Goal: Task Accomplishment & Management: Complete application form

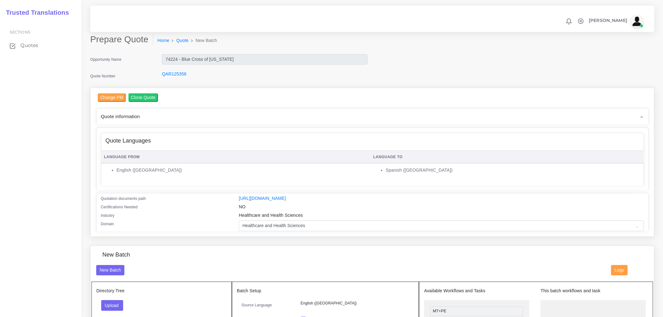
select select "Healthcare and Health Sciences"
click at [164, 57] on input "74224 - Blue Cross of [US_STATE]" at bounding box center [265, 59] width 206 height 11
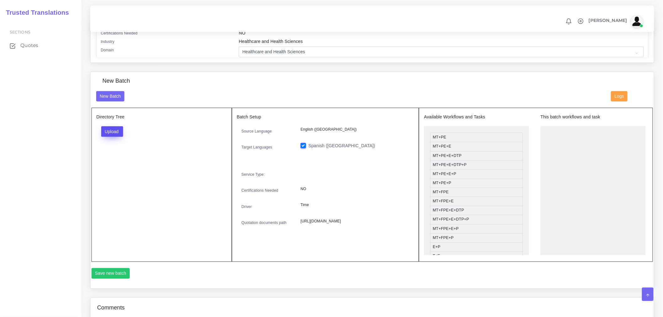
click at [109, 137] on button "Upload" at bounding box center [112, 131] width 22 height 11
click at [118, 159] on label "Files" at bounding box center [123, 155] width 43 height 8
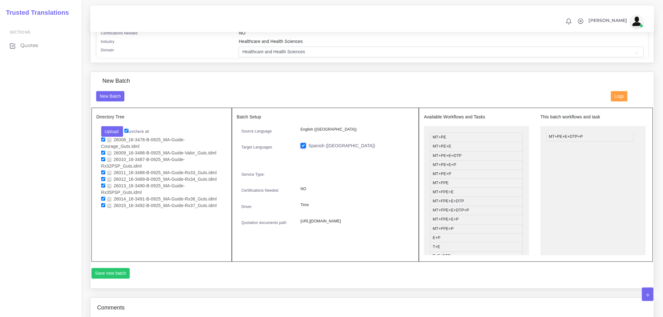
drag, startPoint x: 445, startPoint y: 168, endPoint x: 561, endPoint y: 140, distance: 119.6
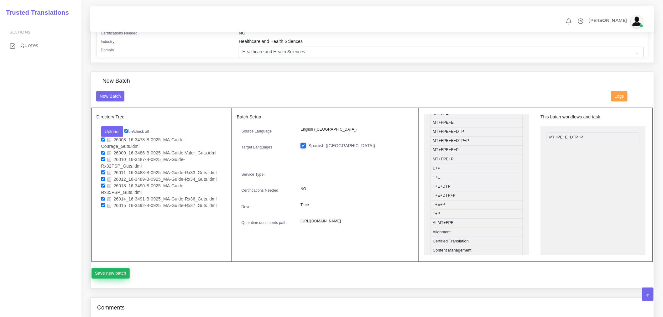
click at [108, 279] on button "Save new batch" at bounding box center [111, 273] width 39 height 11
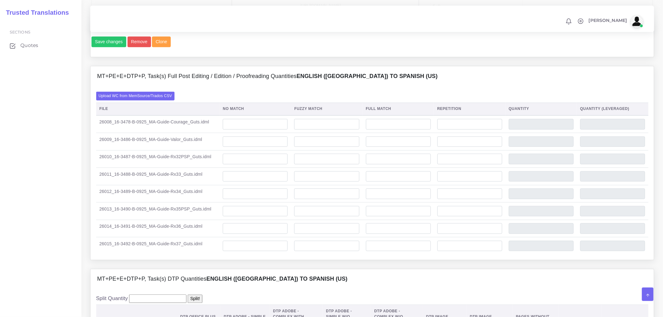
scroll to position [418, 0]
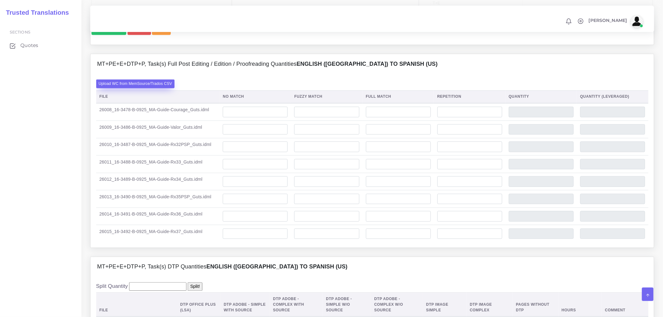
click at [158, 88] on label "Upload WC from MemSource/Trados CSV" at bounding box center [135, 84] width 79 height 8
click at [0, 0] on input "Upload WC from MemSource/Trados CSV" at bounding box center [0, 0] width 0 height 0
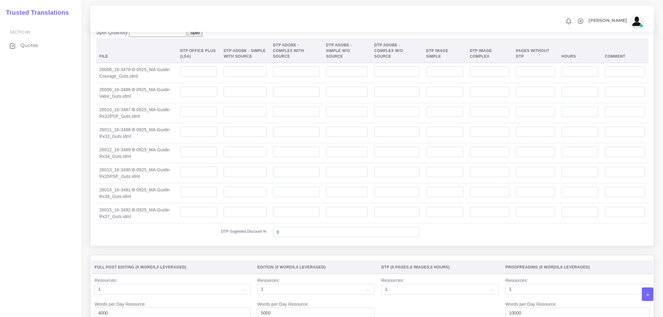
scroll to position [662, 0]
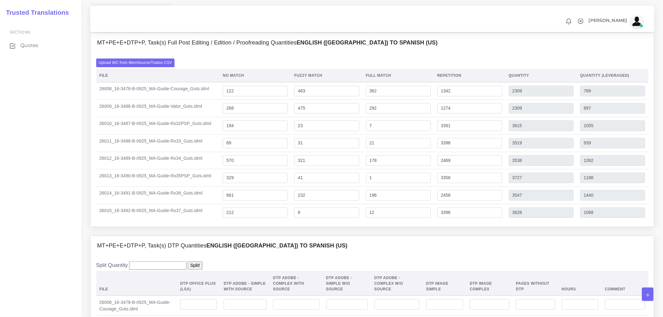
scroll to position [453, 0]
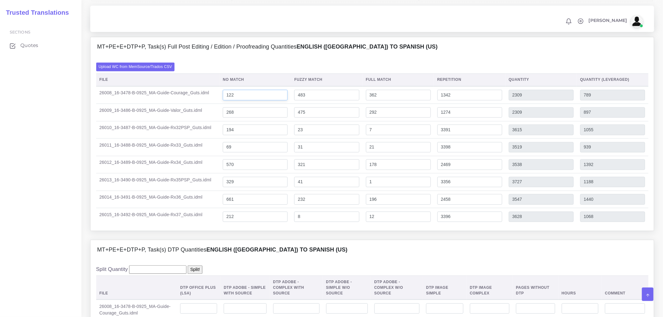
drag, startPoint x: 243, startPoint y: 117, endPoint x: 218, endPoint y: 117, distance: 24.8
click at [221, 104] on td "122" at bounding box center [255, 95] width 71 height 18
type input "1464"
type input "3651"
type input "2131"
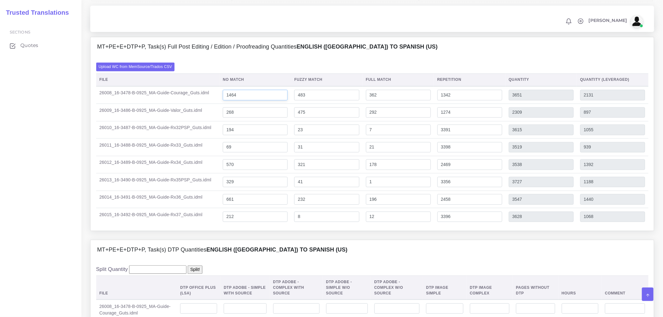
drag, startPoint x: 246, startPoint y: 113, endPoint x: 195, endPoint y: 118, distance: 50.6
click at [196, 104] on tr "26008_16-3478-B-0925_MA-Guide-Courage_Guts.idml 1464 483 362 1342 3651 2131" at bounding box center [372, 95] width 552 height 18
type input "784"
type input "2971"
type input "1451"
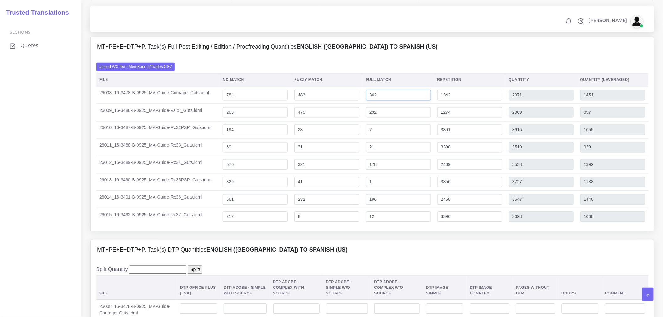
drag, startPoint x: 394, startPoint y: 115, endPoint x: 329, endPoint y: 117, distance: 64.3
click at [329, 104] on tr "26008_16-3478-B-0925_MA-Guide-Courage_Guts.idml 784 483 362 1342 2971 1451" at bounding box center [372, 95] width 552 height 18
type input "62"
type input "2671"
type input "1376"
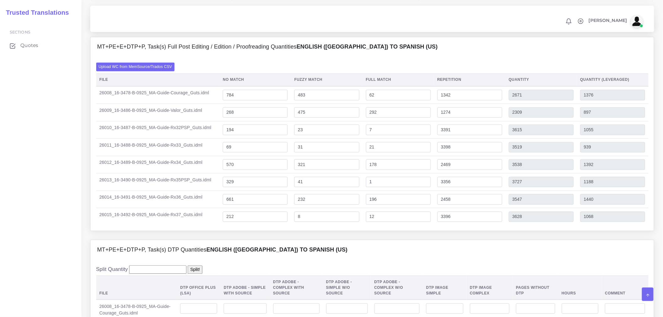
click at [358, 86] on th "Fuzzy Match" at bounding box center [326, 80] width 71 height 13
click at [443, 101] on input "1342" at bounding box center [469, 95] width 65 height 11
type input "342"
type input "1671"
type input "1126"
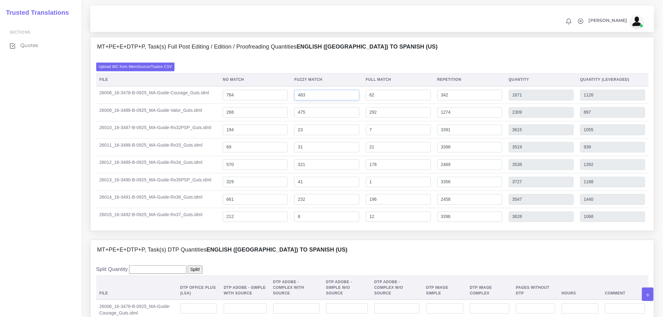
click at [297, 101] on input "483" at bounding box center [326, 95] width 65 height 11
type input "1483"
type input "2671"
type input "1626"
click at [341, 86] on th "Fuzzy Match" at bounding box center [326, 80] width 71 height 13
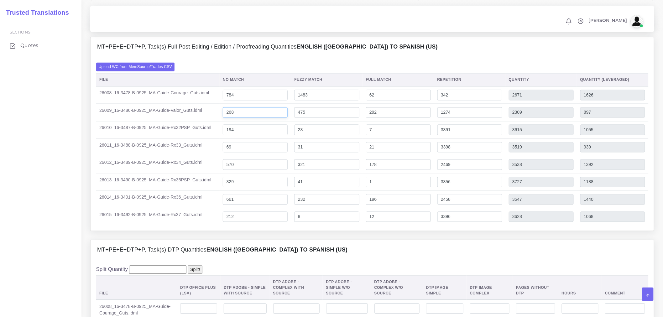
drag, startPoint x: 229, startPoint y: 132, endPoint x: 225, endPoint y: 131, distance: 4.8
click at [225, 118] on input "268" at bounding box center [255, 112] width 65 height 11
type input "468"
type input "2509"
type input "1097"
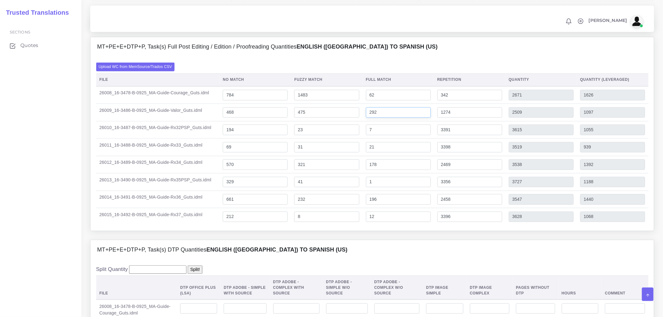
click at [373, 118] on input "292" at bounding box center [398, 112] width 65 height 11
type input "92"
type input "2309"
type input "1047"
click at [300, 118] on input "475" at bounding box center [326, 112] width 65 height 11
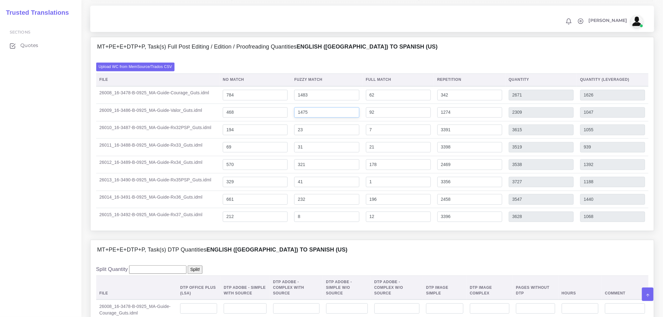
type input "1475"
type input "3309"
type input "1547"
click at [443, 118] on input "1274" at bounding box center [469, 112] width 65 height 11
type input "274"
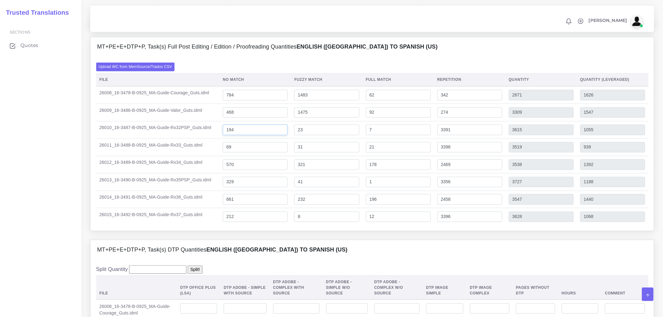
type input "2309"
type input "1297"
click at [228, 135] on input "194" at bounding box center [255, 130] width 65 height 11
click at [299, 135] on input "23" at bounding box center [326, 130] width 65 height 11
type input "1023"
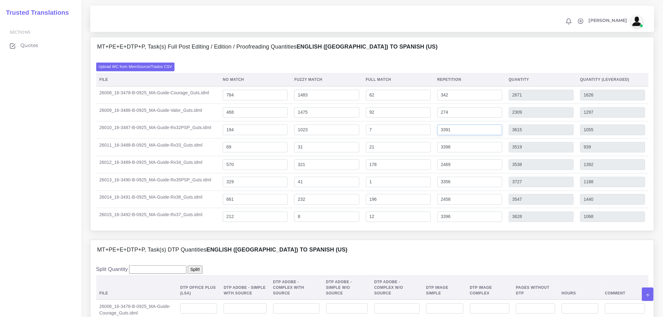
type input "4615"
type input "1555"
drag, startPoint x: 444, startPoint y: 150, endPoint x: 439, endPoint y: 150, distance: 4.7
click at [439, 135] on input "3391" at bounding box center [469, 130] width 65 height 11
drag, startPoint x: 455, startPoint y: 149, endPoint x: 431, endPoint y: 149, distance: 24.1
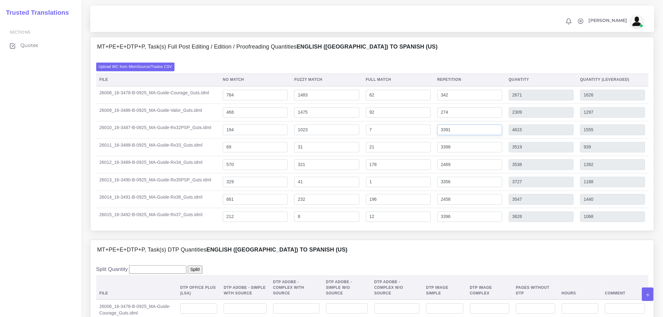
click at [431, 139] on tr "26010_16-3487-B-0925_MA-Guide-Rx32PSP_Guts.idml 194 1023 7 3391 4615 1555" at bounding box center [372, 130] width 552 height 18
type input "1891"
type input "3115"
type input "1180"
drag, startPoint x: 231, startPoint y: 148, endPoint x: 210, endPoint y: 149, distance: 20.8
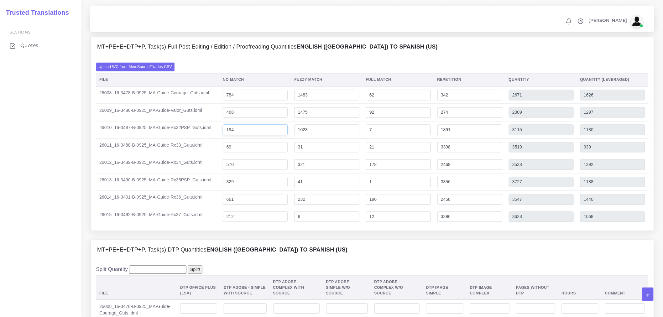
click at [210, 139] on tr "26010_16-3487-B-0925_MA-Guide-Rx32PSP_Guts.idml 194 1023 7 1891 3115 1180" at bounding box center [372, 130] width 552 height 18
type input "694"
type input "3615"
type input "1680"
drag, startPoint x: 470, startPoint y: 237, endPoint x: 431, endPoint y: 235, distance: 39.8
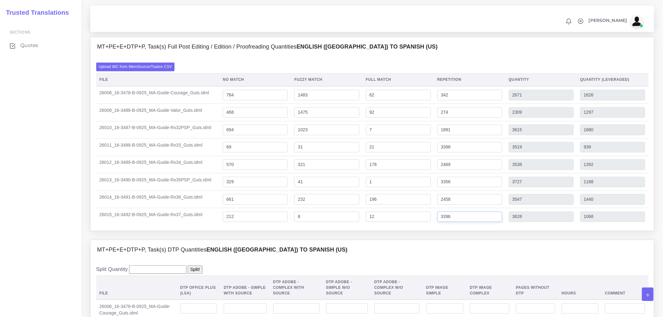
click at [431, 226] on tr "26015_16-3492-B-0925_MA-Guide-Rx37_Guts.idml 212 8 12 3396 3628 1068" at bounding box center [372, 216] width 552 height 17
type input "0"
type input "232"
type input "219"
drag, startPoint x: 378, startPoint y: 235, endPoint x: 365, endPoint y: 235, distance: 13.2
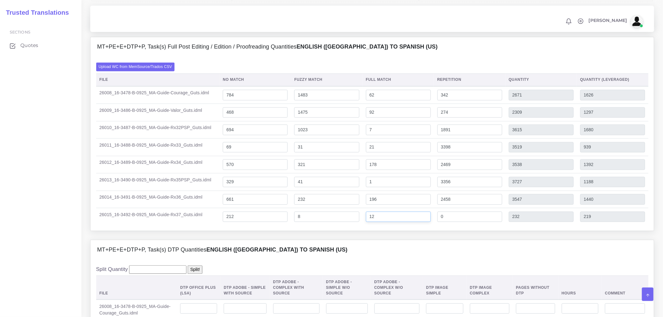
click at [365, 226] on td "12" at bounding box center [398, 216] width 71 height 17
click at [389, 240] on div "MT+PE+E+DTP+P, Task(s) Full Post Editing / Edition / Proofreading Quantities En…" at bounding box center [372, 138] width 573 height 203
type input "3396"
type input "3628"
type input "1068"
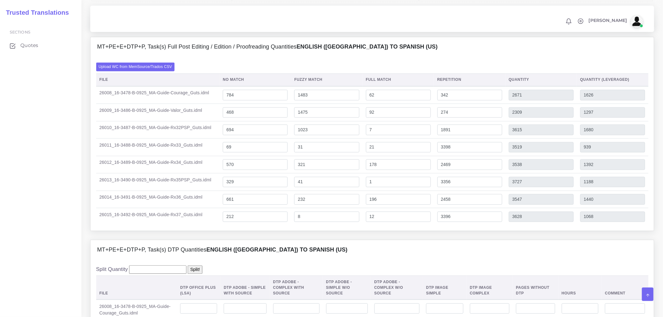
click at [443, 240] on div "MT+PE+E+DTP+P, Task(s) Full Post Editing / Edition / Proofreading Quantities En…" at bounding box center [372, 138] width 573 height 203
type input "194"
type input "3391"
type input "4615"
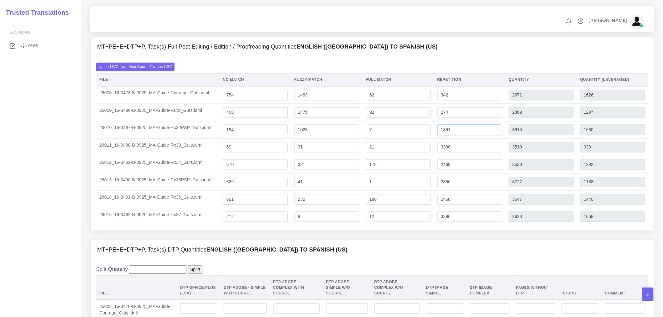
type input "1555"
type input "3391"
type input "23"
type input "3615"
type input "1055"
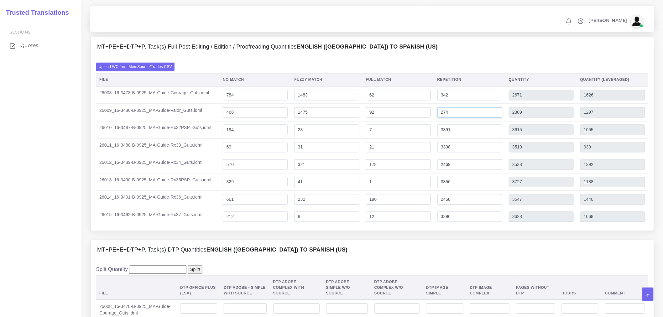
type input "23"
type input "1274"
type input "475"
type input "1047"
type input "475"
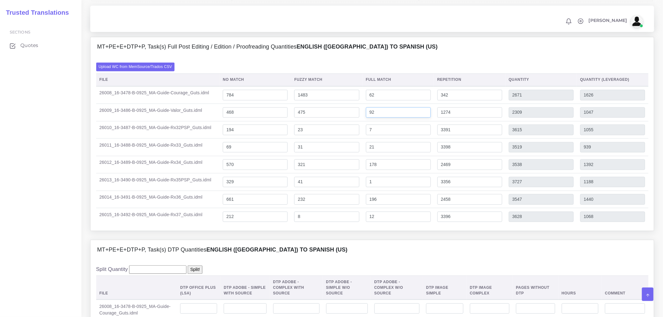
type input "292"
type input "2509"
type input "1097"
type input "292"
type input "268"
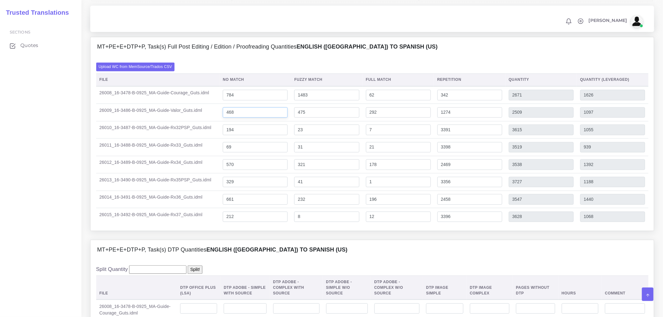
type input "2309"
type input "897"
type input "268"
type input "483"
type input "1342"
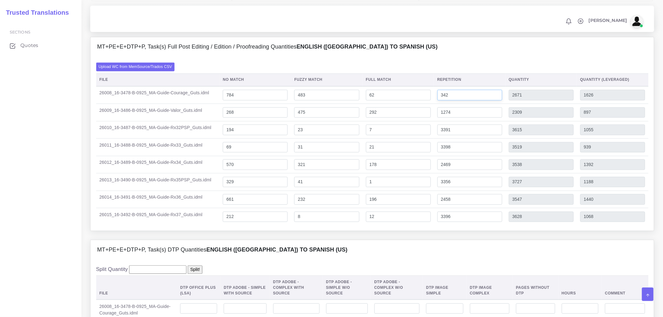
type input "1376"
type input "1342"
type input "362"
type input "2971"
type input "1451"
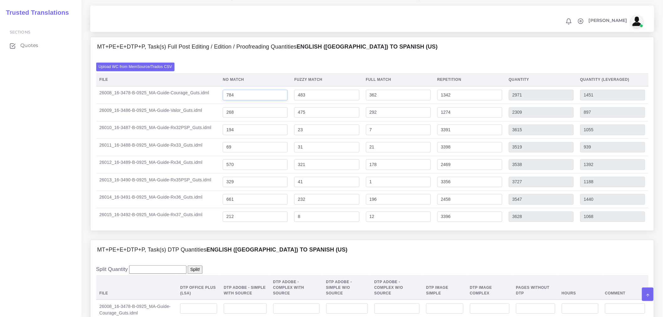
type input "362"
type input "1464"
type input "3651"
type input "2131"
type input "122"
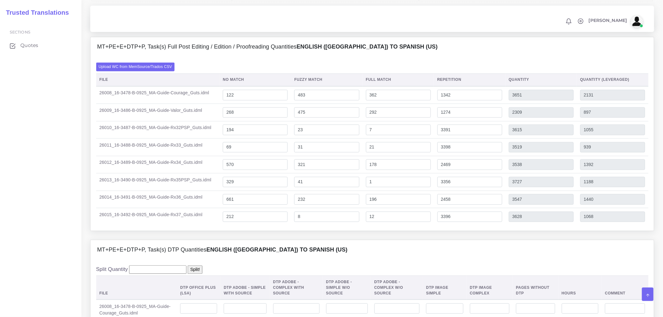
type input "2309"
type input "789"
click at [400, 226] on td "12" at bounding box center [398, 216] width 71 height 17
drag, startPoint x: 230, startPoint y: 238, endPoint x: 226, endPoint y: 238, distance: 4.1
click at [226, 222] on input "212" at bounding box center [255, 217] width 65 height 11
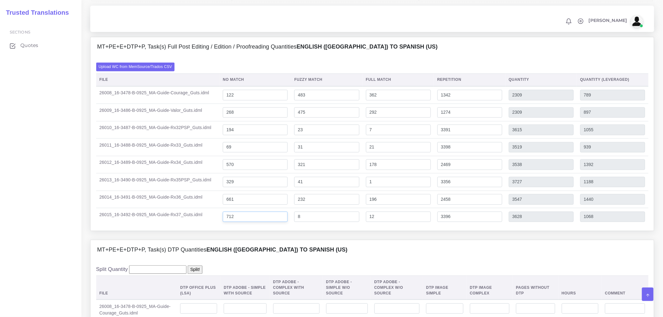
type input "712"
type input "4128"
type input "1568"
drag, startPoint x: 462, startPoint y: 233, endPoint x: 424, endPoint y: 234, distance: 37.3
click at [425, 226] on tr "26015_16-3492-B-0925_MA-Guide-Rx37_Guts.idml 712 8 12 3396 4128 1568" at bounding box center [372, 216] width 552 height 17
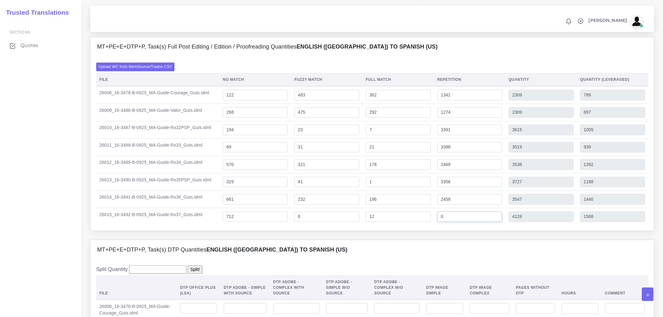
type input "0"
type input "732"
type input "719"
click at [196, 208] on td "26014_16-3491-B-0925_MA-Guide-Rx36_Guts.idml" at bounding box center [157, 200] width 123 height 18
drag, startPoint x: 231, startPoint y: 217, endPoint x: 218, endPoint y: 217, distance: 12.5
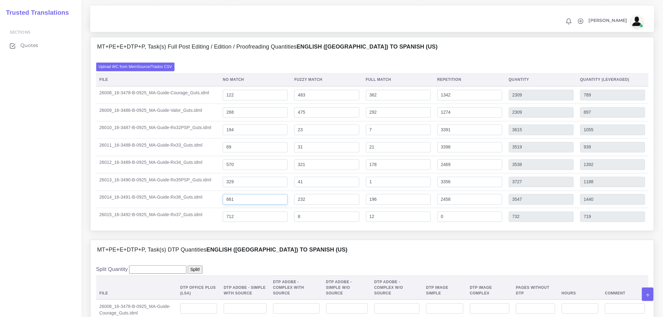
click at [218, 208] on tr "26014_16-3491-B-0925_MA-Guide-Rx36_Guts.idml 661 232 196 2458 3547 1440" at bounding box center [372, 200] width 552 height 18
type input "961"
type input "3847"
type input "1740"
drag, startPoint x: 490, startPoint y: 216, endPoint x: 420, endPoint y: 218, distance: 69.6
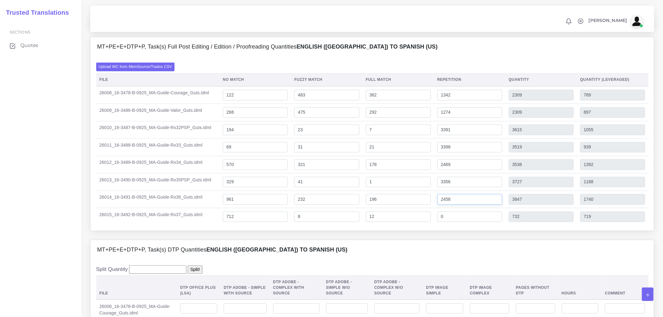
click at [424, 208] on tr "26014_16-3491-B-0925_MA-Guide-Rx36_Guts.idml 961 232 196 2458 3847 1740" at bounding box center [372, 200] width 552 height 18
type input "0"
type input "1389"
type input "1126"
click at [434, 208] on td "196" at bounding box center [398, 200] width 71 height 18
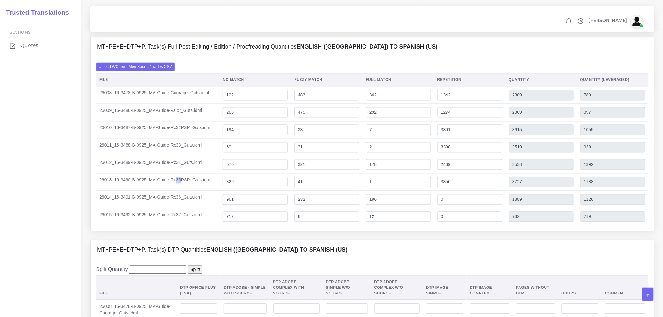
drag, startPoint x: 179, startPoint y: 200, endPoint x: 174, endPoint y: 197, distance: 5.6
click at [174, 191] on td "26013_16-3490-B-0925_MA-Guide-Rx35PSP_Guts.idml" at bounding box center [157, 183] width 123 height 18
click at [280, 188] on input "329" at bounding box center [255, 182] width 65 height 11
click at [228, 188] on input "329" at bounding box center [255, 182] width 65 height 11
type input "1329"
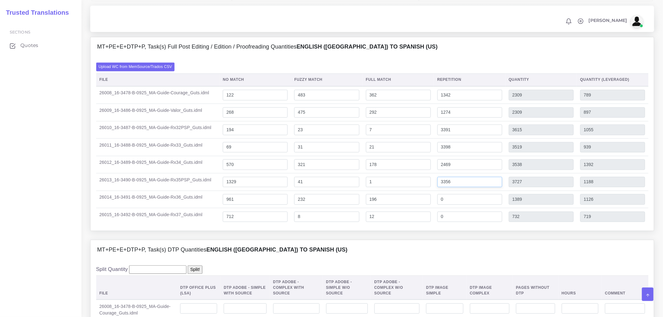
type input "4727"
type input "2188"
drag, startPoint x: 484, startPoint y: 200, endPoint x: 411, endPoint y: 199, distance: 73.3
click at [411, 191] on tr "26013_16-3490-B-0925_MA-Guide-Rx35PSP_Guts.idml 1329 41 1 3356 4727 2188" at bounding box center [372, 183] width 552 height 18
type input "0"
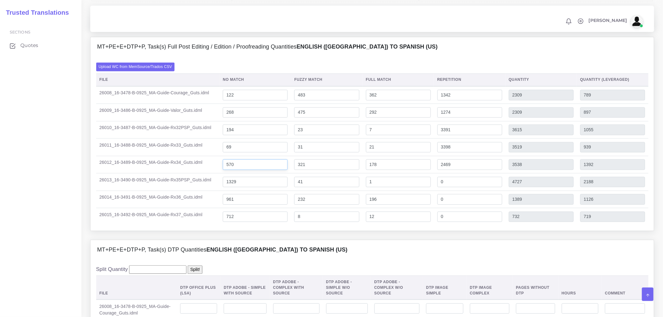
type input "1371"
type input "1349"
click at [226, 170] on input "570" at bounding box center [255, 165] width 65 height 11
type input "1570"
type input "4538"
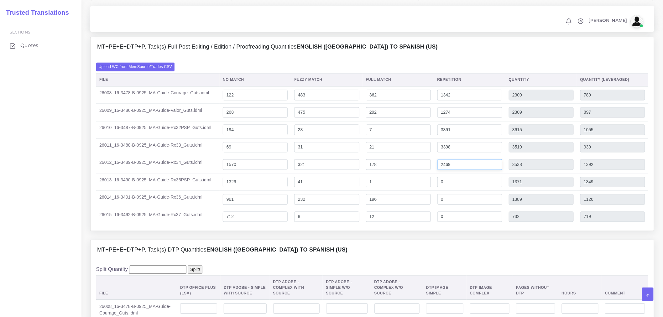
type input "2392"
drag, startPoint x: 445, startPoint y: 187, endPoint x: 415, endPoint y: 188, distance: 30.4
click at [415, 174] on tr "26012_16-3489-B-0925_MA-Guide-Rx34_Guts.idml 1570 321 178 2469 4538 2392" at bounding box center [372, 165] width 552 height 18
type input "0"
type input "2069"
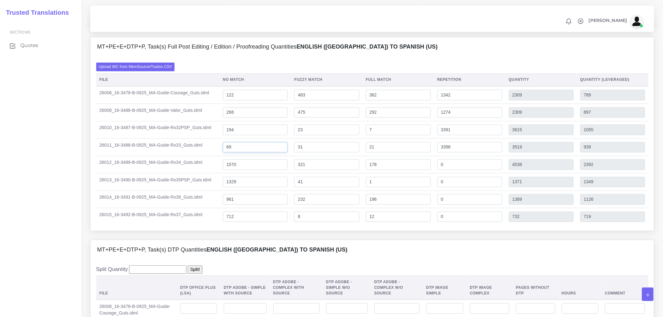
type input "1775"
click at [257, 153] on input "69" at bounding box center [255, 147] width 65 height 11
click at [228, 153] on input "69" at bounding box center [255, 147] width 65 height 11
type input "2569"
type input "6019"
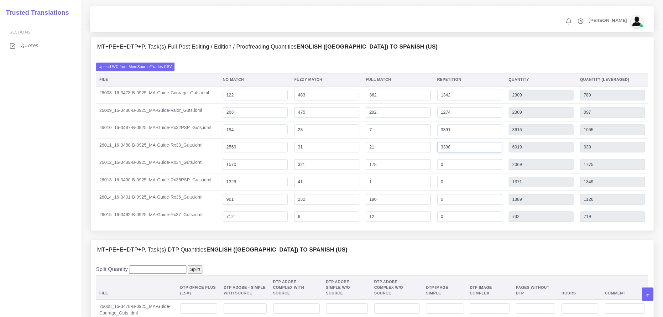
type input "3439"
drag, startPoint x: 464, startPoint y: 165, endPoint x: 425, endPoint y: 168, distance: 39.3
click at [425, 156] on tr "26011_16-3488-B-0925_MA-Guide-Rx33_Guts.idml 2569 31 21 3398 6019 3439" at bounding box center [372, 148] width 552 height 18
type input "0"
type input "2621"
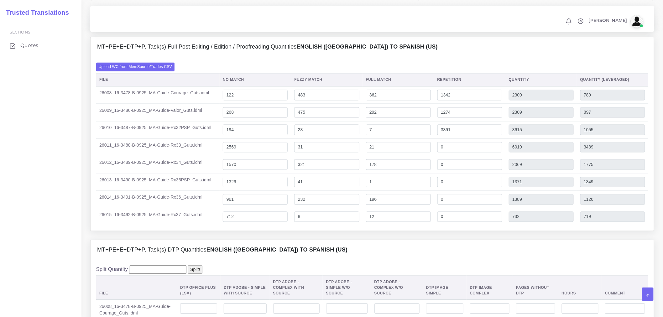
type input "2589"
click at [434, 156] on td "21" at bounding box center [398, 148] width 71 height 18
drag, startPoint x: 230, startPoint y: 165, endPoint x: 211, endPoint y: 169, distance: 19.8
click at [211, 156] on tr "26011_16-3488-B-0925_MA-Guide-Rx33_Guts.idml 2569 31 21 0 2621 2589" at bounding box center [372, 148] width 552 height 18
type input "1569"
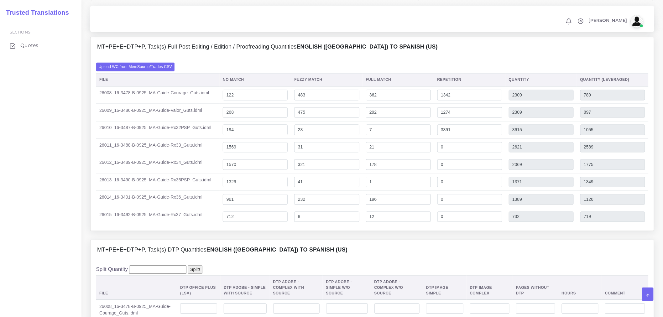
type input "1621"
type input "1589"
click at [214, 156] on td "26011_16-3488-B-0925_MA-Guide-Rx33_Guts.idml" at bounding box center [157, 148] width 123 height 18
drag, startPoint x: 132, startPoint y: 149, endPoint x: 208, endPoint y: 149, distance: 76.1
click at [208, 139] on td "26010_16-3487-B-0925_MA-Guide-Rx32PSP_Guts.idml" at bounding box center [157, 130] width 123 height 18
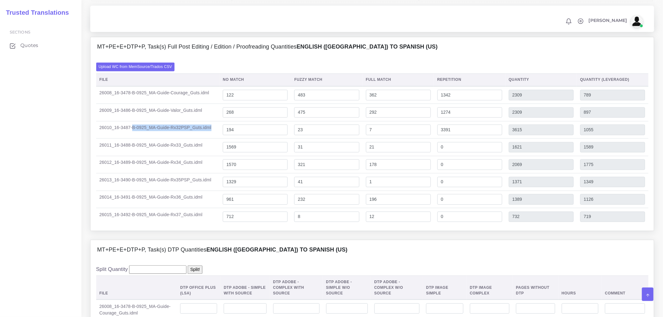
click at [215, 139] on td "26010_16-3487-B-0925_MA-Guide-Rx32PSP_Guts.idml" at bounding box center [157, 130] width 123 height 18
click at [229, 135] on input "194" at bounding box center [255, 130] width 65 height 11
click at [229, 101] on input "122" at bounding box center [255, 95] width 65 height 11
drag, startPoint x: 373, startPoint y: 113, endPoint x: 367, endPoint y: 113, distance: 6.0
click at [367, 101] on input "362" at bounding box center [398, 95] width 65 height 11
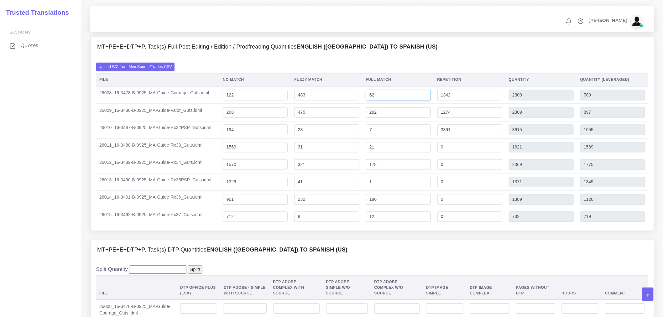
type input "62"
type input "2009"
type input "714"
click at [227, 101] on input "122" at bounding box center [255, 95] width 65 height 11
click at [228, 101] on input "422" at bounding box center [255, 95] width 65 height 11
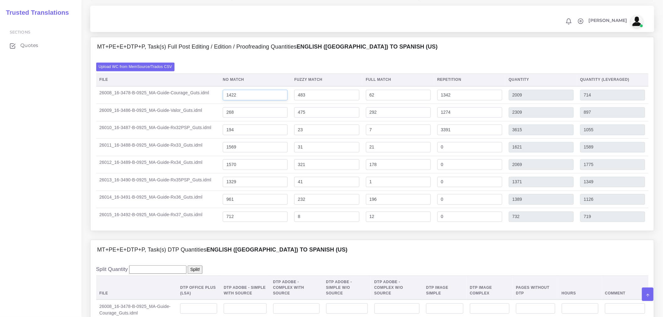
type input "1422"
type input "3309"
type input "2014"
click at [446, 101] on input "1342" at bounding box center [469, 95] width 65 height 11
click at [443, 101] on input "1342" at bounding box center [469, 95] width 65 height 11
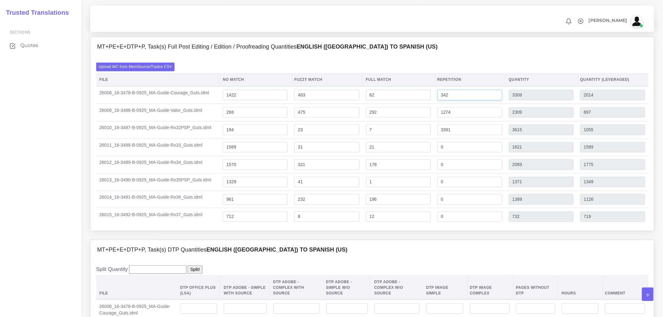
type input "342"
type input "2309"
type input "1764"
click at [230, 118] on input "268" at bounding box center [255, 112] width 65 height 11
type input "1468"
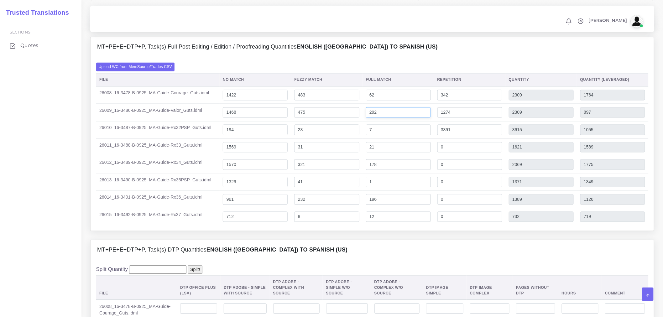
type input "3509"
type input "2097"
click at [373, 118] on input "292" at bounding box center [398, 112] width 65 height 11
type input "92"
type input "3309"
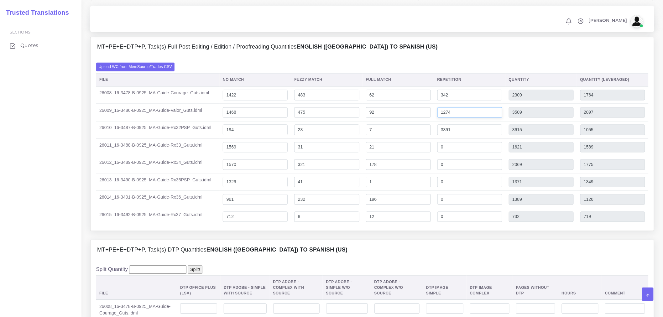
type input "2047"
click at [445, 118] on input "1274" at bounding box center [469, 112] width 65 height 11
type input "274"
type input "2309"
type input "1797"
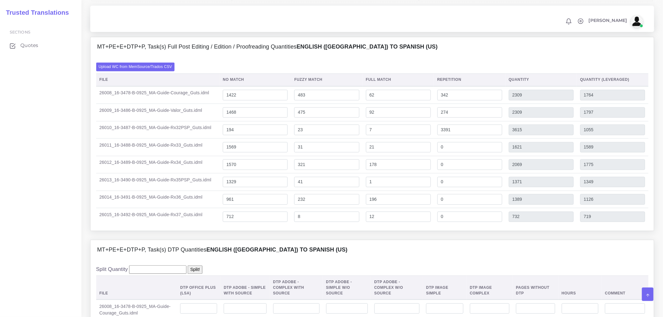
click at [433, 57] on div "MT+PE+E+DTP+P, Task(s) Full Post Editing / Edition / Proofreading Quantities En…" at bounding box center [372, 47] width 563 height 20
click at [230, 135] on input "194" at bounding box center [255, 130] width 65 height 11
drag, startPoint x: 247, startPoint y: 147, endPoint x: 221, endPoint y: 148, distance: 26.0
click at [221, 139] on tr "26010_16-3487-B-0925_MA-Guide-Rx32PSP_Guts.idml 194 23 7 3391 3615 1055" at bounding box center [372, 130] width 552 height 18
click at [231, 135] on input "194" at bounding box center [255, 130] width 65 height 11
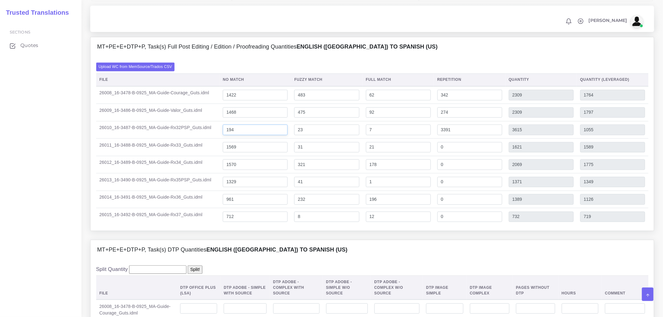
click at [229, 135] on input "194" at bounding box center [255, 130] width 65 height 11
type input "1194"
type input "4615"
type input "2055"
drag, startPoint x: 444, startPoint y: 148, endPoint x: 434, endPoint y: 149, distance: 9.8
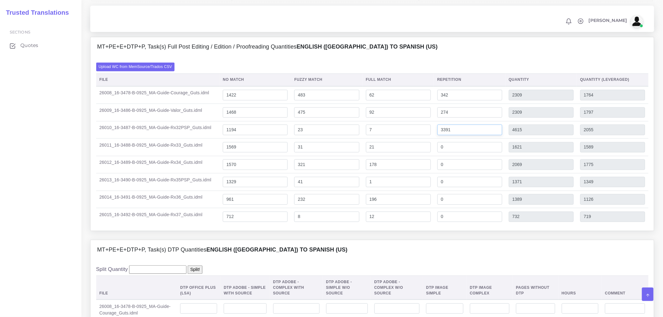
click at [434, 139] on tr "26010_16-3487-B-0925_MA-Guide-Rx32PSP_Guts.idml 1194 23 7 3391 4615 2055" at bounding box center [372, 130] width 552 height 18
type input "2391"
type input "3615"
type input "1805"
click at [466, 57] on div "MT+PE+E+DTP+P, Task(s) Full Post Editing / Edition / Proofreading Quantities En…" at bounding box center [372, 47] width 563 height 20
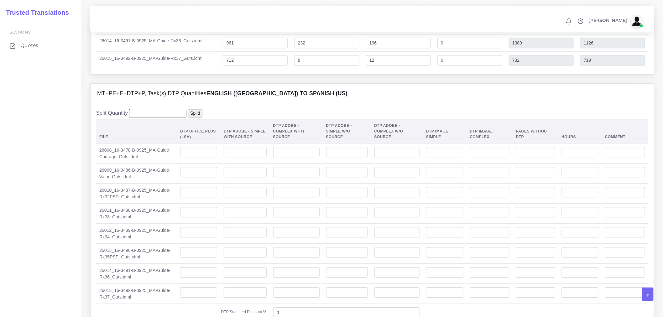
scroll to position [627, 0]
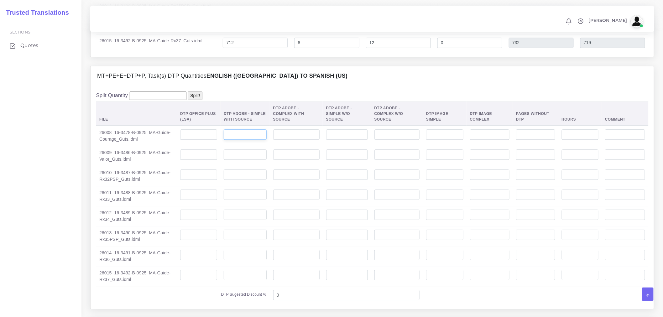
click at [249, 140] on input "number" at bounding box center [245, 134] width 43 height 11
type input "24"
click at [184, 160] on td at bounding box center [199, 156] width 44 height 20
click at [235, 160] on input "number" at bounding box center [245, 154] width 43 height 11
type input "24"
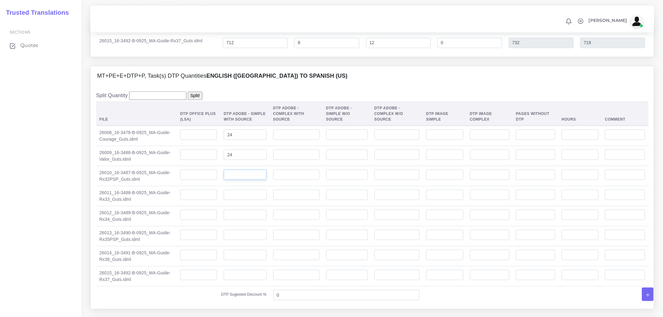
click at [261, 180] on input "number" at bounding box center [245, 175] width 43 height 11
type input "32"
click at [581, 140] on input "number" at bounding box center [580, 134] width 37 height 11
click at [575, 200] on input "number" at bounding box center [580, 195] width 37 height 11
type input "0"
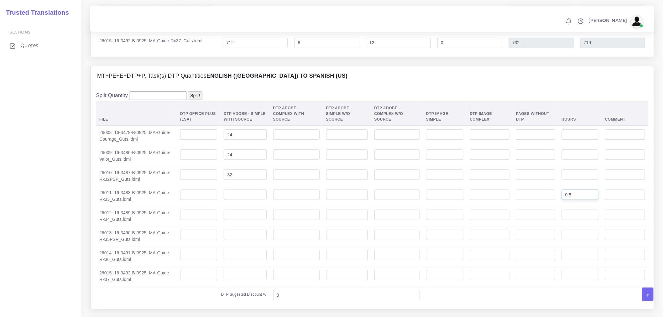
click at [579, 200] on input "0.5" at bounding box center [580, 195] width 37 height 11
type input "0.5"
click at [588, 219] on td at bounding box center [579, 216] width 43 height 20
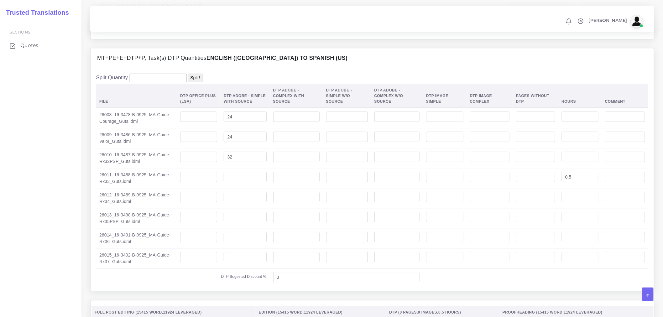
scroll to position [662, 0]
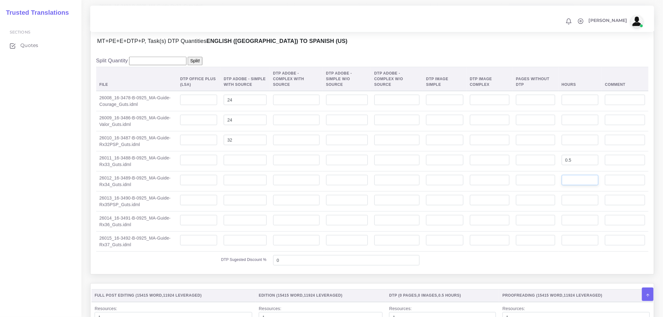
click at [580, 186] on input "number" at bounding box center [580, 180] width 37 height 11
click at [589, 246] on input "number" at bounding box center [580, 240] width 37 height 11
type input "0"
type input "0.5"
click at [566, 226] on input "number" at bounding box center [580, 220] width 37 height 11
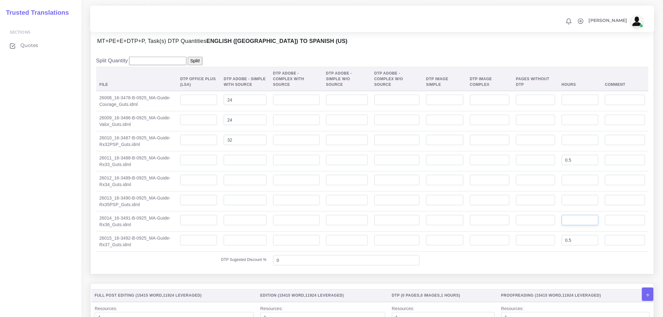
type input "0"
type input "0.4"
drag, startPoint x: 567, startPoint y: 172, endPoint x: 555, endPoint y: 172, distance: 11.6
click at [555, 171] on tr "26011_16-3488-B-0925_MA-Guide-Rx33_Guts.idml 0.5" at bounding box center [372, 161] width 552 height 20
click at [575, 186] on input "number" at bounding box center [580, 180] width 37 height 11
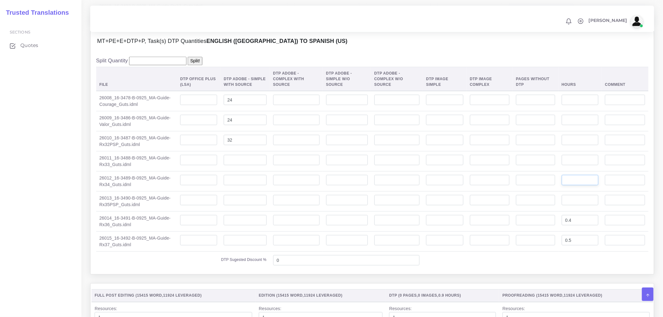
paste input "0.5"
type input "0.5"
click at [582, 165] on input "number" at bounding box center [580, 160] width 37 height 11
type input "0"
type input "0.4"
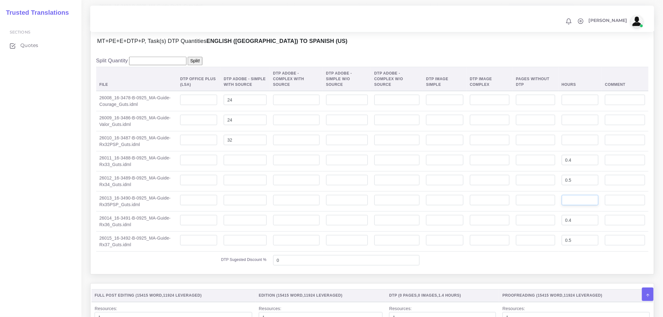
click at [581, 206] on input "number" at bounding box center [580, 200] width 37 height 11
type input "0"
type input "0.4"
click at [261, 165] on input "number" at bounding box center [245, 160] width 43 height 11
type input "5"
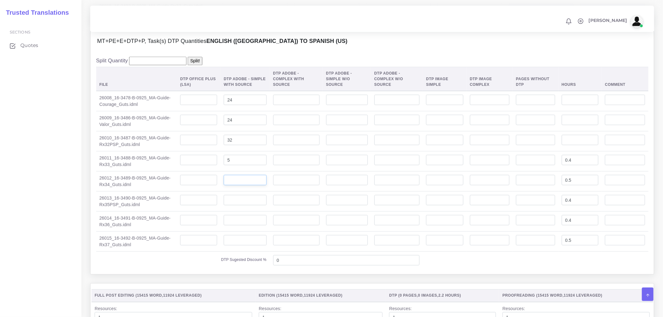
click at [250, 186] on input "number" at bounding box center [245, 180] width 43 height 11
type input "9"
click at [244, 206] on input "number" at bounding box center [245, 200] width 43 height 11
type input "6"
drag, startPoint x: 237, startPoint y: 172, endPoint x: 203, endPoint y: 173, distance: 33.9
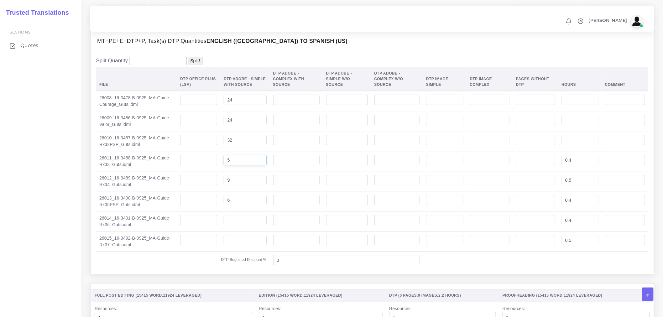
click at [203, 171] on tr "26011_16-3488-B-0925_MA-Guide-Rx33_Guts.idml 5 0.4" at bounding box center [372, 161] width 552 height 20
type input "8"
drag, startPoint x: 236, startPoint y: 189, endPoint x: 220, endPoint y: 193, distance: 16.4
click at [221, 191] on td "9" at bounding box center [245, 181] width 49 height 20
drag, startPoint x: 238, startPoint y: 216, endPoint x: 214, endPoint y: 216, distance: 23.8
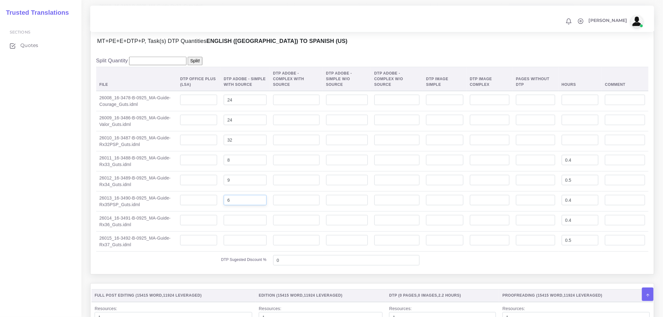
click at [214, 212] on tr "26013_16-3490-B-0925_MA-Guide-Rx35PSP_Guts.idml 6 0.4" at bounding box center [372, 201] width 552 height 20
click at [234, 226] on input "number" at bounding box center [245, 220] width 43 height 11
type input "6"
drag, startPoint x: 241, startPoint y: 195, endPoint x: 212, endPoint y: 191, distance: 28.7
click at [212, 191] on tr "26012_16-3489-B-0925_MA-Guide-Rx34_Guts.idml 9 0.5" at bounding box center [372, 181] width 552 height 20
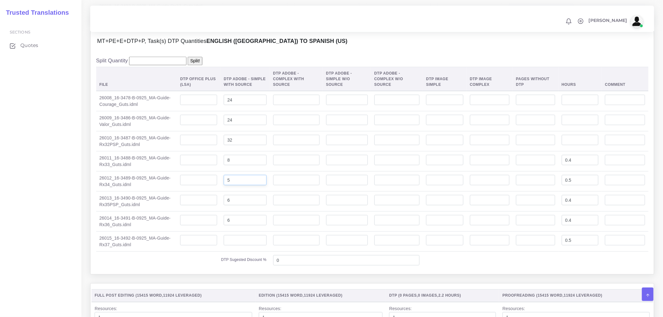
type input "5"
drag, startPoint x: 229, startPoint y: 213, endPoint x: 217, endPoint y: 213, distance: 11.9
click at [217, 212] on tr "26013_16-3490-B-0925_MA-Guide-Rx35PSP_Guts.idml 9 0.4" at bounding box center [372, 201] width 552 height 20
type input "9"
drag, startPoint x: 248, startPoint y: 237, endPoint x: 237, endPoint y: 245, distance: 13.5
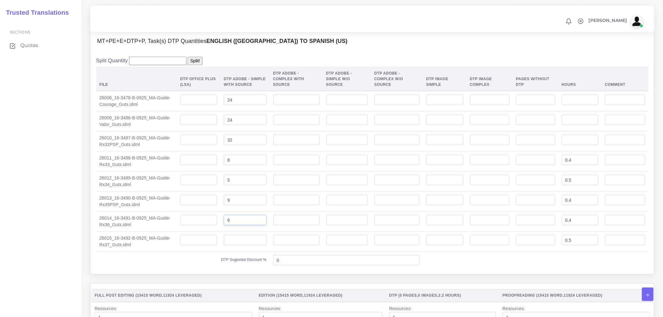
click at [235, 232] on td "6" at bounding box center [245, 222] width 49 height 20
click at [240, 246] on input "number" at bounding box center [245, 240] width 43 height 11
type input "6"
click at [582, 165] on input "0.4" at bounding box center [580, 160] width 37 height 11
click at [553, 205] on td at bounding box center [536, 201] width 46 height 20
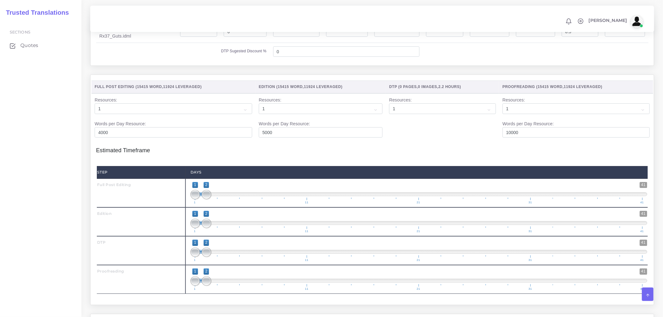
scroll to position [1019, 0]
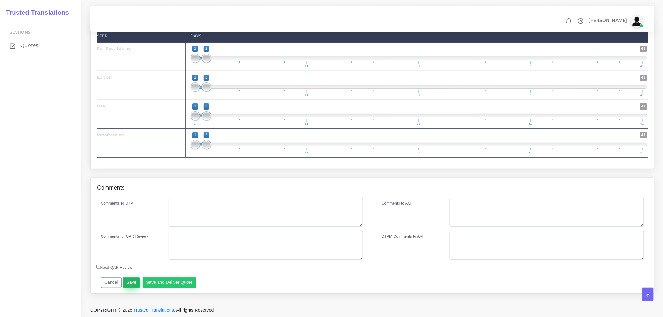
click at [126, 284] on button "Save" at bounding box center [131, 282] width 17 height 11
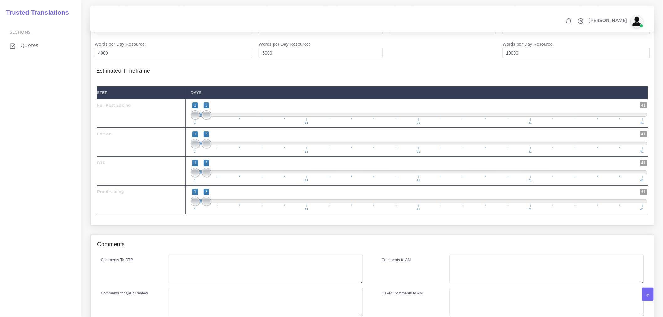
scroll to position [915, 0]
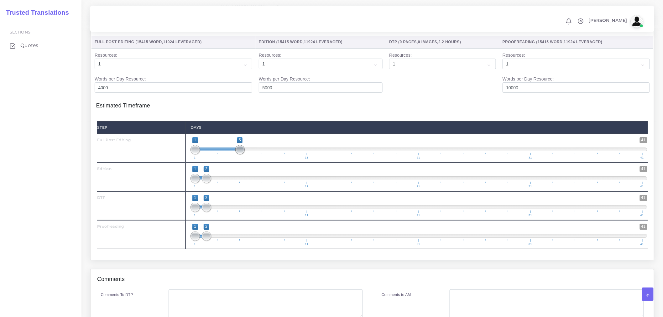
type input "1;4"
drag, startPoint x: 204, startPoint y: 162, endPoint x: 232, endPoint y: 163, distance: 27.9
click at [232, 154] on span at bounding box center [228, 149] width 9 height 9
drag, startPoint x: 204, startPoint y: 192, endPoint x: 270, endPoint y: 201, distance: 66.0
click at [270, 188] on span "1 41 1 8 1 — 8 1 11 21 31 41" at bounding box center [419, 177] width 457 height 22
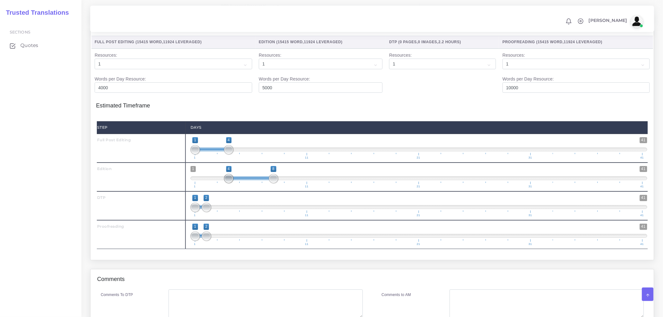
drag, startPoint x: 196, startPoint y: 192, endPoint x: 231, endPoint y: 192, distance: 34.8
click at [231, 183] on span at bounding box center [228, 178] width 9 height 9
type input "4;7"
drag, startPoint x: 276, startPoint y: 192, endPoint x: 217, endPoint y: 219, distance: 65.4
click at [262, 183] on span at bounding box center [262, 178] width 9 height 9
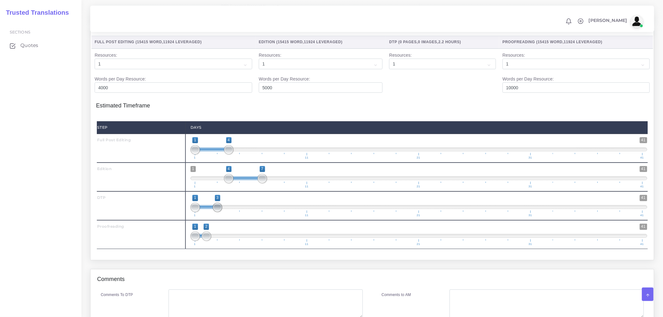
drag, startPoint x: 217, startPoint y: 219, endPoint x: 274, endPoint y: 224, distance: 57.6
click at [275, 217] on span "1 41 1 3 1 — 3 1 11 21 31 41" at bounding box center [419, 206] width 457 height 22
type input "7;8"
drag, startPoint x: 198, startPoint y: 220, endPoint x: 261, endPoint y: 221, distance: 63.6
click at [261, 212] on span at bounding box center [262, 207] width 9 height 9
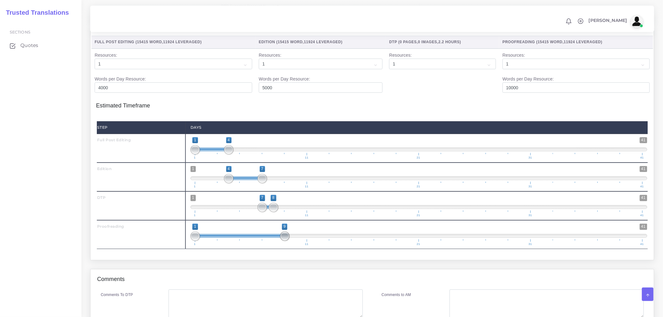
drag, startPoint x: 209, startPoint y: 247, endPoint x: 276, endPoint y: 250, distance: 67.1
click at [283, 241] on span at bounding box center [284, 236] width 9 height 9
drag, startPoint x: 198, startPoint y: 249, endPoint x: 273, endPoint y: 252, distance: 74.9
click at [273, 241] on span at bounding box center [273, 236] width 9 height 9
type input "8;10"
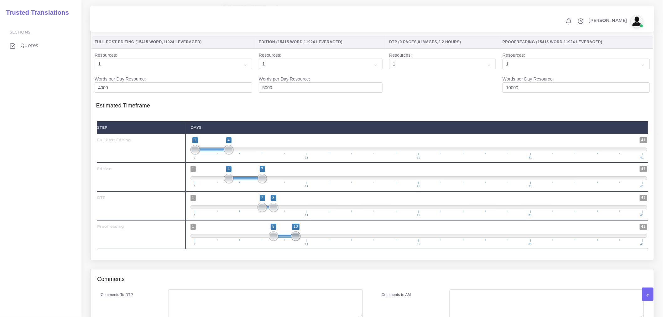
drag, startPoint x: 285, startPoint y: 248, endPoint x: 291, endPoint y: 248, distance: 6.9
click at [291, 241] on span at bounding box center [295, 236] width 9 height 9
click at [291, 255] on div "Step Days Full Post Editing 1" at bounding box center [372, 185] width 552 height 139
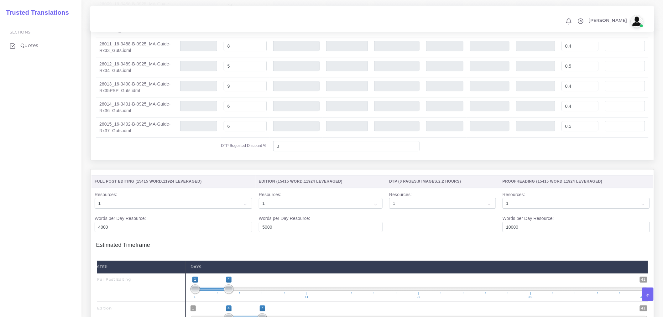
scroll to position [845, 0]
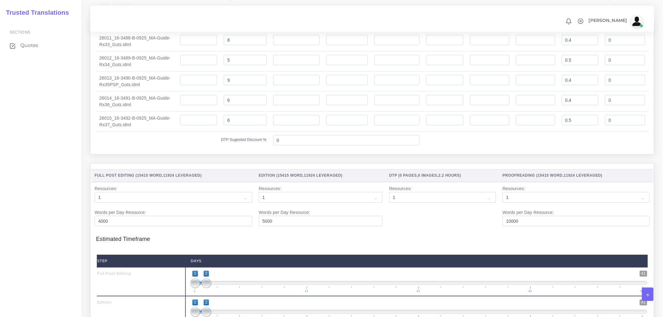
scroll to position [1019, 0]
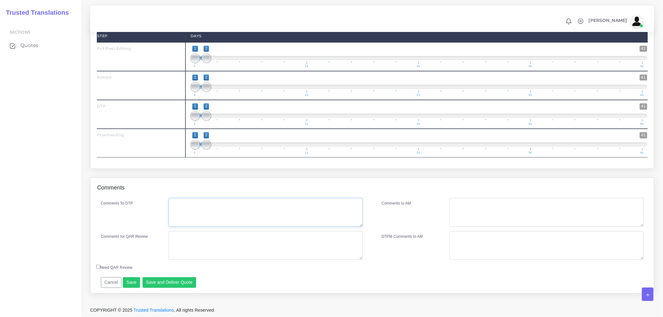
click at [179, 205] on textarea "Comments To DTP" at bounding box center [266, 212] width 194 height 29
click at [263, 208] on textarea "DTP in IDML. Five files have" at bounding box center [266, 212] width 194 height 29
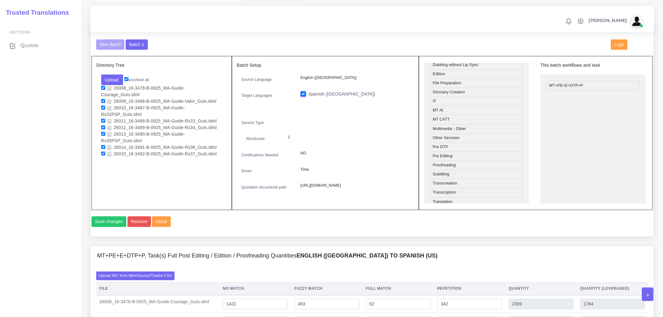
scroll to position [278, 0]
drag, startPoint x: 439, startPoint y: 141, endPoint x: 578, endPoint y: 84, distance: 149.8
type textarea "DTP in IDML. Five files have repeated content that needs to be copied and pasted"
click at [105, 227] on button "Save changes" at bounding box center [109, 222] width 35 height 11
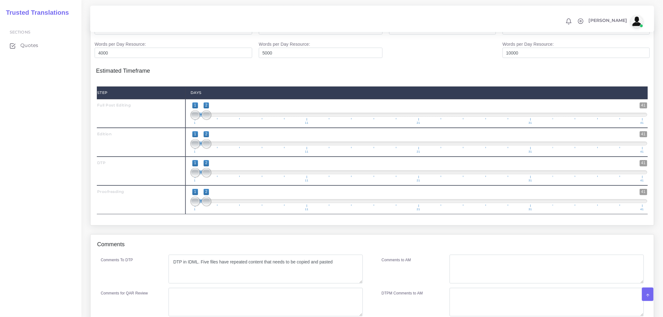
scroll to position [985, 0]
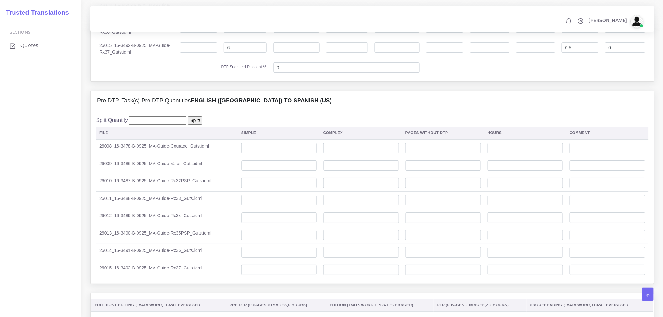
scroll to position [870, 0]
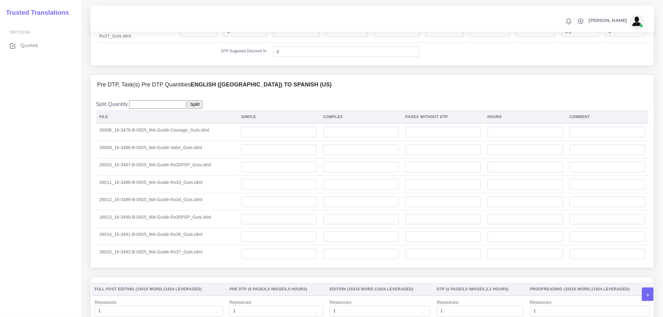
click at [160, 109] on input "number" at bounding box center [157, 104] width 57 height 8
type input "0"
type input "0.5"
click at [192, 109] on input "Split!" at bounding box center [195, 104] width 15 height 8
type input "0.08"
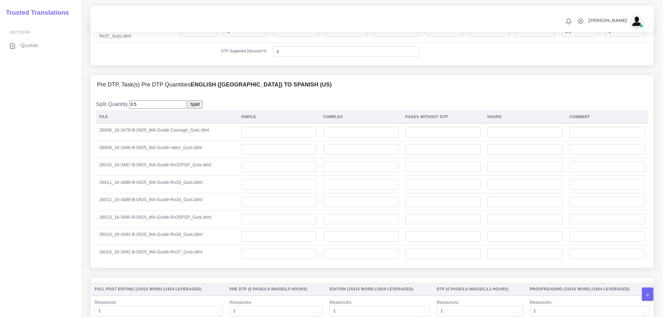
type input "0.06"
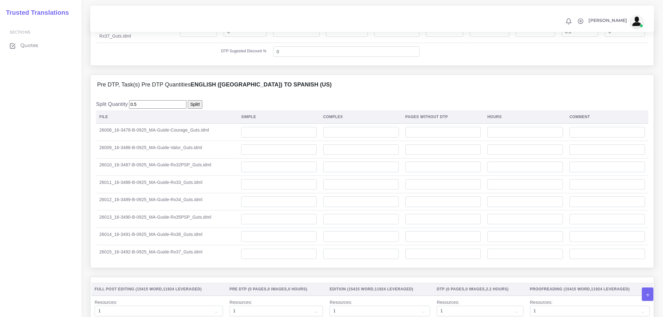
type input "0.06"
click at [425, 115] on div "Split Quantity 0.5 Split! File Simple Complex Pages Without DTP Hours Comment" at bounding box center [372, 181] width 552 height 162
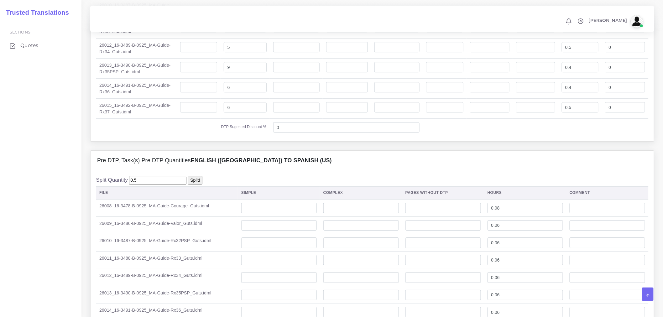
scroll to position [1251, 0]
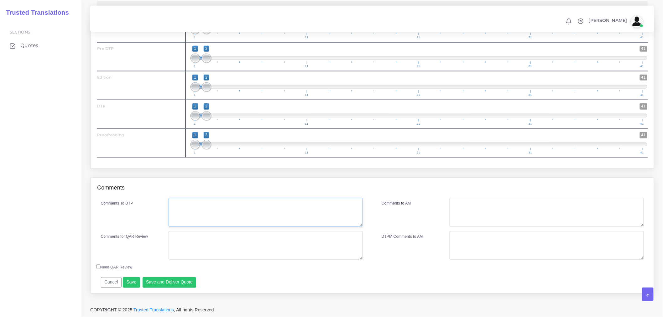
click at [205, 207] on textarea "Comments To DTP" at bounding box center [266, 212] width 194 height 29
click at [262, 215] on textarea "Comments To DTP" at bounding box center [266, 212] width 194 height 29
type textarea "P"
type textarea "I"
click at [171, 205] on textarea "Files have repeated content that needs to be hidden before cat tool processing." at bounding box center [266, 212] width 194 height 29
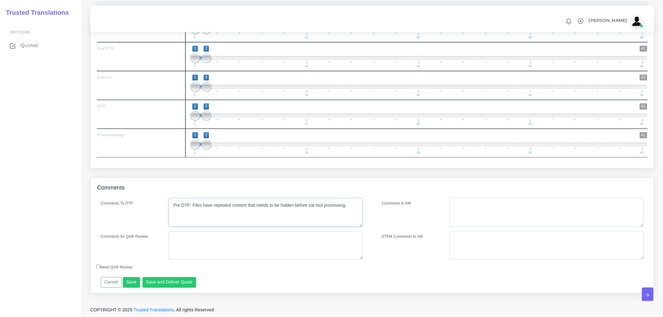
click at [351, 206] on textarea "Pre DTP: Files have repeated content that needs to be hidden before cat tool pr…" at bounding box center [266, 212] width 194 height 29
click at [243, 221] on textarea "Pre DTP: Files have repeated content that needs to be hidden before cat tool pr…" at bounding box center [266, 212] width 194 height 29
drag, startPoint x: 242, startPoint y: 219, endPoint x: 229, endPoint y: 218, distance: 12.3
click at [229, 218] on textarea "Pre DTP: Files have repeated content that needs to be hidden before cat tool pr…" at bounding box center [266, 212] width 194 height 29
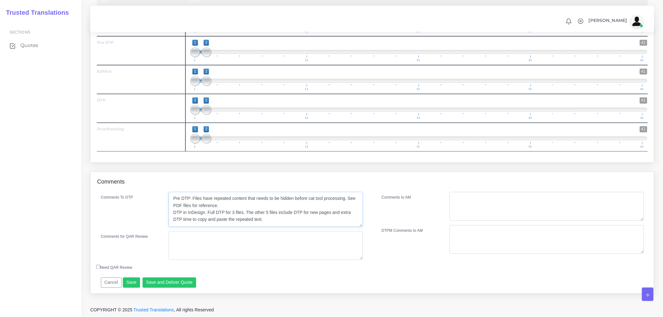
scroll to position [0, 0]
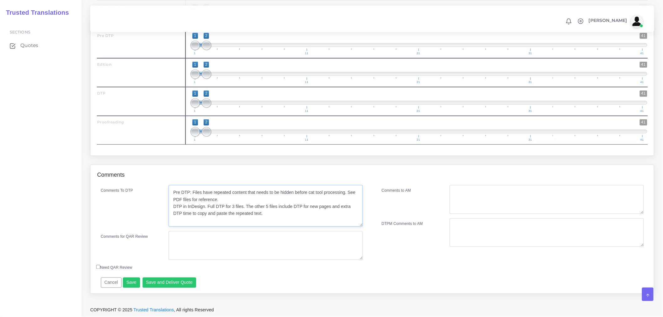
drag, startPoint x: 361, startPoint y: 227, endPoint x: 362, endPoint y: 238, distance: 11.0
click at [362, 227] on textarea "Pre DTP: Files have repeated content that needs to be hidden before cat tool pr…" at bounding box center [266, 206] width 194 height 42
click at [300, 227] on textarea "Pre DTP: Files have repeated content that needs to be hidden before cat tool pr…" at bounding box center [266, 206] width 194 height 42
type textarea "Pre DTP: Files have repeated content that needs to be hidden before cat tool pr…"
click at [232, 255] on textarea "Comments for QAR Review" at bounding box center [266, 245] width 194 height 29
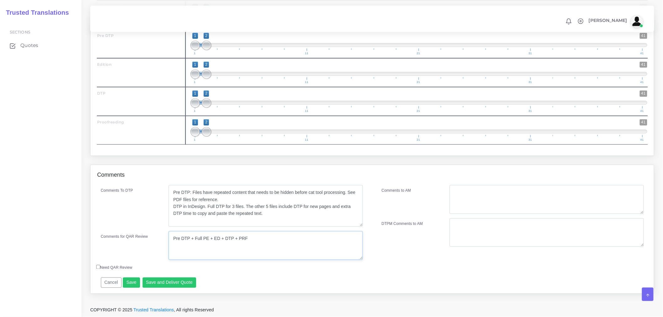
drag, startPoint x: 253, startPoint y: 252, endPoint x: 161, endPoint y: 253, distance: 91.5
click at [161, 253] on div "Comments for QAR Review Pre DTP + Full PE + ED + DTP + PRF" at bounding box center [232, 245] width 272 height 29
type textarea "Pre DTP + Full PE + ED + DTP + PRF"
click at [499, 205] on textarea "Comments to AM" at bounding box center [547, 199] width 194 height 29
paste textarea "Pre DTP + Full PE + ED + DTP + PRF"
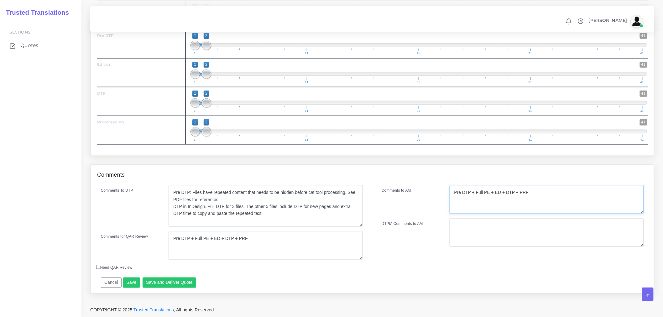
type textarea "Pre DTP + Full PE + ED + DTP + PRF"
click at [424, 209] on div "Comments to AM" at bounding box center [411, 199] width 68 height 29
click at [278, 259] on textarea "Pre DTP + Full PE + ED + DTP + PRF" at bounding box center [266, 245] width 194 height 29
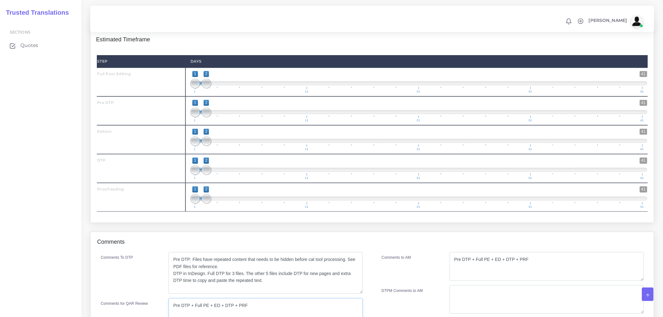
scroll to position [1181, 0]
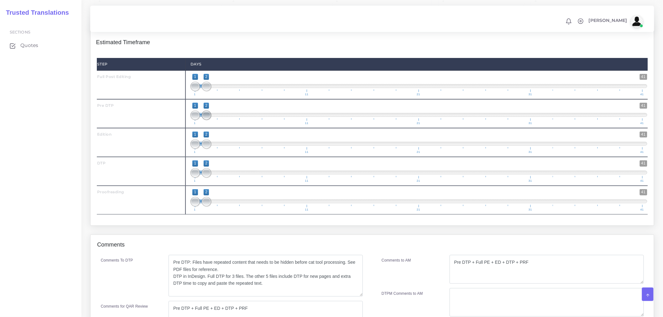
type input "1;1"
drag, startPoint x: 207, startPoint y: 126, endPoint x: 198, endPoint y: 129, distance: 8.9
click at [198, 120] on span at bounding box center [195, 115] width 9 height 9
type input "1;4"
drag, startPoint x: 210, startPoint y: 98, endPoint x: 228, endPoint y: 95, distance: 18.1
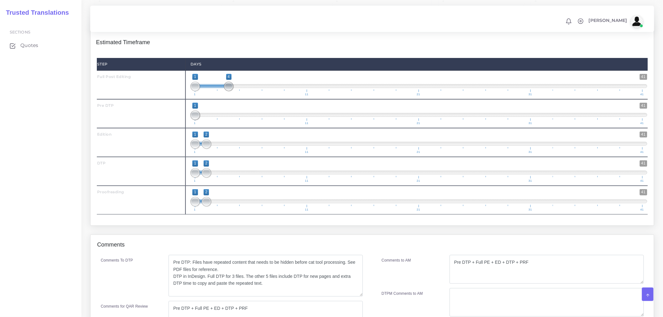
click at [228, 91] on span at bounding box center [228, 86] width 9 height 9
drag, startPoint x: 207, startPoint y: 157, endPoint x: 240, endPoint y: 158, distance: 33.2
click at [240, 149] on span at bounding box center [239, 143] width 9 height 9
drag, startPoint x: 196, startPoint y: 155, endPoint x: 225, endPoint y: 155, distance: 29.1
click at [225, 149] on span at bounding box center [228, 143] width 9 height 9
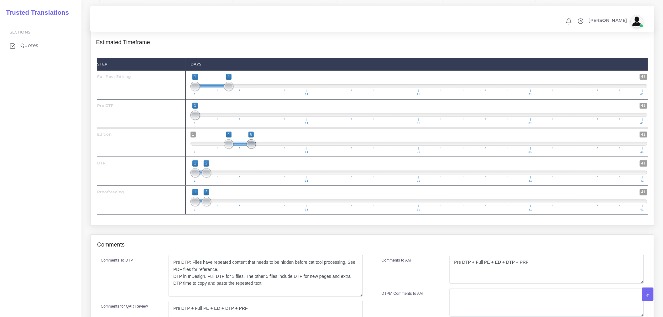
type input "4;7"
drag, startPoint x: 244, startPoint y: 156, endPoint x: 261, endPoint y: 156, distance: 16.9
click at [261, 149] on span at bounding box center [262, 143] width 9 height 9
drag, startPoint x: 210, startPoint y: 186, endPoint x: 280, endPoint y: 186, distance: 69.6
click at [280, 182] on span "1 41 1 8 1 — 8 1 11 21 31 41" at bounding box center [419, 171] width 457 height 22
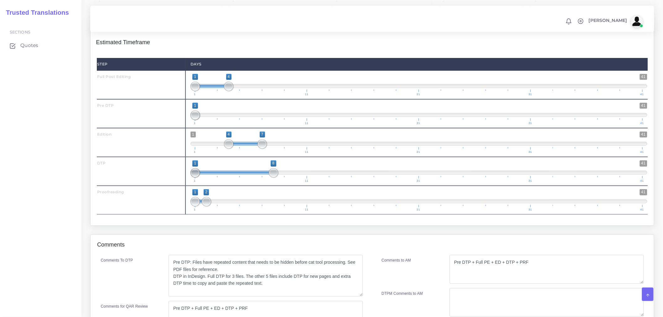
type input "7;8"
drag, startPoint x: 193, startPoint y: 184, endPoint x: 258, endPoint y: 185, distance: 65.2
click at [258, 178] on span at bounding box center [262, 172] width 9 height 9
drag, startPoint x: 209, startPoint y: 212, endPoint x: 300, endPoint y: 213, distance: 90.9
click at [300, 207] on span at bounding box center [295, 201] width 9 height 9
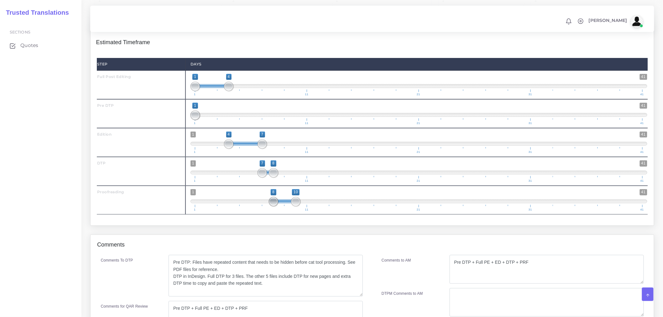
drag, startPoint x: 195, startPoint y: 215, endPoint x: 273, endPoint y: 214, distance: 77.7
click at [273, 207] on span at bounding box center [273, 201] width 9 height 9
type input "8;10"
drag, startPoint x: 290, startPoint y: 218, endPoint x: 303, endPoint y: 214, distance: 13.6
click at [303, 211] on span "1 41 8 10 8 — 10 1 11 21 31 41" at bounding box center [419, 200] width 457 height 22
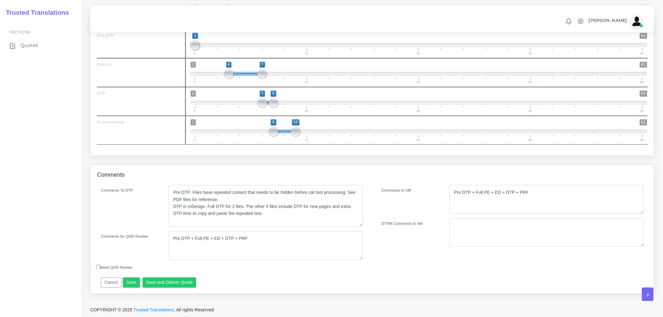
scroll to position [1264, 0]
drag, startPoint x: 262, startPoint y: 220, endPoint x: 173, endPoint y: 181, distance: 97.8
click at [173, 181] on div "Comments Comments To DTP Pre DTP: Files have repeated content that needs to be …" at bounding box center [372, 229] width 564 height 129
click at [254, 214] on textarea "Pre DTP: Files have repeated content that needs to be hidden before cat tool pr…" at bounding box center [266, 206] width 194 height 42
drag, startPoint x: 273, startPoint y: 217, endPoint x: 133, endPoint y: 176, distance: 146.1
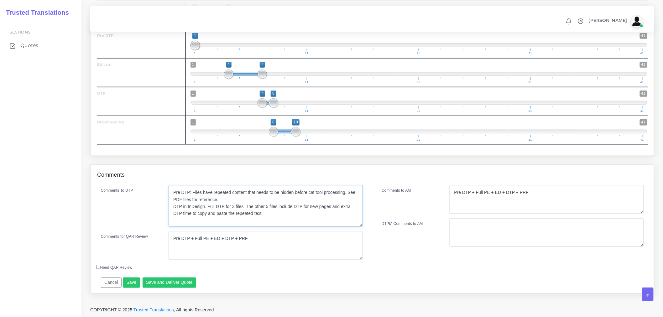
click at [133, 176] on div "Comments Comments To DTP Pre DTP: Files have repeated content that needs to be …" at bounding box center [372, 229] width 564 height 129
paste textarea "-DTP: The files contain repeated content that needs to be hidden before being p…"
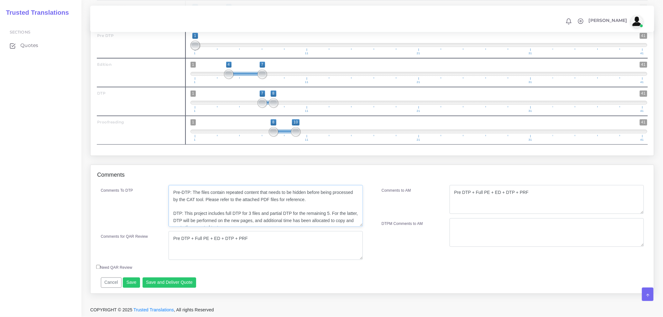
scroll to position [4, 0]
click at [182, 200] on textarea "Pre-DTP: The files contain repeated content that needs to be hidden before bein…" at bounding box center [266, 206] width 194 height 42
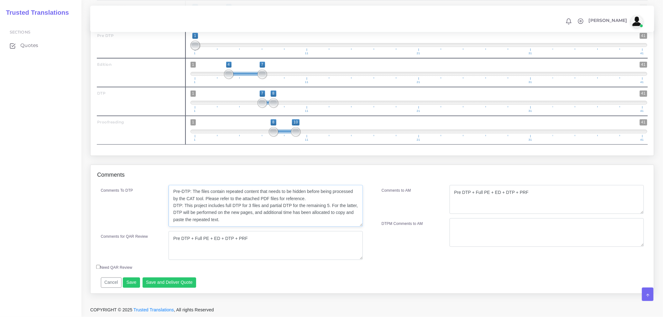
scroll to position [0, 0]
type textarea "Pre-DTP: The files contain repeated content that needs to be hidden before bein…"
click at [129, 205] on div "Comments To DTP" at bounding box center [130, 206] width 68 height 42
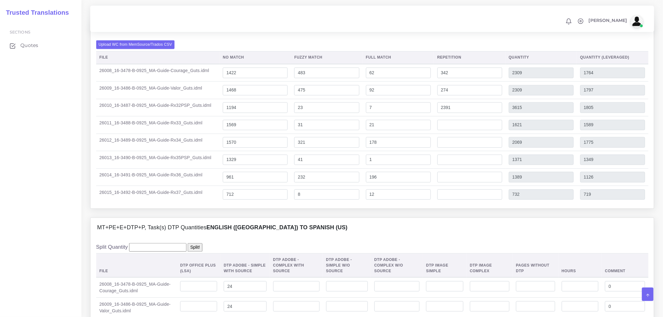
scroll to position [463, 0]
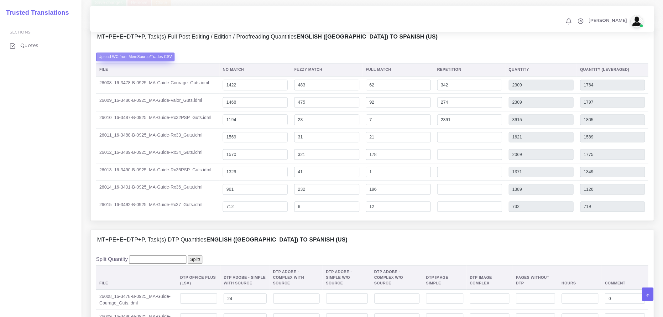
click at [160, 61] on label "Upload WC from MemSource/Trados CSV" at bounding box center [135, 57] width 79 height 8
click at [0, 0] on input "Upload WC from MemSource/Trados CSV" at bounding box center [0, 0] width 0 height 0
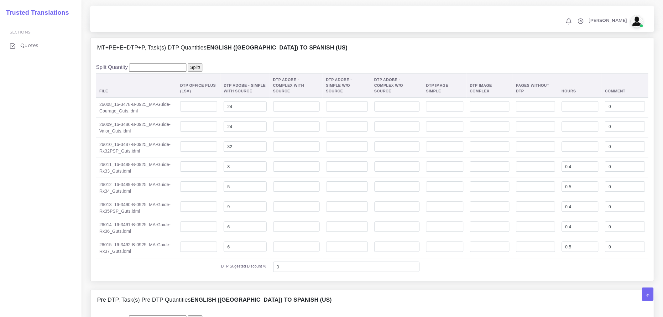
scroll to position [672, 0]
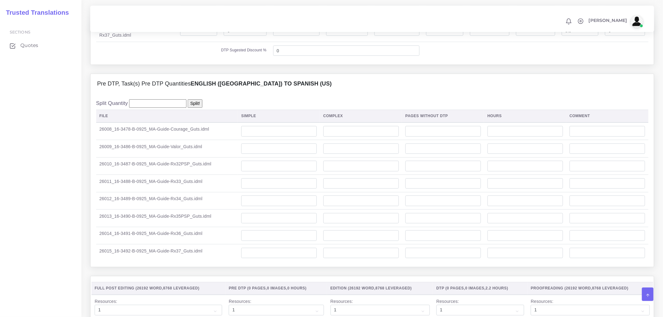
scroll to position [870, 0]
drag, startPoint x: 161, startPoint y: 121, endPoint x: 162, endPoint y: 117, distance: 4.4
click at [161, 121] on div "Split Quantity Split! File Simple Complex Pages Without DTP Hours Comment" at bounding box center [372, 181] width 552 height 162
click at [162, 109] on input "number" at bounding box center [157, 104] width 57 height 8
type input "0"
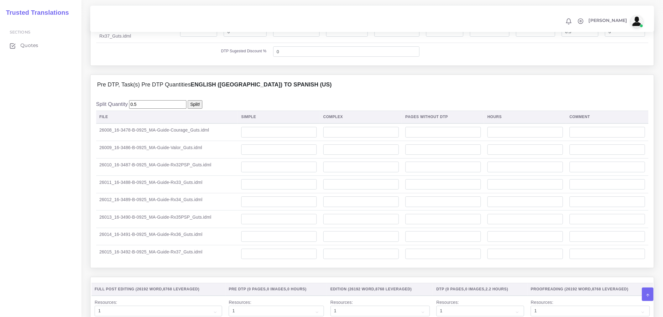
type input "0.5"
click at [189, 109] on input "Split!" at bounding box center [195, 104] width 15 height 8
type input "0.08"
type input "0.06"
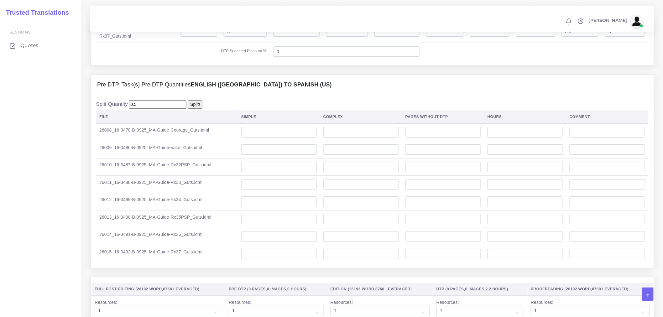
type input "0.06"
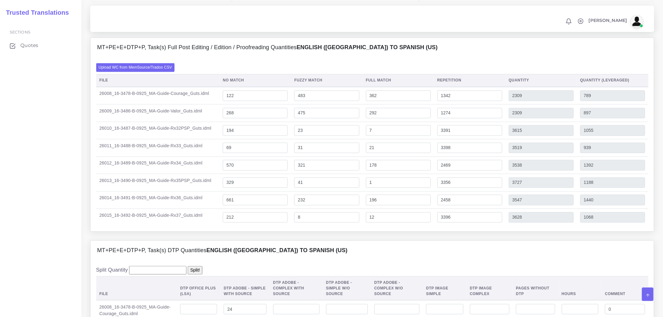
scroll to position [453, 0]
drag, startPoint x: 275, startPoint y: 233, endPoint x: 301, endPoint y: 231, distance: 26.7
click at [275, 222] on input "212" at bounding box center [255, 217] width 65 height 11
drag, startPoint x: 200, startPoint y: 236, endPoint x: 166, endPoint y: 239, distance: 33.3
click at [166, 226] on tr "26015_16-3492-B-0925_MA-Guide-Rx37_Guts.idml 212 8 12 3396 3628 1068" at bounding box center [372, 216] width 552 height 17
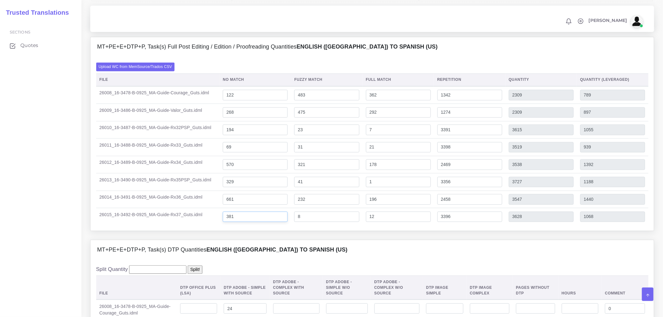
type input "381"
type input "3797"
type input "1237"
drag, startPoint x: 463, startPoint y: 236, endPoint x: 414, endPoint y: 235, distance: 48.6
click at [414, 226] on tr "26015_16-3492-B-0925_MA-Guide-Rx37_Guts.idml 381 8 12 3396 3797 1237" at bounding box center [372, 216] width 552 height 17
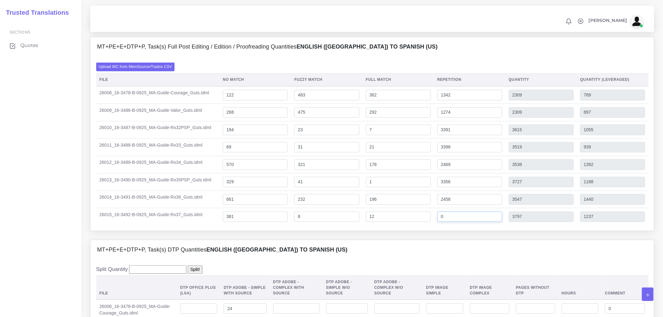
type input "0"
type input "401"
type input "388"
click at [424, 208] on td "196" at bounding box center [398, 200] width 71 height 18
drag, startPoint x: 234, startPoint y: 219, endPoint x: 207, endPoint y: 222, distance: 27.1
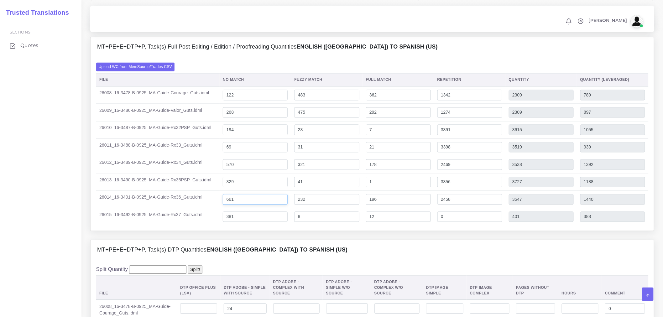
click at [207, 208] on tr "26014_16-3491-B-0925_MA-Guide-Rx36_Guts.idml 661 232 196 2458 3547 1440" at bounding box center [372, 200] width 552 height 18
type input "783"
type input "3669"
type input "1562"
drag, startPoint x: 477, startPoint y: 216, endPoint x: 409, endPoint y: 215, distance: 67.7
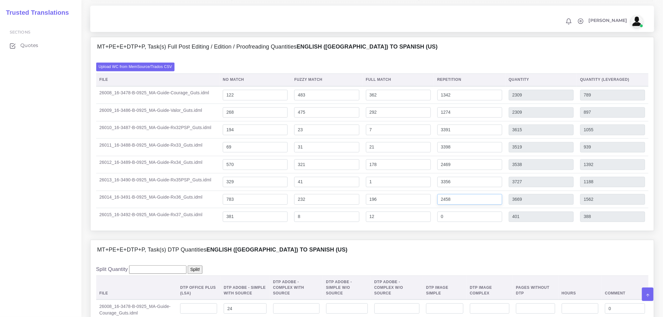
click at [409, 208] on tr "26014_16-3491-B-0925_MA-Guide-Rx36_Guts.idml 783 232 196 2458 3669 1562" at bounding box center [372, 200] width 552 height 18
type input "0"
type input "1211"
type input "948"
click at [416, 208] on td "196" at bounding box center [398, 200] width 71 height 18
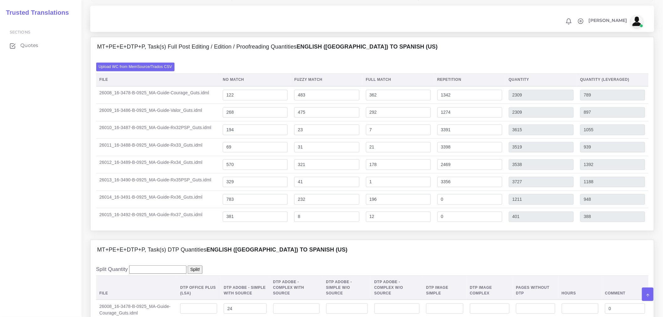
click at [287, 260] on div "MT+PE+E+DTP+P, Task(s) DTP Quantities English (US) TO Spanish (US)" at bounding box center [372, 250] width 563 height 20
click at [139, 71] on label "Upload WC from MemSource/Trados CSV" at bounding box center [135, 67] width 79 height 8
click at [0, 0] on input "Upload WC from MemSource/Trados CSV" at bounding box center [0, 0] width 0 height 0
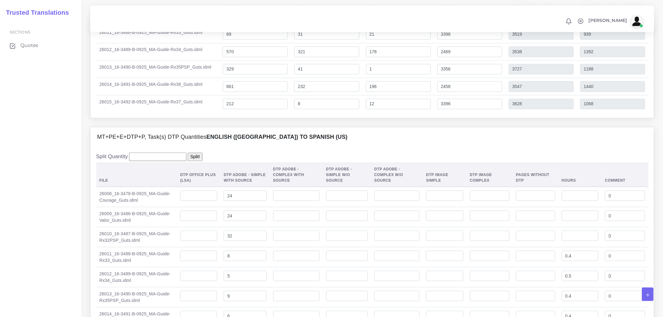
scroll to position [453, 0]
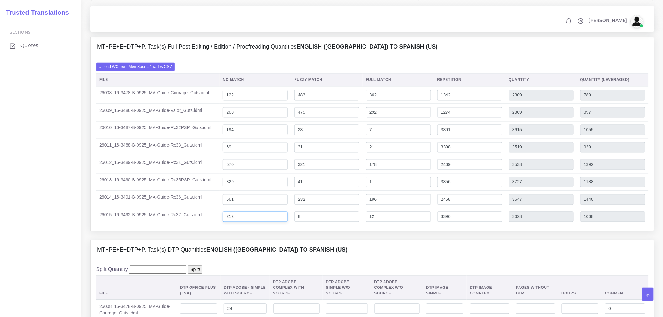
drag, startPoint x: 230, startPoint y: 234, endPoint x: 225, endPoint y: 234, distance: 5.3
click at [225, 222] on input "212" at bounding box center [255, 217] width 65 height 11
type input "712"
type input "4128"
type input "1568"
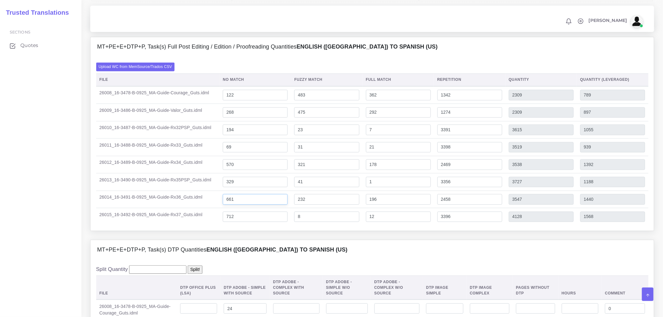
drag, startPoint x: 230, startPoint y: 218, endPoint x: 222, endPoint y: 218, distance: 8.5
click at [225, 205] on input "661" at bounding box center [255, 199] width 65 height 11
type input "861"
type input "3747"
type input "1640"
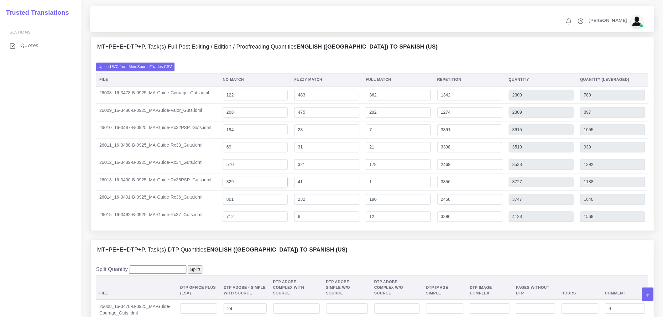
drag, startPoint x: 230, startPoint y: 198, endPoint x: 218, endPoint y: 201, distance: 12.3
click at [218, 191] on tr "26013_16-3490-B-0925_MA-Guide-Rx35PSP_Guts.idml 329 41 1 3356 3727 1188" at bounding box center [372, 183] width 552 height 18
type input "629"
type input "4027"
type input "1488"
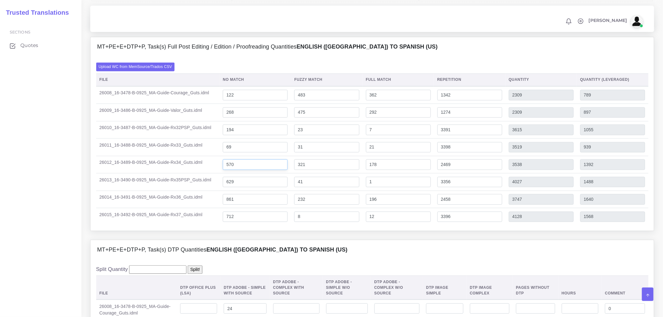
click at [230, 170] on input "570" at bounding box center [255, 165] width 65 height 11
type input "1070"
type input "4038"
type input "1892"
click at [229, 153] on input "69" at bounding box center [255, 147] width 65 height 11
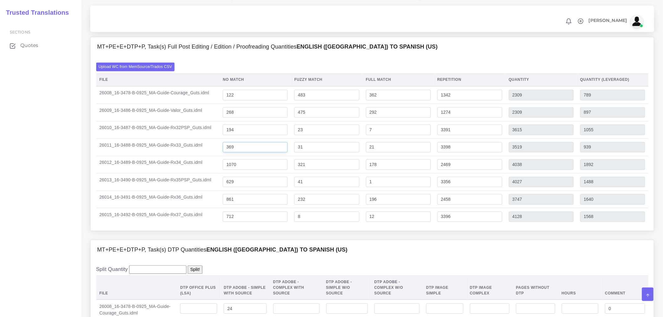
type input "369"
type input "3819"
type input "1239"
drag, startPoint x: 469, startPoint y: 165, endPoint x: 416, endPoint y: 169, distance: 53.7
click at [416, 156] on tr "26011_16-3488-B-0925_MA-Guide-Rx33_Guts.idml 369 31 21 3398 3819 1239" at bounding box center [372, 148] width 552 height 18
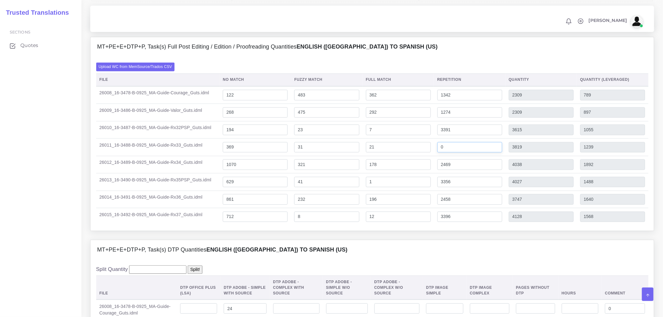
type input "3398"
click at [262, 222] on input "712" at bounding box center [255, 217] width 65 height 11
click at [149, 71] on label "Upload WC from MemSource/Trados CSV" at bounding box center [135, 67] width 79 height 8
click at [0, 0] on input "Upload WC from MemSource/Trados CSV" at bounding box center [0, 0] width 0 height 0
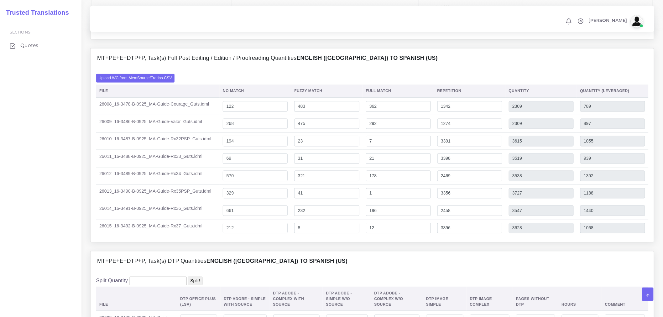
scroll to position [453, 0]
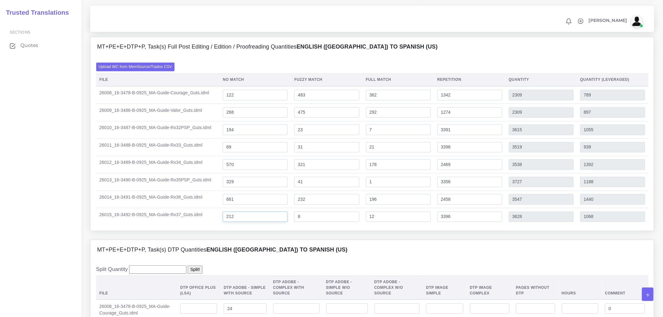
drag, startPoint x: 249, startPoint y: 237, endPoint x: 210, endPoint y: 237, distance: 38.9
click at [210, 226] on tr "26015_16-3492-B-0925_MA-Guide-Rx37_Guts.idml 212 8 12 3396 3628 1068" at bounding box center [372, 216] width 552 height 17
type input "588"
type input "4004"
type input "1444"
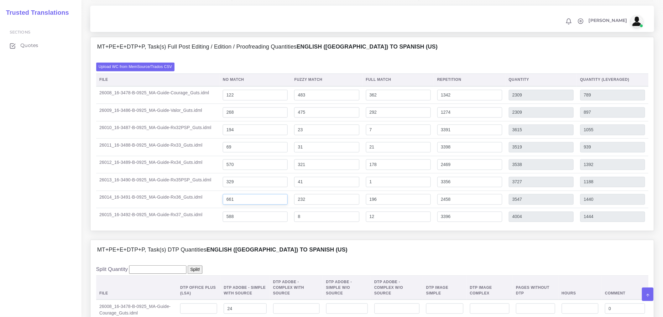
drag, startPoint x: 253, startPoint y: 218, endPoint x: 203, endPoint y: 221, distance: 50.2
click at [203, 208] on tr "26014_16-3491-B-0925_MA-Guide-Rx36_Guts.idml 661 232 196 2458 3547 1440" at bounding box center [372, 200] width 552 height 18
type input "1037"
type input "3923"
type input "1816"
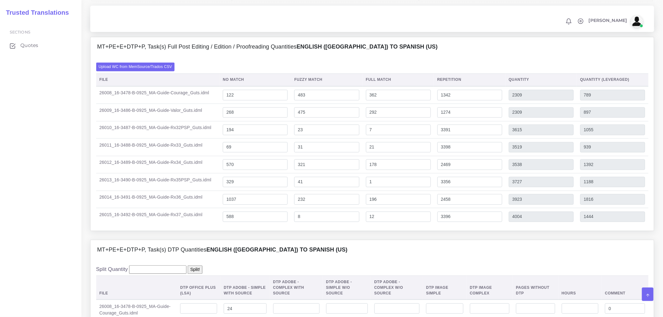
click at [221, 208] on td "1037" at bounding box center [255, 200] width 71 height 18
drag, startPoint x: 246, startPoint y: 202, endPoint x: 215, endPoint y: 200, distance: 30.5
click at [215, 191] on tr "26013_16-3490-B-0925_MA-Guide-Rx35PSP_Guts.idml 329 41 1 3356 3727 1188" at bounding box center [372, 183] width 552 height 18
drag, startPoint x: 240, startPoint y: 199, endPoint x: 190, endPoint y: 199, distance: 50.5
click at [190, 191] on tr "26013_16-3490-B-0925_MA-Guide-Rx35PSP_Guts.idml 329 41 1 3356 3727 1188" at bounding box center [372, 183] width 552 height 18
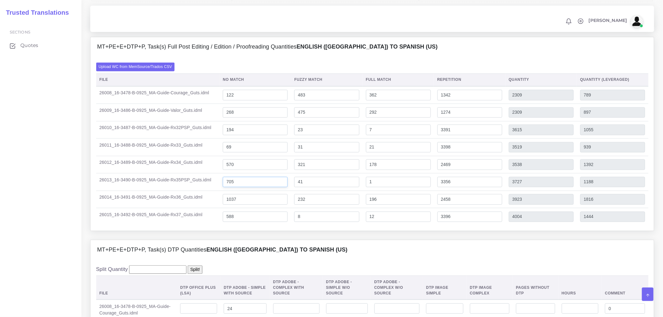
type input "705"
type input "4103"
type input "1564"
drag, startPoint x: 215, startPoint y: 180, endPoint x: 200, endPoint y: 180, distance: 15.0
click at [200, 174] on tr "26012_16-3489-B-0925_MA-Guide-Rx34_Guts.idml 570 321 178 2469 3538 1392" at bounding box center [372, 165] width 552 height 18
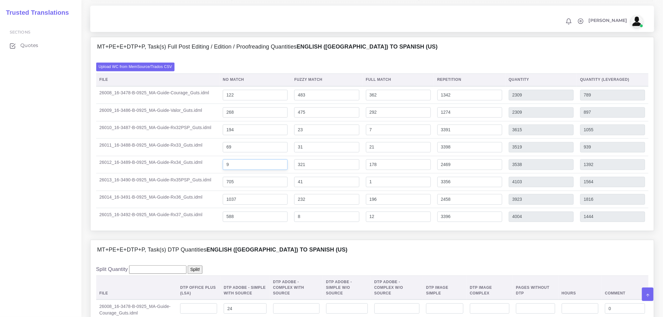
type input "94"
type input "0"
type input "2968"
type input "822"
click at [227, 153] on input "69" at bounding box center [255, 147] width 65 height 11
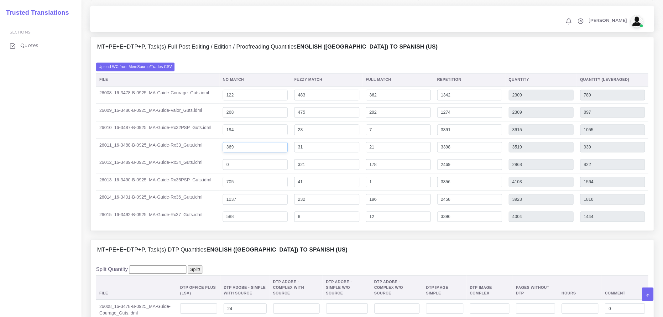
type input "369"
type input "3819"
type input "1239"
drag, startPoint x: 258, startPoint y: 184, endPoint x: 187, endPoint y: 185, distance: 70.5
click at [187, 174] on tr "26012_16-3489-B-0925_MA-Guide-Rx34_Guts.idml 0 321 178 2469 2968 822" at bounding box center [372, 165] width 552 height 18
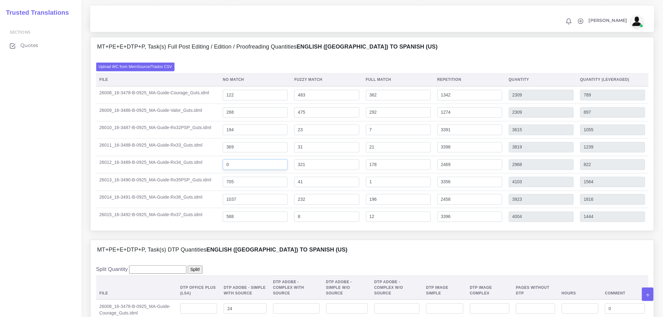
type input "4"
type input "94"
type input "946"
type input "3914"
type input "1768"
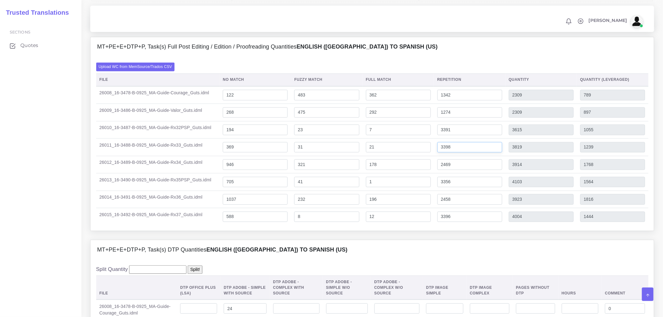
click at [465, 153] on input "3398" at bounding box center [469, 147] width 65 height 11
click at [246, 156] on td "369" at bounding box center [255, 148] width 71 height 18
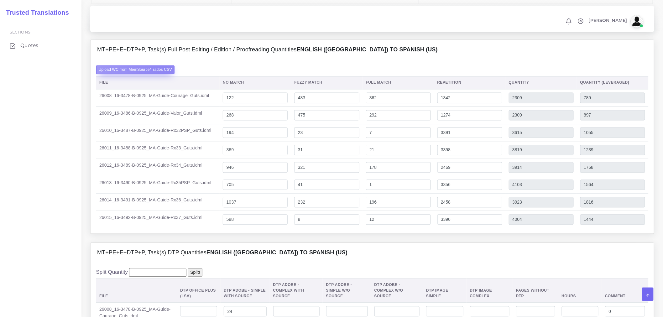
click at [165, 74] on label "Upload WC from MemSource/Trados CSV" at bounding box center [135, 69] width 79 height 8
click at [0, 0] on input "Upload WC from MemSource/Trados CSV" at bounding box center [0, 0] width 0 height 0
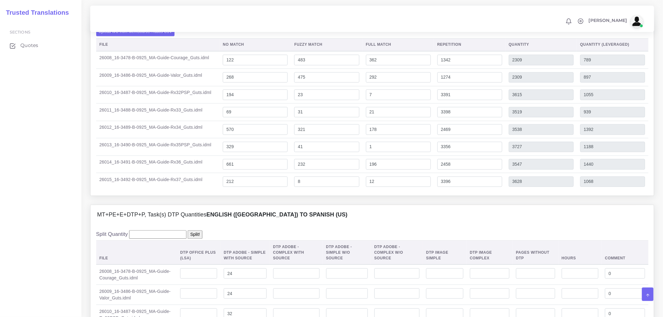
scroll to position [487, 0]
drag, startPoint x: 459, startPoint y: 203, endPoint x: 436, endPoint y: 199, distance: 23.8
click at [436, 191] on td "3396" at bounding box center [469, 182] width 71 height 17
drag, startPoint x: 458, startPoint y: 184, endPoint x: 442, endPoint y: 181, distance: 16.0
click at [442, 170] on input "2458" at bounding box center [469, 165] width 65 height 11
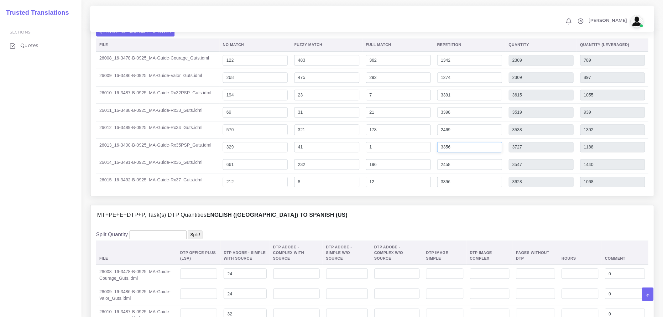
drag, startPoint x: 458, startPoint y: 168, endPoint x: 437, endPoint y: 165, distance: 21.5
click at [437, 156] on td "3356" at bounding box center [469, 148] width 71 height 18
drag, startPoint x: 458, startPoint y: 149, endPoint x: 440, endPoint y: 148, distance: 17.6
click at [440, 135] on input "2469" at bounding box center [469, 130] width 65 height 11
drag, startPoint x: 456, startPoint y: 132, endPoint x: 425, endPoint y: 131, distance: 31.0
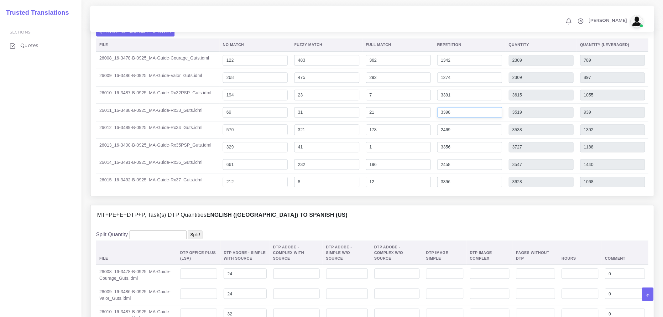
click at [425, 122] on tr "26011_16-3488-B-0925_MA-Guide-Rx33_Guts.idml 69 31 21 3398 3519 939" at bounding box center [372, 113] width 552 height 18
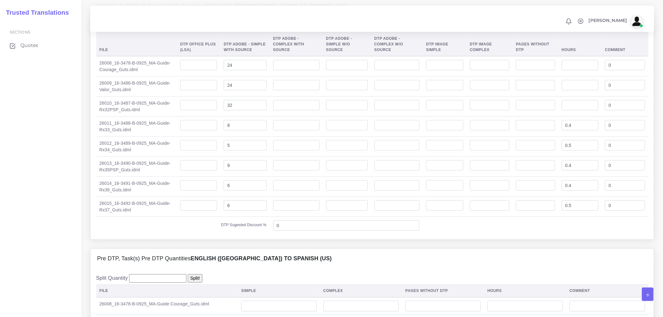
scroll to position [870, 0]
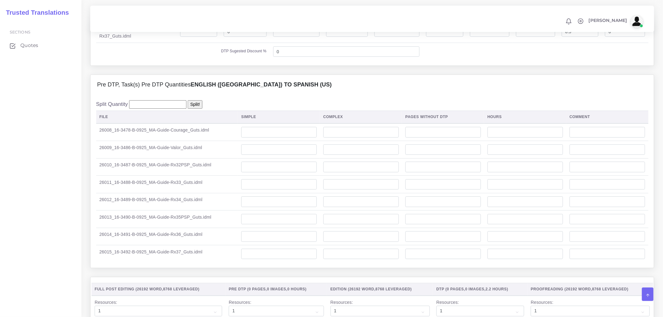
click at [172, 109] on input "number" at bounding box center [157, 104] width 57 height 8
type input "0"
type input "0.5"
click at [190, 109] on input "Split!" at bounding box center [195, 104] width 15 height 8
type input "0.08"
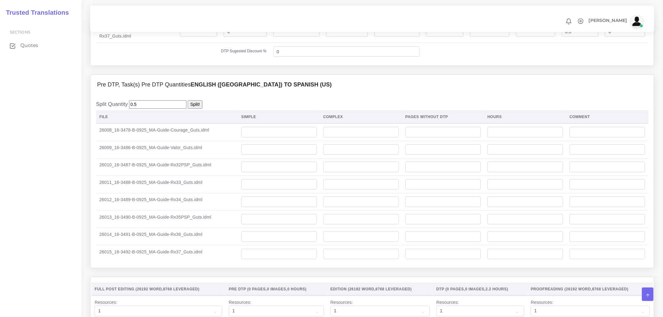
type input "0.06"
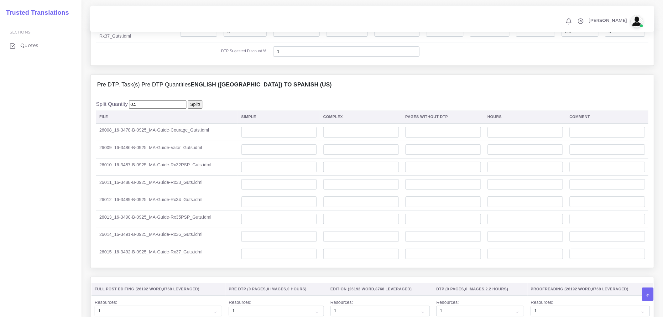
type input "0.06"
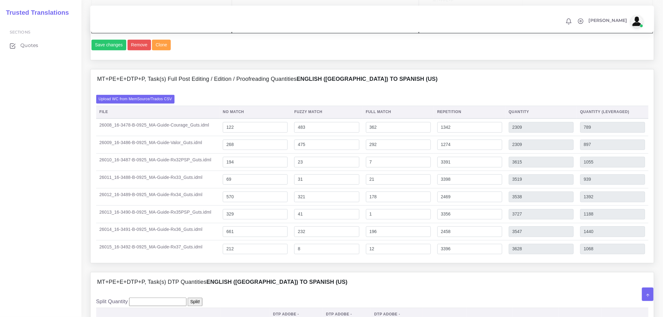
scroll to position [418, 0]
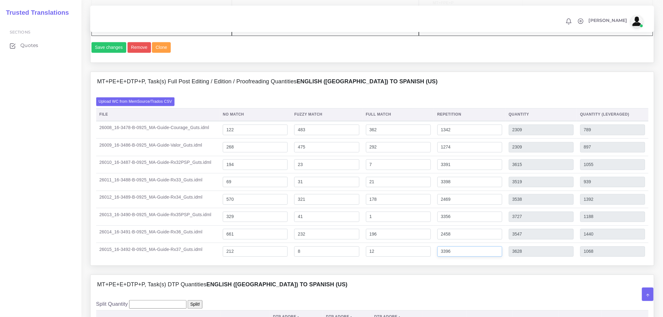
drag, startPoint x: 472, startPoint y: 270, endPoint x: 402, endPoint y: 264, distance: 70.1
click at [402, 260] on tr "26015_16-3492-B-0925_MA-Guide-Rx37_Guts.idml 212 8 12 3396 3628 1068" at bounding box center [372, 251] width 552 height 17
click at [469, 257] on input "3396" at bounding box center [469, 252] width 65 height 11
drag, startPoint x: 442, startPoint y: 270, endPoint x: 453, endPoint y: 270, distance: 10.3
click at [453, 257] on input "3396" at bounding box center [469, 252] width 65 height 11
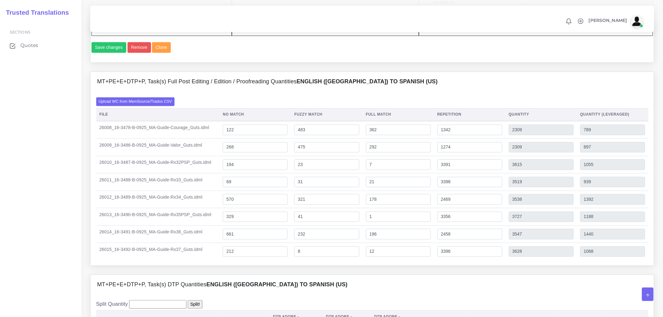
click at [306, 295] on div "MT+PE+E+DTP+P, Task(s) DTP Quantities English (US) TO Spanish ([GEOGRAPHIC_DATA…" at bounding box center [372, 285] width 563 height 20
drag, startPoint x: 231, startPoint y: 270, endPoint x: 215, endPoint y: 271, distance: 15.4
click at [215, 260] on tr "26015_16-3492-B-0925_MA-Guide-Rx37_Guts.idml 212 8 12 3396 3628 1068" at bounding box center [372, 251] width 552 height 17
type input "6112"
type input "9528"
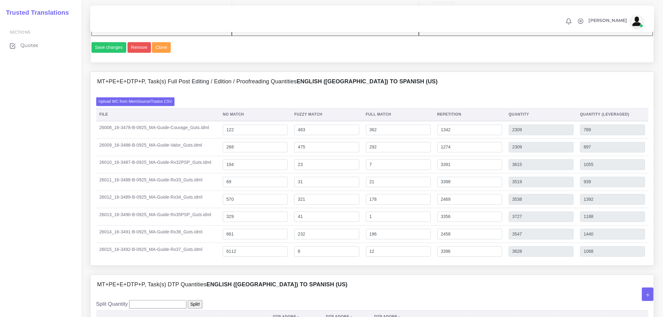
type input "6968"
click at [233, 257] on input "6112" at bounding box center [255, 252] width 65 height 11
type input "612"
type input "4028"
type input "1468"
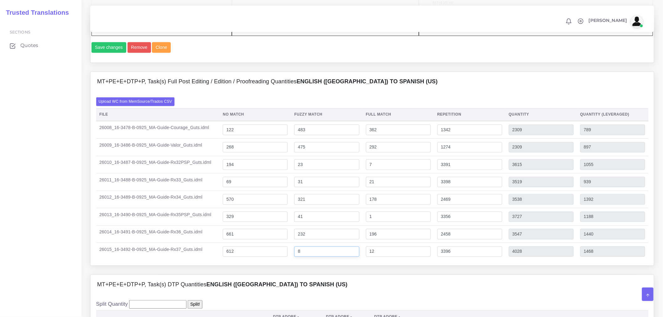
click at [308, 257] on input "8" at bounding box center [326, 252] width 65 height 11
drag, startPoint x: 308, startPoint y: 266, endPoint x: 282, endPoint y: 267, distance: 25.4
click at [282, 260] on tr "26015_16-3492-B-0925_MA-Guide-Rx37_Guts.idml 612 8 12 3396 4028 1468" at bounding box center [372, 251] width 552 height 17
click at [299, 257] on input "8" at bounding box center [326, 252] width 65 height 11
type input "568"
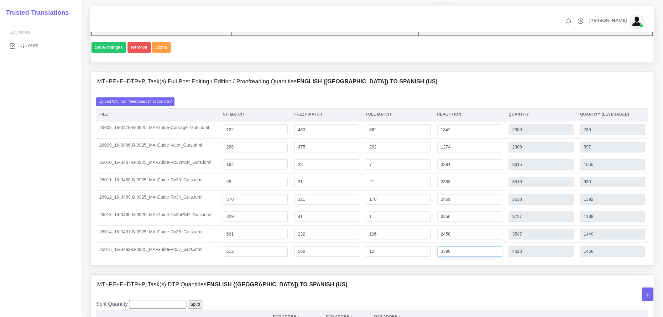
type input "4588"
type input "1748"
drag, startPoint x: 474, startPoint y: 268, endPoint x: 409, endPoint y: 271, distance: 65.3
click at [409, 260] on tr "26015_16-3492-B-0925_MA-Guide-Rx37_Guts.idml 612 568 12 3396 4588 1748" at bounding box center [372, 251] width 552 height 17
type input "0"
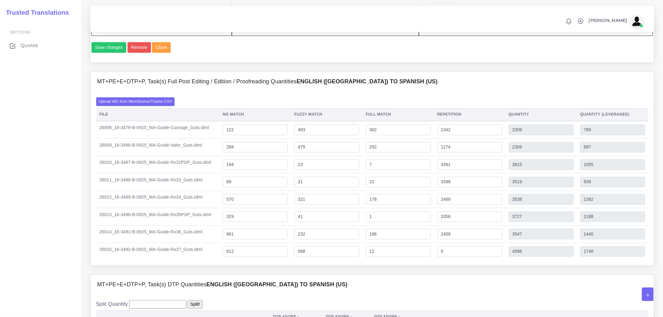
type input "1192"
type input "899"
click at [420, 275] on div "MT+PE+E+DTP+P, Task(s) Full Post Editing / Edition / Proofreading Quantities En…" at bounding box center [372, 173] width 573 height 203
click at [251, 240] on input "661" at bounding box center [255, 234] width 65 height 11
drag, startPoint x: 230, startPoint y: 252, endPoint x: 212, endPoint y: 252, distance: 17.5
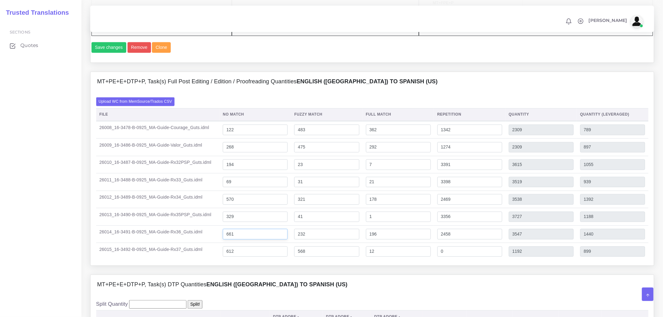
click at [212, 243] on tr "26014_16-3491-B-0925_MA-Guide-Rx36_Guts.idml 661 232 196 2458 3547 1440" at bounding box center [372, 235] width 552 height 18
type input "961"
type input "3847"
type input "1740"
drag, startPoint x: 302, startPoint y: 251, endPoint x: 293, endPoint y: 252, distance: 9.1
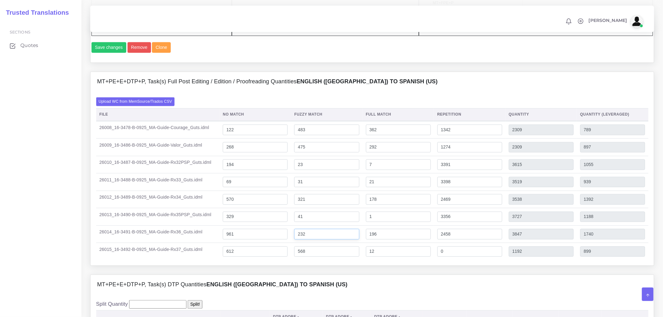
click at [293, 243] on td "232" at bounding box center [326, 235] width 71 height 18
type input "432"
type input "4047"
type input "1840"
drag, startPoint x: 460, startPoint y: 253, endPoint x: 390, endPoint y: 258, distance: 70.4
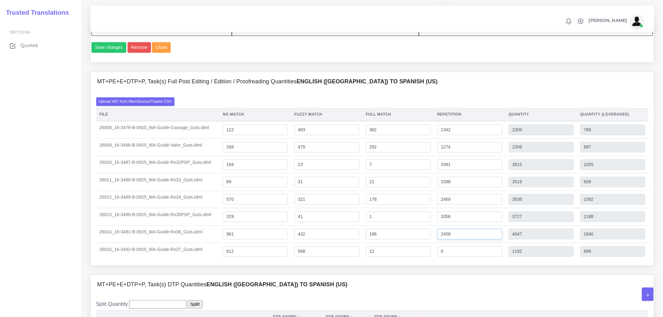
click at [390, 243] on tr "26014_16-3491-B-0925_MA-Guide-Rx36_Guts.idml 961 432 196 2458 4047 1840" at bounding box center [372, 235] width 552 height 18
type input "0"
type input "1589"
type input "1226"
click at [430, 222] on input "1" at bounding box center [398, 217] width 65 height 11
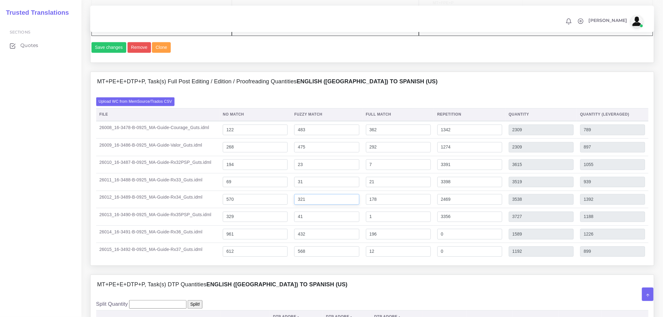
drag, startPoint x: 300, startPoint y: 220, endPoint x: 294, endPoint y: 219, distance: 6.3
click at [294, 208] on td "321" at bounding box center [326, 200] width 71 height 18
type input "421"
type input "3638"
type input "1442"
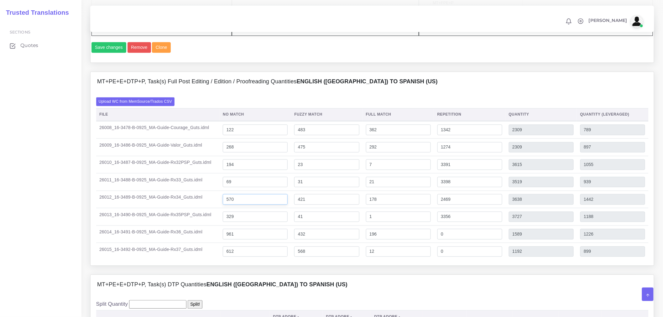
click at [231, 205] on input "570" at bounding box center [255, 199] width 65 height 11
type input "670"
type input "3738"
type input "1542"
click at [229, 222] on input "329" at bounding box center [255, 217] width 65 height 11
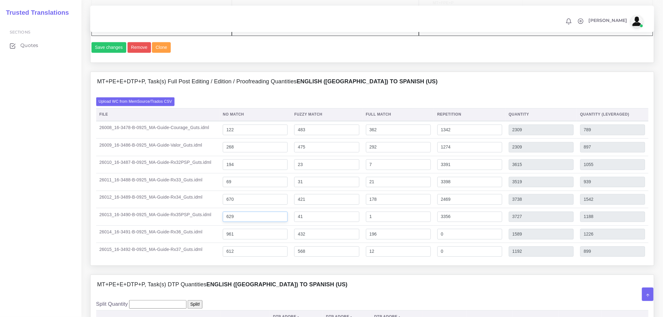
type input "629"
type input "4027"
type input "1488"
click at [299, 222] on input "41" at bounding box center [326, 217] width 65 height 11
type input "241"
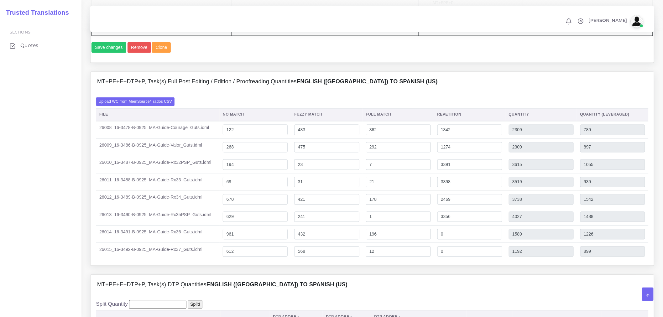
type input "4227"
type input "1588"
click at [224, 191] on td "69" at bounding box center [255, 183] width 71 height 18
click at [228, 188] on input "69" at bounding box center [255, 182] width 65 height 11
click at [229, 188] on input "69" at bounding box center [255, 182] width 65 height 11
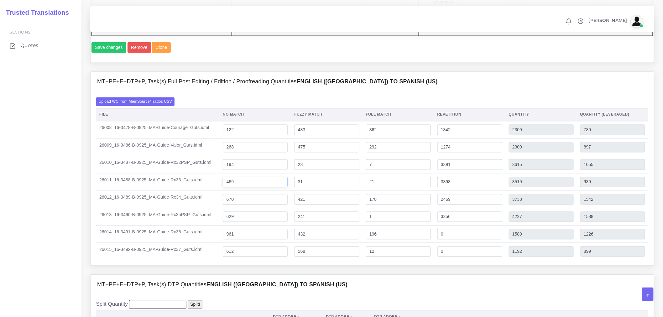
type input "469"
type input "3919"
type input "1339"
click at [299, 188] on input "31" at bounding box center [326, 182] width 65 height 11
type input "131"
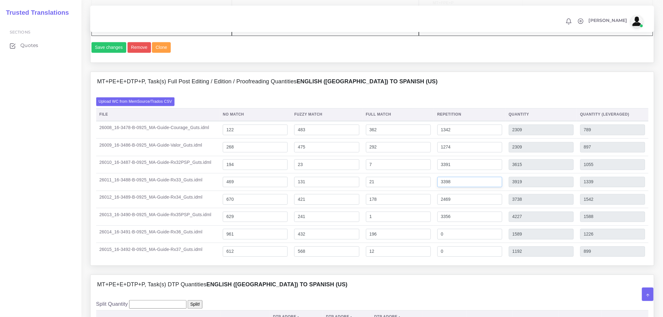
type input "4019"
type input "1389"
drag, startPoint x: 450, startPoint y: 201, endPoint x: 414, endPoint y: 197, distance: 35.6
click at [414, 191] on tr "26011_16-3488-B-0925_MA-Guide-Rx33_Guts.idml 469 131 21 3398 4019 1389" at bounding box center [372, 183] width 552 height 18
type input "0"
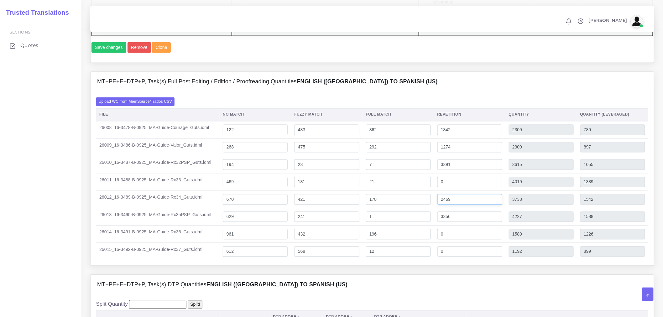
type input "621"
type input "539"
drag, startPoint x: 449, startPoint y: 220, endPoint x: 430, endPoint y: 220, distance: 19.7
click at [430, 208] on tr "26012_16-3489-B-0925_MA-Guide-Rx34_Guts.idml 670 421 178 2469 3738 1542" at bounding box center [372, 200] width 552 height 18
type input "0"
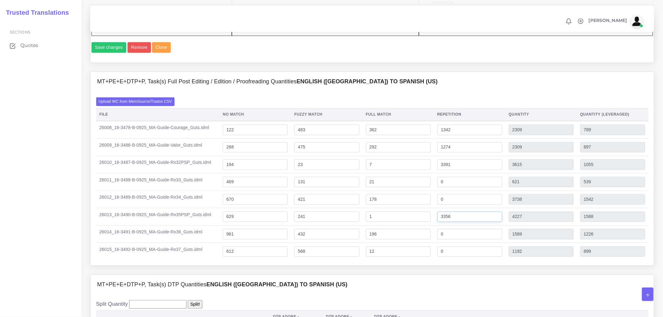
type input "1269"
type input "925"
drag, startPoint x: 443, startPoint y: 236, endPoint x: 427, endPoint y: 234, distance: 16.0
click at [427, 226] on tr "26013_16-3490-B-0925_MA-Guide-Rx35PSP_Guts.idml 629 241 1 3356 4227 1588" at bounding box center [372, 217] width 552 height 18
type input "0"
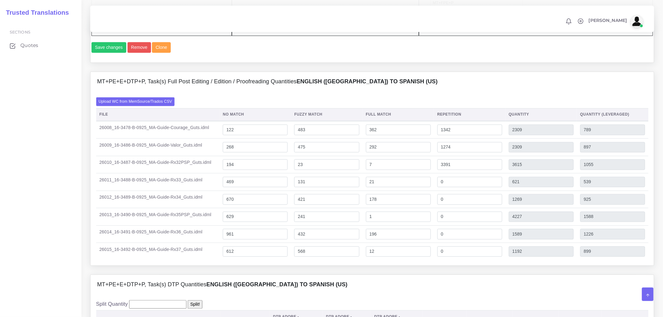
type input "871"
type input "749"
click at [448, 118] on div "Upload WC from MemSource/Trados CSV File No Match Fuzzy Match Full Match Repeti…" at bounding box center [372, 178] width 552 height 163
click at [157, 106] on label "Upload WC from MemSource/Trados CSV" at bounding box center [135, 101] width 79 height 8
click at [0, 0] on input "Upload WC from MemSource/Trados CSV" at bounding box center [0, 0] width 0 height 0
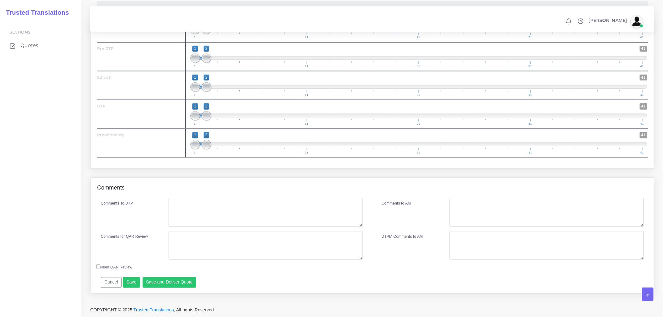
scroll to position [1251, 0]
click at [265, 212] on textarea "Comments To DTP" at bounding box center [266, 212] width 194 height 29
paste textarea "Pre-DTP: The files contain repeated content that needs to be hidden before bein…"
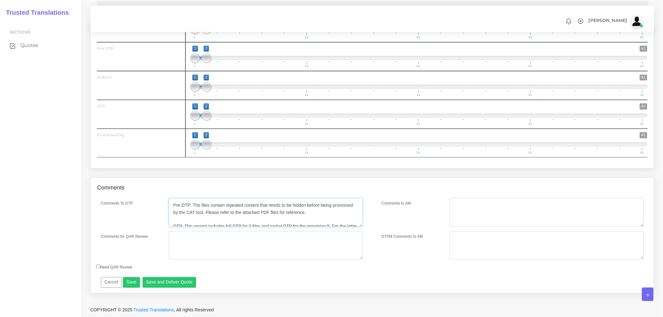
scroll to position [17, 0]
click at [171, 207] on textarea "Pre-DTP: The files contain repeated content that needs to be hidden before bein…" at bounding box center [266, 212] width 194 height 29
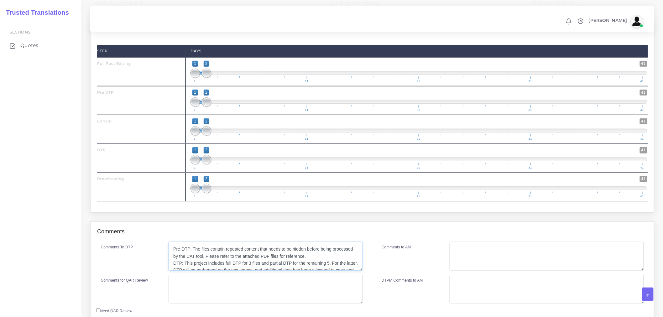
scroll to position [1181, 0]
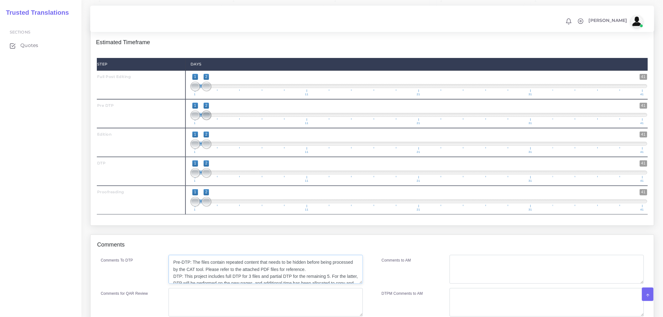
type textarea "Pre-DTP: The files contain repeated content that needs to be hidden before bein…"
type input "1;1"
drag, startPoint x: 205, startPoint y: 128, endPoint x: 196, endPoint y: 128, distance: 9.4
click at [196, 120] on span at bounding box center [195, 115] width 9 height 9
drag, startPoint x: 201, startPoint y: 98, endPoint x: 209, endPoint y: 98, distance: 8.5
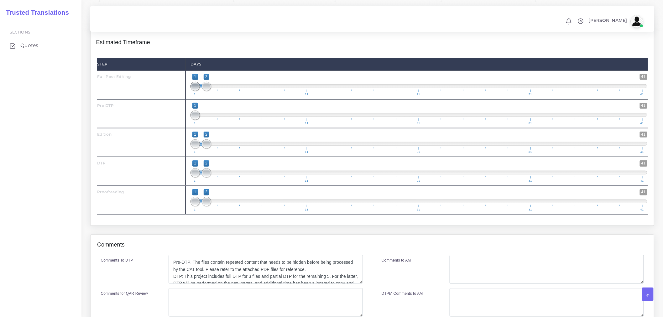
click at [209, 96] on span "1 41 1 2 1 — 2 1 11 21 31 41" at bounding box center [419, 85] width 457 height 22
drag, startPoint x: 209, startPoint y: 99, endPoint x: 217, endPoint y: 100, distance: 7.9
click at [211, 91] on span at bounding box center [206, 86] width 9 height 9
drag, startPoint x: 212, startPoint y: 100, endPoint x: 200, endPoint y: 98, distance: 12.6
click at [200, 88] on span at bounding box center [419, 86] width 457 height 4
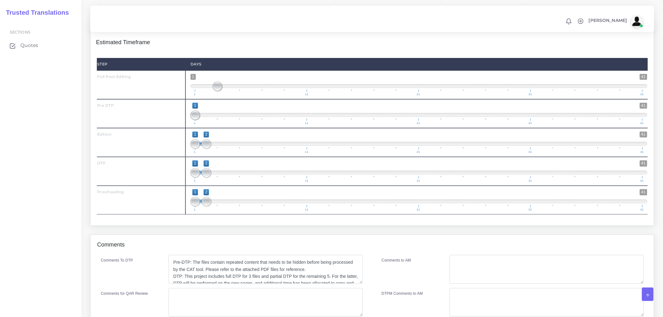
drag, startPoint x: 218, startPoint y: 101, endPoint x: 198, endPoint y: 102, distance: 19.8
click at [198, 96] on span "1 41 3 3 3 — 3 1 11 21 31 41" at bounding box center [419, 85] width 457 height 22
drag, startPoint x: 226, startPoint y: 97, endPoint x: 201, endPoint y: 98, distance: 24.8
click at [202, 91] on span at bounding box center [206, 86] width 9 height 9
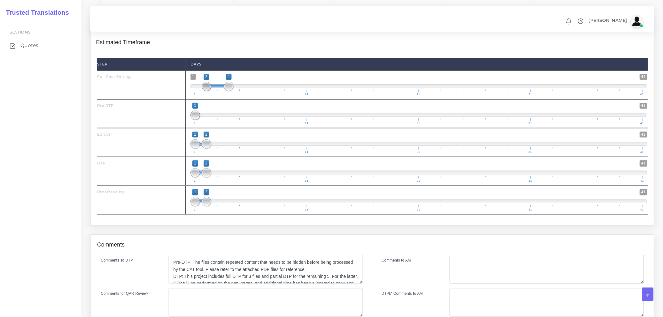
drag, startPoint x: 201, startPoint y: 98, endPoint x: 191, endPoint y: 97, distance: 10.4
click at [202, 91] on span at bounding box center [206, 86] width 9 height 9
type input "1;5"
drag, startPoint x: 227, startPoint y: 100, endPoint x: 233, endPoint y: 101, distance: 6.3
click at [233, 96] on span "1 41 1 5 1 — 5 1 11 21 31 41" at bounding box center [419, 85] width 457 height 22
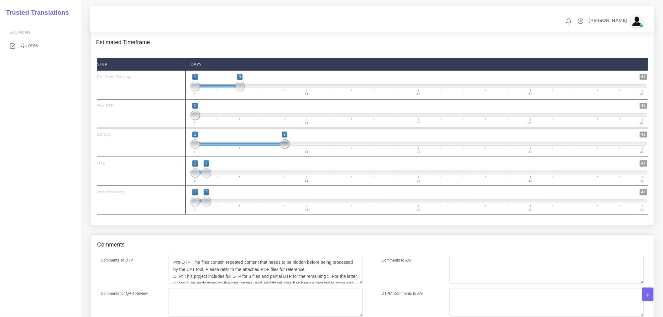
drag, startPoint x: 207, startPoint y: 154, endPoint x: 279, endPoint y: 155, distance: 72.1
click at [279, 154] on span "1 41 1 9 1 — 9 1 11 21 31 41" at bounding box center [419, 143] width 457 height 22
drag, startPoint x: 193, startPoint y: 158, endPoint x: 236, endPoint y: 155, distance: 43.0
click at [236, 149] on span at bounding box center [239, 143] width 9 height 9
type input "5;9"
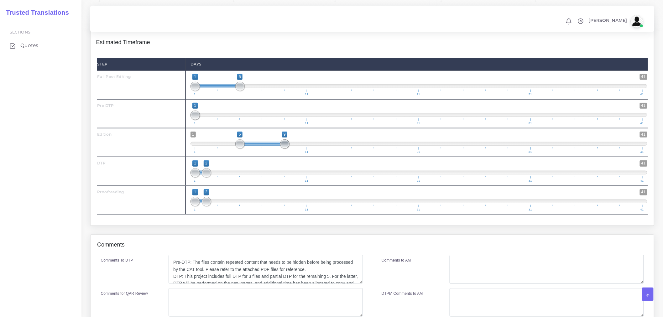
drag, startPoint x: 286, startPoint y: 157, endPoint x: 283, endPoint y: 156, distance: 3.6
click at [283, 149] on span at bounding box center [284, 143] width 9 height 9
drag, startPoint x: 214, startPoint y: 183, endPoint x: 295, endPoint y: 181, distance: 81.2
click at [298, 181] on span "1 41 2 3 2 — 3 1 11 21 31 41" at bounding box center [419, 171] width 457 height 22
drag, startPoint x: 214, startPoint y: 183, endPoint x: 301, endPoint y: 182, distance: 87.1
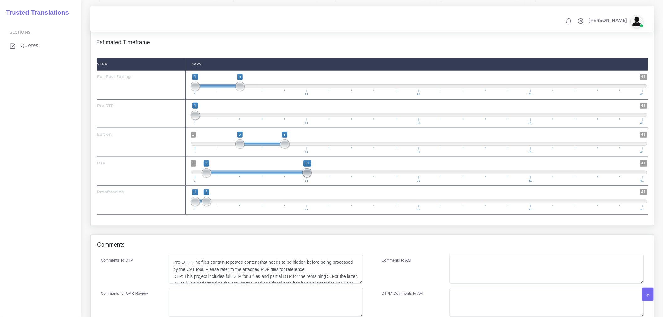
click at [301, 182] on span "1 41 2 11 2 — 11 1 11 21 31 41" at bounding box center [419, 171] width 457 height 22
type input "9;11"
drag, startPoint x: 211, startPoint y: 185, endPoint x: 289, endPoint y: 184, distance: 78.0
click at [289, 178] on span at bounding box center [284, 172] width 9 height 9
type input "1;13"
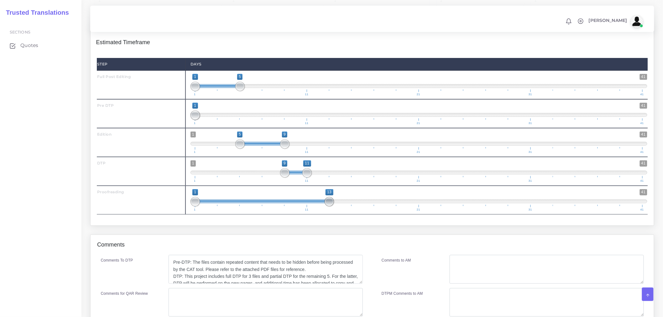
drag, startPoint x: 209, startPoint y: 212, endPoint x: 334, endPoint y: 213, distance: 125.0
click at [334, 207] on span at bounding box center [329, 201] width 9 height 9
type input "1;5"
drag, startPoint x: 222, startPoint y: 101, endPoint x: 238, endPoint y: 96, distance: 16.5
click at [238, 91] on span at bounding box center [239, 86] width 9 height 9
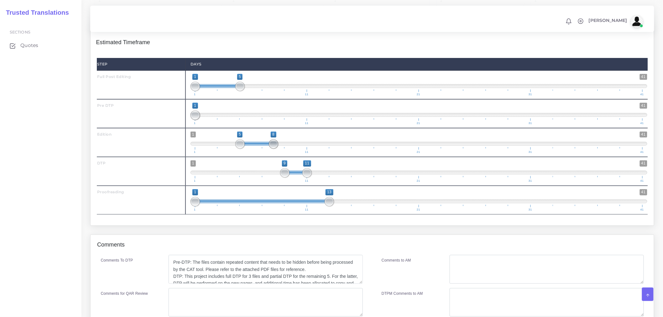
drag, startPoint x: 268, startPoint y: 157, endPoint x: 273, endPoint y: 155, distance: 4.7
click at [273, 149] on span at bounding box center [273, 143] width 9 height 9
type input "5;9"
drag, startPoint x: 275, startPoint y: 157, endPoint x: 282, endPoint y: 157, distance: 7.2
click at [282, 149] on span at bounding box center [284, 143] width 9 height 9
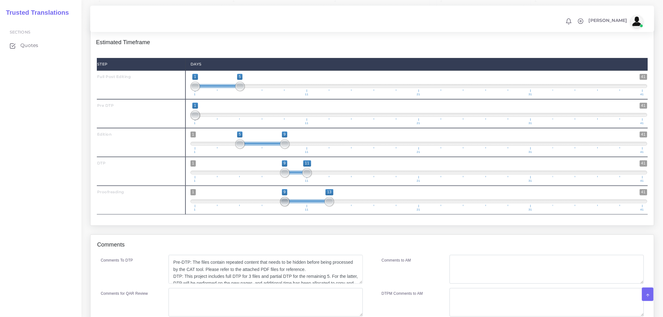
type input "11;13"
drag, startPoint x: 196, startPoint y: 213, endPoint x: 304, endPoint y: 212, distance: 107.5
click at [304, 207] on span at bounding box center [306, 201] width 9 height 9
type input "5;8"
drag, startPoint x: 282, startPoint y: 156, endPoint x: 272, endPoint y: 155, distance: 10.7
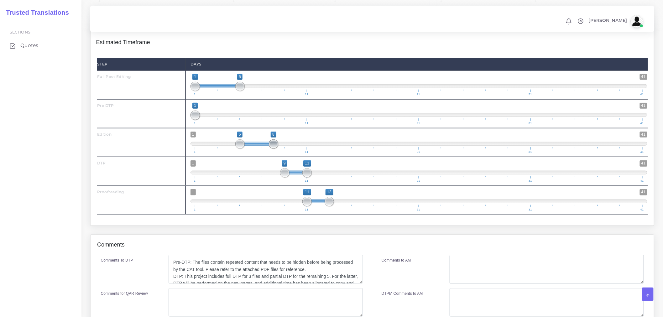
click at [272, 149] on span at bounding box center [273, 143] width 9 height 9
drag, startPoint x: 281, startPoint y: 186, endPoint x: 272, endPoint y: 183, distance: 9.4
click at [272, 178] on span at bounding box center [273, 172] width 9 height 9
type input "8;9"
drag, startPoint x: 309, startPoint y: 187, endPoint x: 292, endPoint y: 186, distance: 16.3
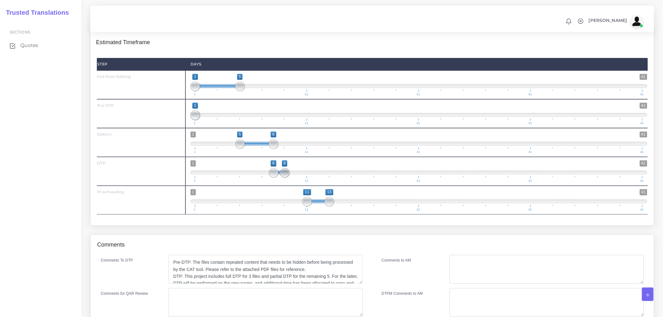
click at [292, 182] on span "1 41 8 9 8 — 9 1 11 21 31 41" at bounding box center [419, 171] width 457 height 22
drag, startPoint x: 308, startPoint y: 211, endPoint x: 289, endPoint y: 210, distance: 19.8
click at [289, 210] on span "1 41 9 13 9 — 13 1 11 21 31 41" at bounding box center [419, 200] width 457 height 22
type input "9;11"
drag, startPoint x: 328, startPoint y: 213, endPoint x: 308, endPoint y: 211, distance: 19.6
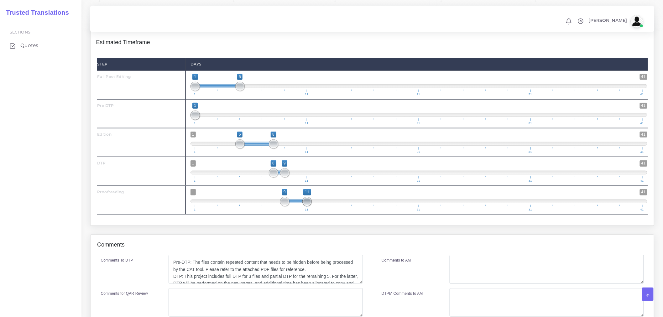
click at [308, 207] on span at bounding box center [306, 201] width 9 height 9
click at [298, 226] on div "Full Post Editing ( 26192 Word , 8768 Leveraged ) Pre DTP ( 0 Pages , 0 Images …" at bounding box center [372, 96] width 563 height 259
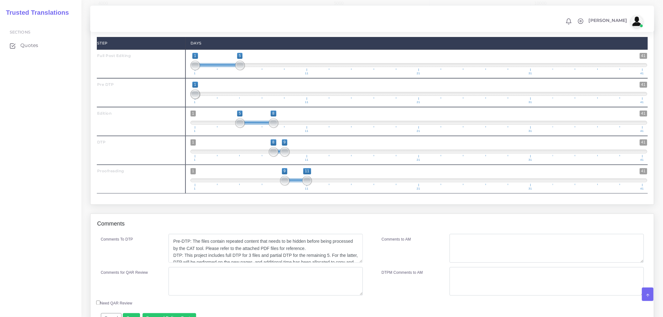
scroll to position [1251, 0]
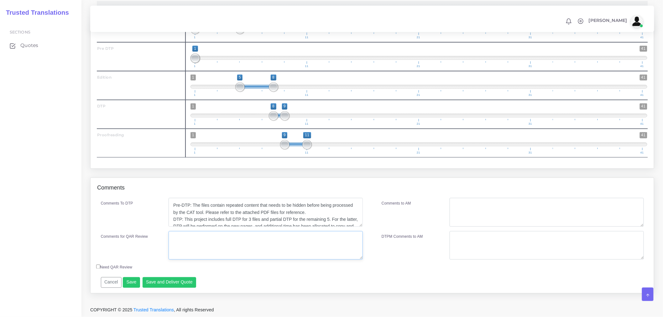
click at [227, 242] on textarea "Comments for QAR Review" at bounding box center [266, 245] width 194 height 29
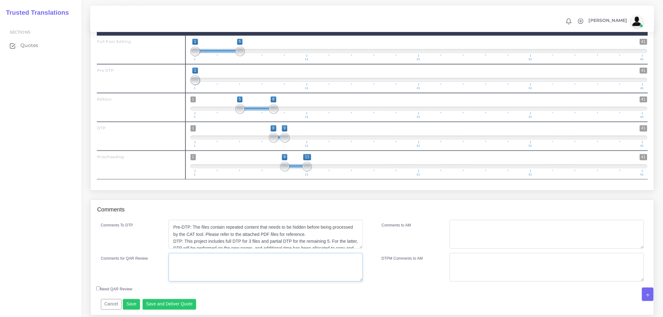
scroll to position [14, 0]
type textarea "Pre DTP + PEE + DTP + PRF"
click at [101, 292] on label "Need QAR Review" at bounding box center [114, 290] width 36 height 6
click at [100, 291] on input "Need QAR Review" at bounding box center [98, 289] width 4 height 4
checkbox input "true"
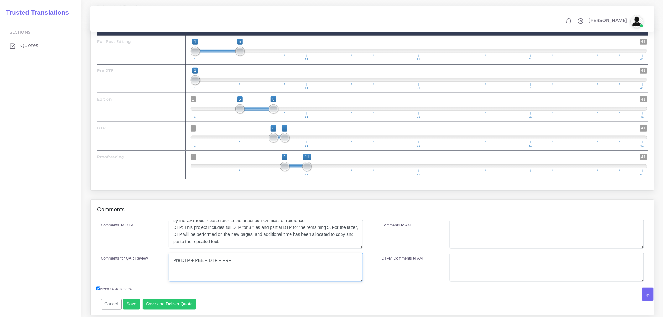
drag, startPoint x: 232, startPoint y: 273, endPoint x: 142, endPoint y: 275, distance: 90.3
click at [142, 275] on div "Comments for QAR Review Pre DTP + PEE + DTP + PRF" at bounding box center [232, 267] width 272 height 29
click at [465, 233] on textarea "Comments to AM" at bounding box center [547, 234] width 194 height 29
paste textarea "Pre DTP + PEE + DTP + PRF"
type textarea "Pre DTP + PEE + DTP + PRF"
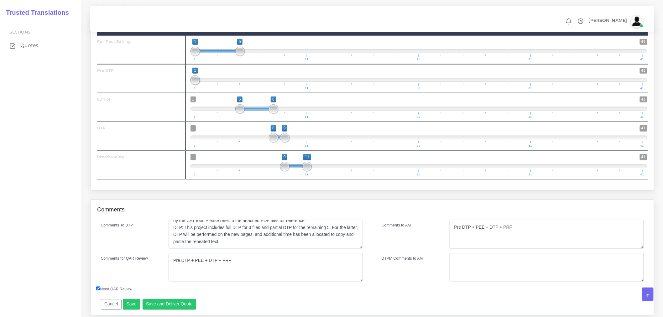
click at [362, 216] on div "Comments" at bounding box center [372, 210] width 563 height 20
click at [467, 245] on textarea "Pre DTP + PEE + DTP + PRF" at bounding box center [547, 234] width 194 height 29
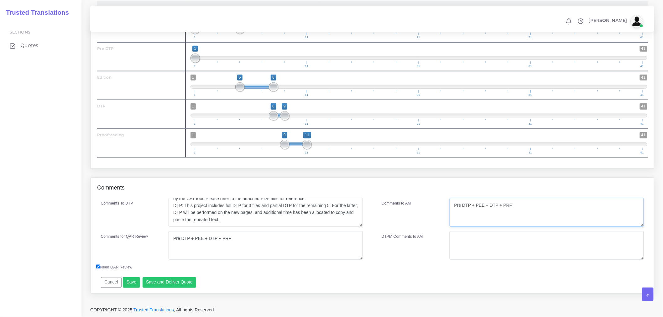
scroll to position [1251, 0]
click at [165, 281] on button "Save and Deliver Quote" at bounding box center [170, 282] width 54 height 11
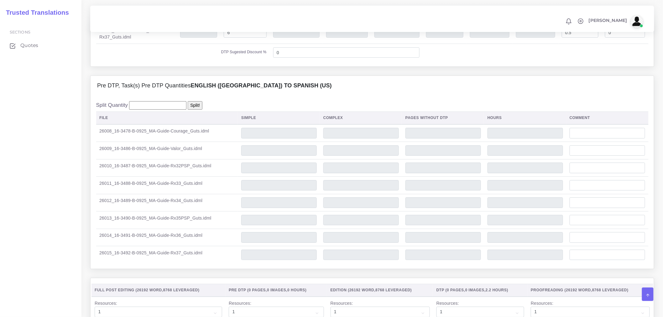
scroll to position [870, 0]
click at [153, 109] on input "number" at bounding box center [157, 104] width 57 height 8
type input "0"
type input "0.5"
click at [188, 109] on input "Split!" at bounding box center [195, 104] width 15 height 8
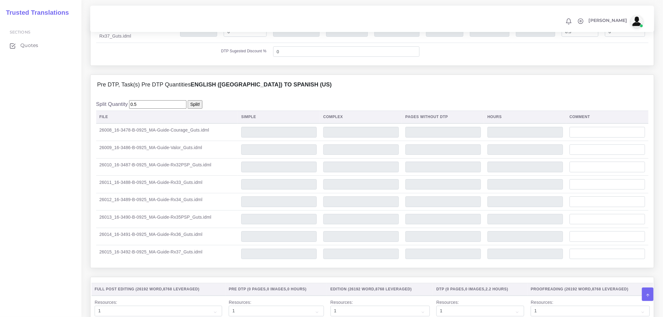
type input "0.08"
type input "0.06"
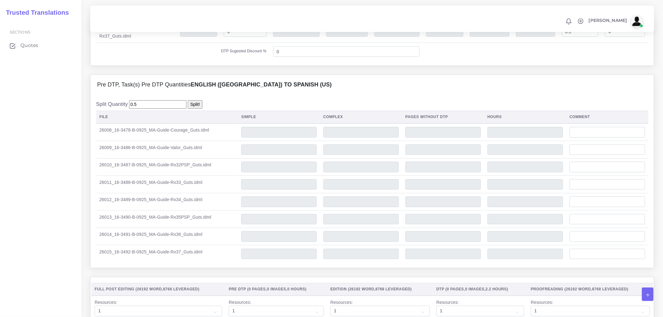
type input "0.06"
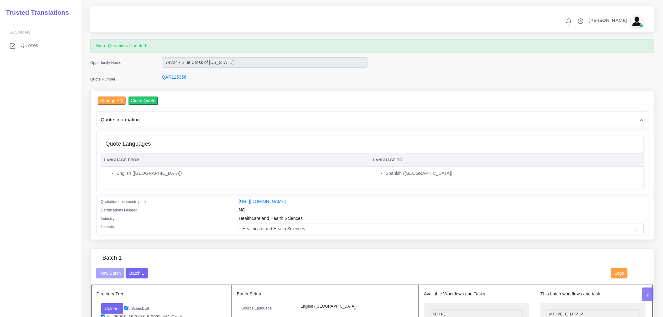
scroll to position [0, 0]
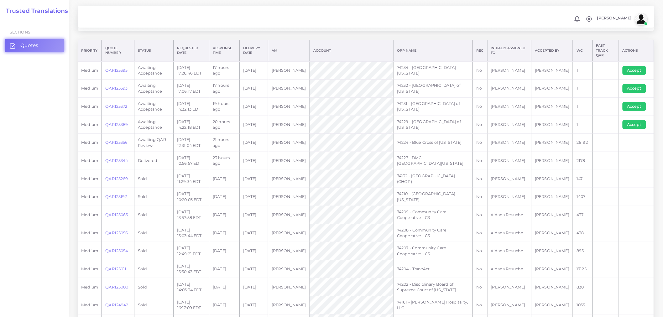
scroll to position [139, 0]
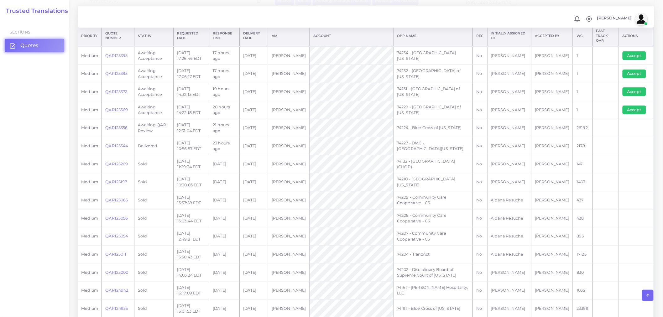
click at [125, 125] on link "QAR125356" at bounding box center [116, 127] width 22 height 5
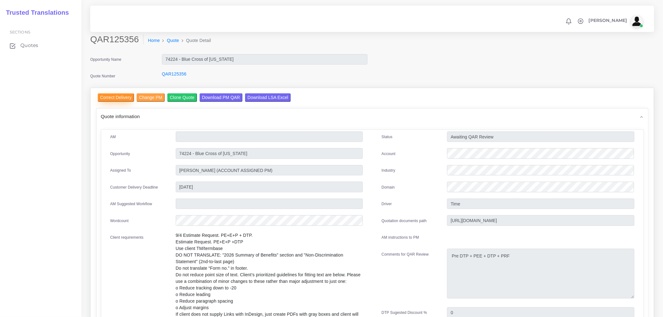
click at [124, 96] on input "Correct Delivery" at bounding box center [116, 97] width 36 height 8
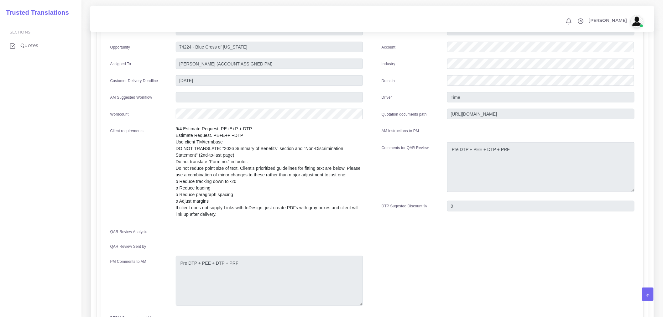
scroll to position [35, 0]
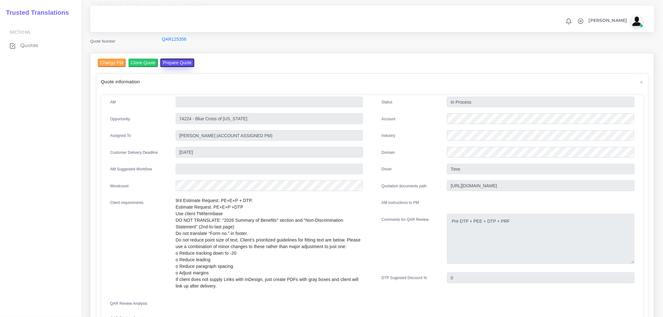
click at [161, 65] on button "Prepare Quote" at bounding box center [177, 63] width 34 height 8
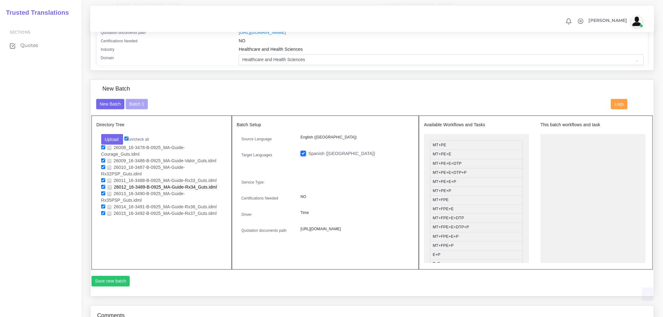
scroll to position [230, 0]
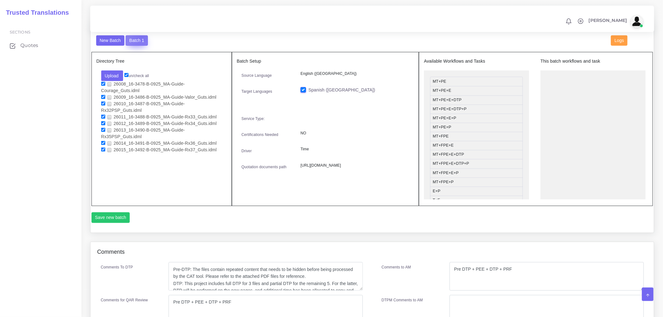
click at [141, 41] on button "Batch 1" at bounding box center [137, 40] width 22 height 11
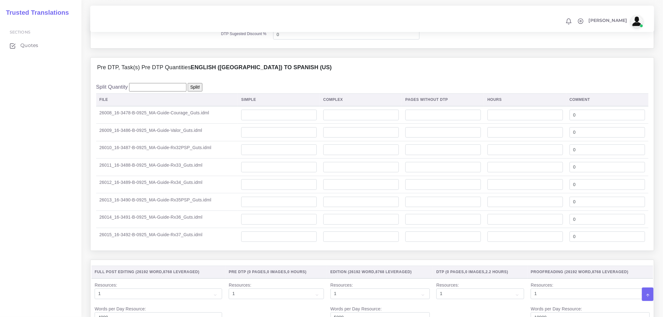
scroll to position [870, 0]
click at [174, 91] on input "number" at bounding box center [157, 86] width 57 height 8
type input "0"
type input "0.5"
click at [189, 91] on input "Split!" at bounding box center [195, 86] width 15 height 8
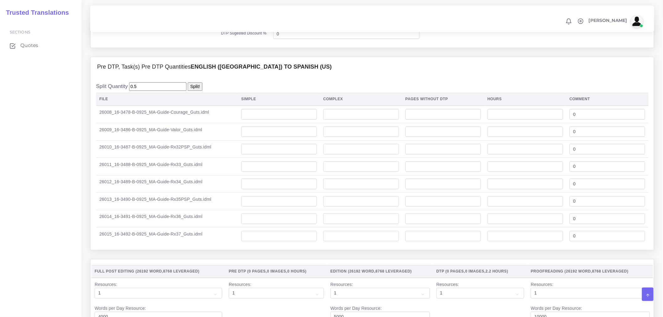
type input "0.08"
type input "0.06"
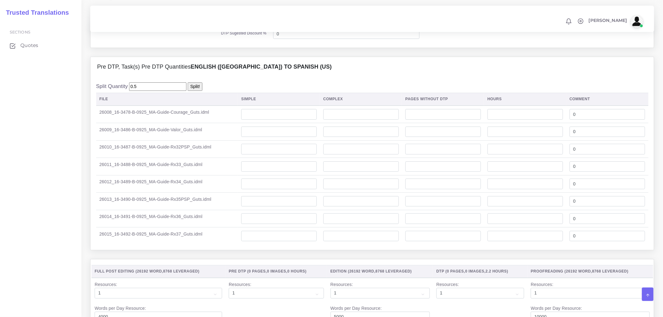
type input "0.06"
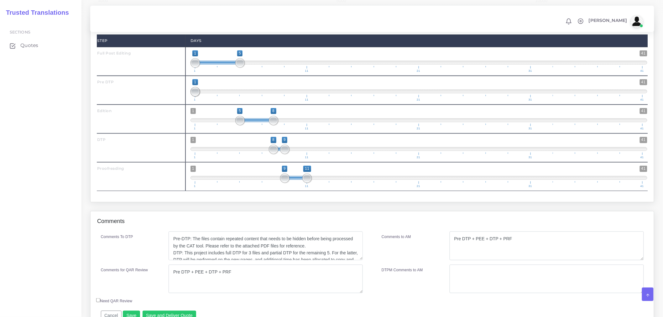
scroll to position [1233, 0]
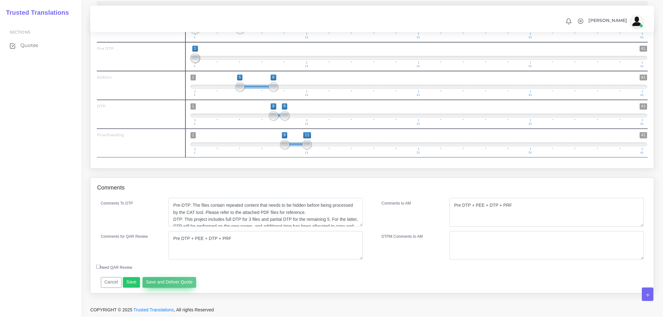
click at [151, 281] on button "Save and Deliver Quote" at bounding box center [170, 282] width 54 height 11
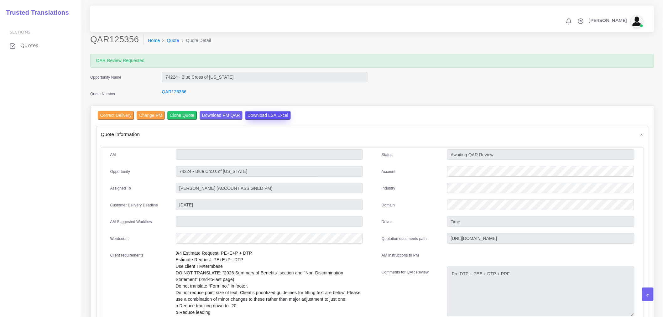
click at [263, 117] on input "Download LSA Excel" at bounding box center [268, 115] width 46 height 8
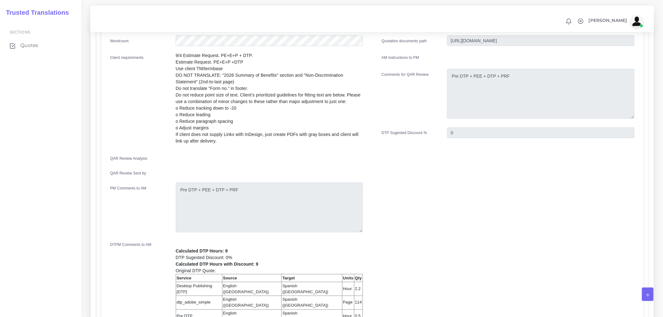
scroll to position [58, 0]
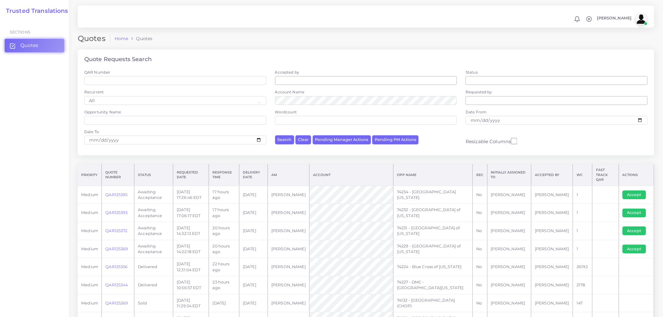
click at [597, 245] on button "Accept" at bounding box center [635, 249] width 24 height 9
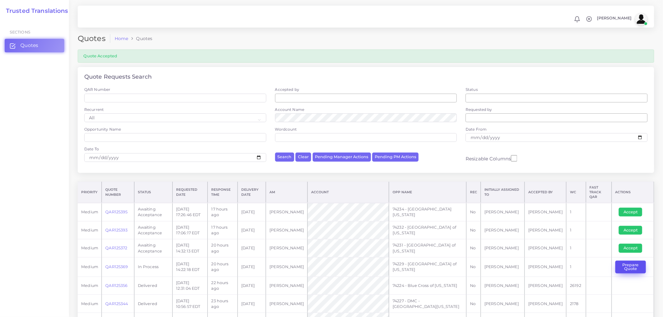
click at [632, 261] on button "Prepare Quote" at bounding box center [630, 267] width 31 height 13
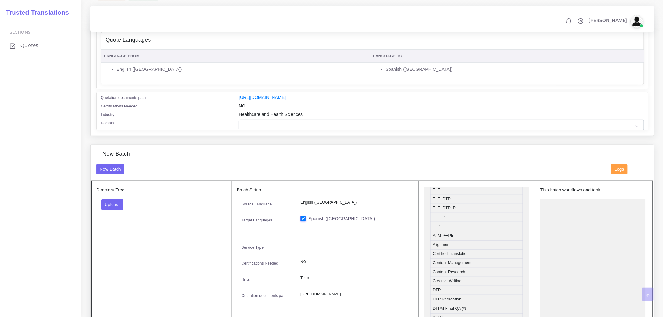
scroll to position [104, 0]
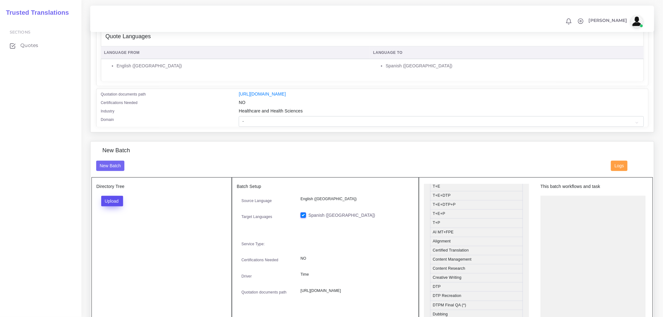
click at [110, 203] on button "Upload" at bounding box center [112, 201] width 22 height 11
click at [112, 229] on label "Files" at bounding box center [123, 225] width 43 height 8
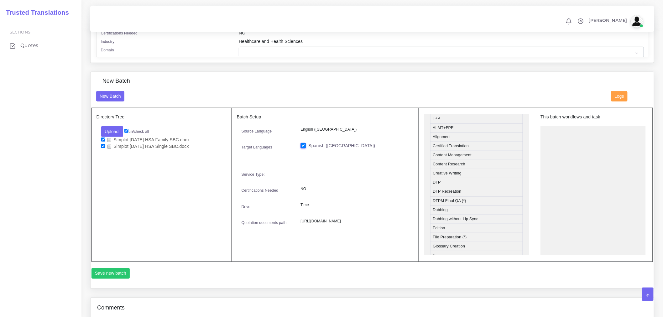
scroll to position [209, 0]
drag, startPoint x: 455, startPoint y: 163, endPoint x: 578, endPoint y: 146, distance: 124.0
drag, startPoint x: 447, startPoint y: 170, endPoint x: 562, endPoint y: 164, distance: 114.6
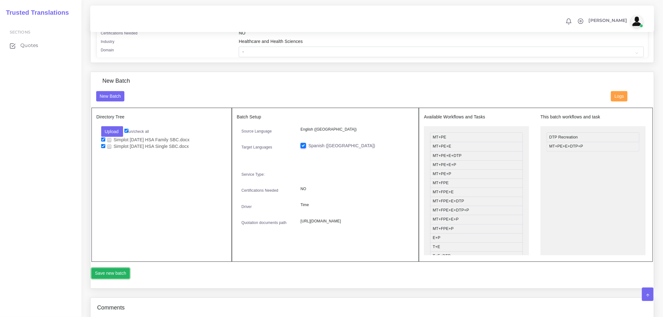
click at [120, 275] on button "Save new batch" at bounding box center [111, 273] width 39 height 11
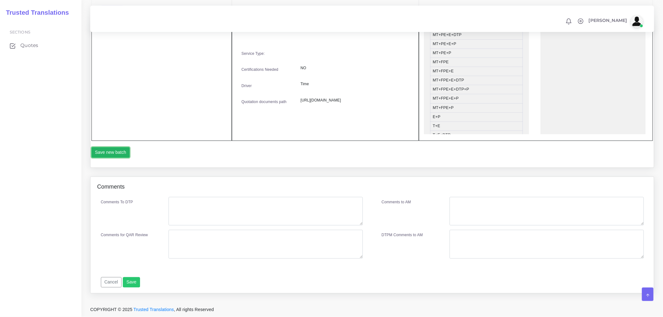
scroll to position [299, 0]
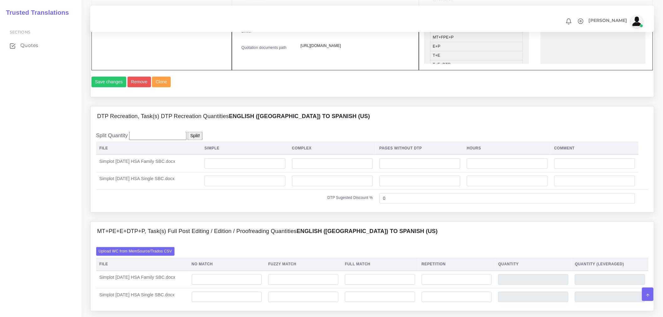
scroll to position [383, 0]
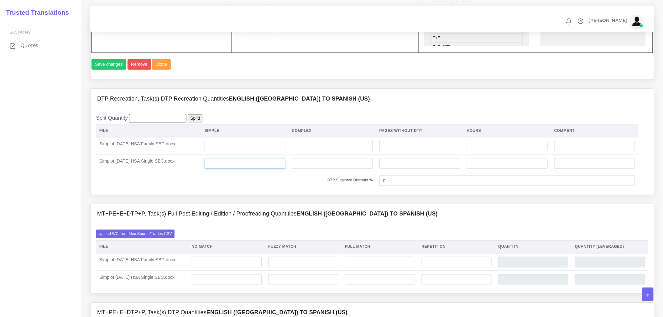
click at [258, 169] on input "number" at bounding box center [245, 163] width 81 height 11
type input "8"
click at [254, 152] on input "number" at bounding box center [245, 146] width 81 height 11
type input "8"
click at [300, 204] on div "DTP Recreation, Task(s) DTP Recreation Quantities English ([GEOGRAPHIC_DATA]) T…" at bounding box center [372, 146] width 573 height 115
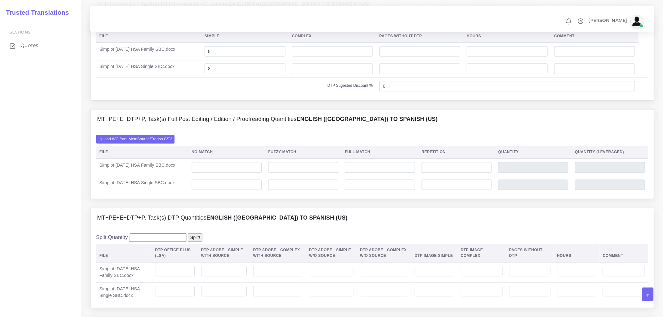
scroll to position [522, 0]
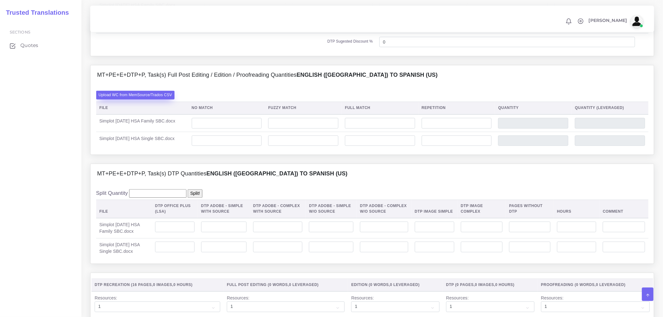
click at [144, 99] on label "Upload WC from MemSource/Trados CSV" at bounding box center [135, 95] width 79 height 8
click at [0, 0] on input "Upload WC from MemSource/Trados CSV" at bounding box center [0, 0] width 0 height 0
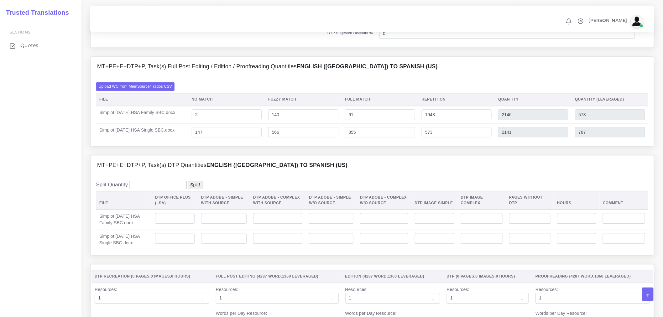
scroll to position [592, 0]
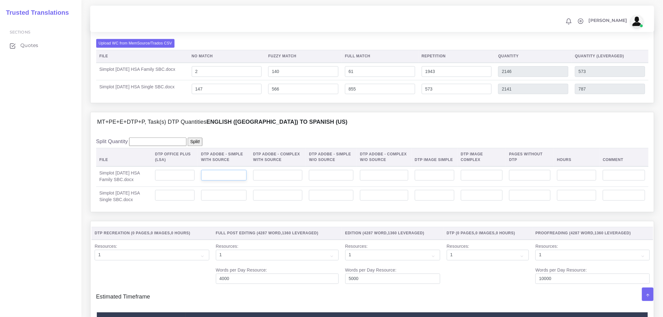
click at [224, 181] on input "number" at bounding box center [223, 175] width 45 height 11
type input "8"
drag, startPoint x: 224, startPoint y: 196, endPoint x: 196, endPoint y: 196, distance: 27.6
click at [198, 187] on td "8" at bounding box center [224, 176] width 52 height 20
click at [183, 181] on input "number" at bounding box center [174, 175] width 39 height 11
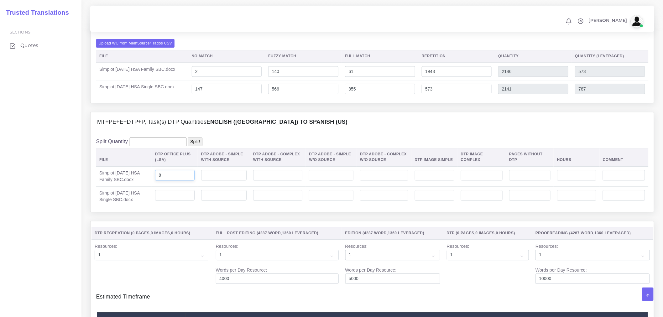
type input "8"
click at [183, 201] on input "number" at bounding box center [174, 195] width 39 height 11
type input "8"
click at [231, 166] on th "DTP Adobe - Simple With Source" at bounding box center [224, 157] width 52 height 18
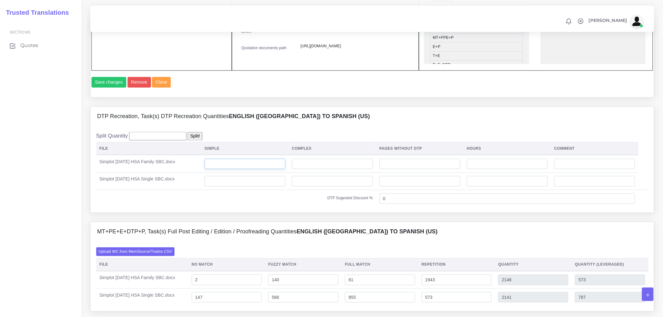
click at [258, 170] on input "number" at bounding box center [245, 164] width 81 height 11
type input "8"
click at [259, 187] on input "number" at bounding box center [245, 181] width 81 height 11
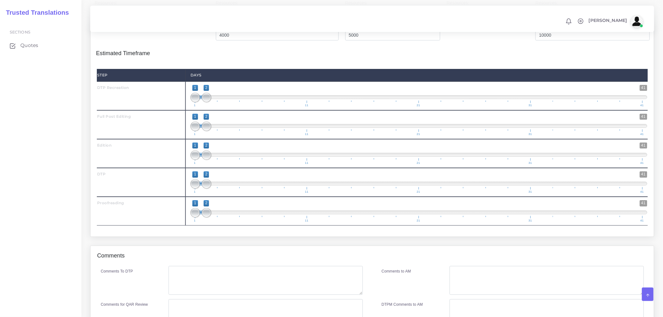
scroll to position [835, 0]
type input "8"
drag, startPoint x: 209, startPoint y: 142, endPoint x: 224, endPoint y: 144, distance: 15.4
click at [224, 135] on span "1 41 1 3 1 — 3 1 11 21 31 41" at bounding box center [419, 124] width 457 height 22
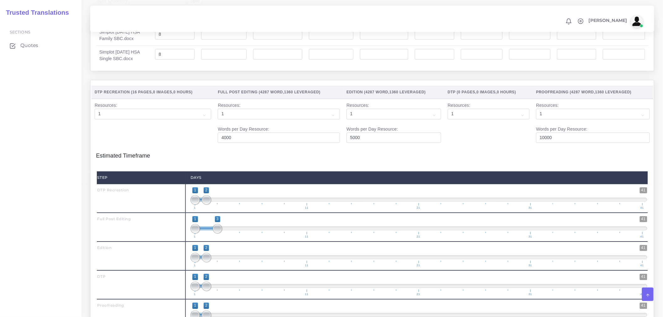
scroll to position [766, 0]
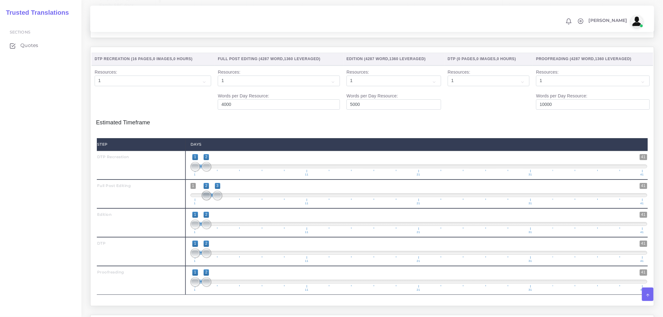
drag, startPoint x: 198, startPoint y: 210, endPoint x: 207, endPoint y: 210, distance: 9.1
click at [207, 200] on span at bounding box center [206, 195] width 9 height 9
type input "2;4"
drag, startPoint x: 220, startPoint y: 211, endPoint x: 228, endPoint y: 212, distance: 7.9
click at [228, 200] on span at bounding box center [228, 195] width 9 height 9
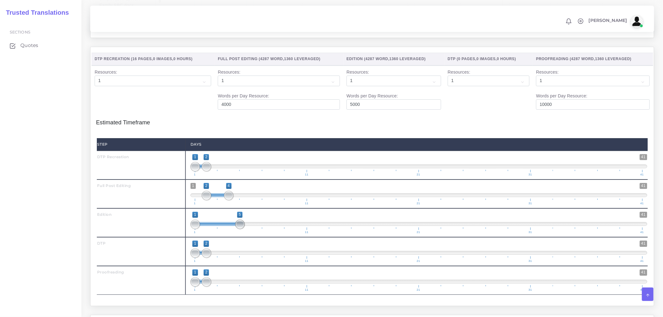
drag, startPoint x: 208, startPoint y: 245, endPoint x: 238, endPoint y: 243, distance: 30.8
click at [238, 229] on span at bounding box center [239, 224] width 9 height 9
type input "4;5"
drag, startPoint x: 193, startPoint y: 241, endPoint x: 230, endPoint y: 241, distance: 36.4
click at [230, 229] on span at bounding box center [228, 224] width 9 height 9
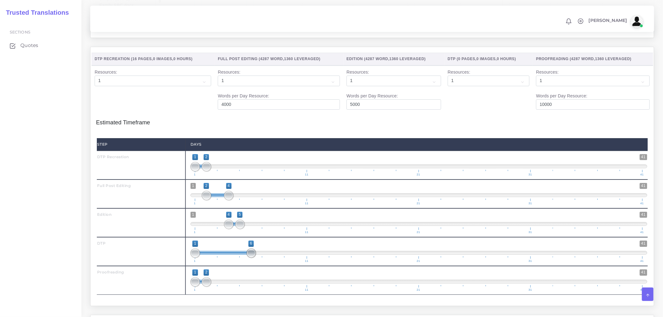
drag, startPoint x: 205, startPoint y: 273, endPoint x: 251, endPoint y: 270, distance: 46.2
click at [251, 258] on span at bounding box center [251, 253] width 9 height 9
type input "5;6"
drag, startPoint x: 195, startPoint y: 269, endPoint x: 240, endPoint y: 270, distance: 44.8
click at [240, 258] on span at bounding box center [239, 253] width 9 height 9
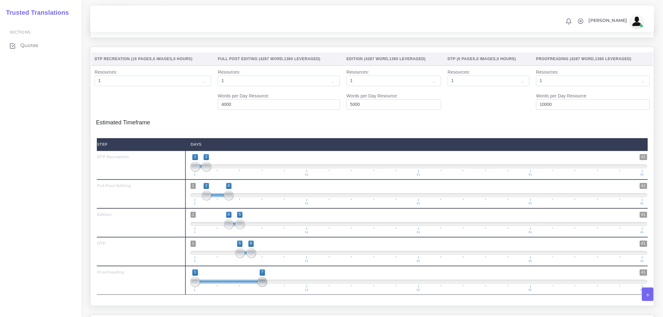
drag, startPoint x: 208, startPoint y: 298, endPoint x: 240, endPoint y: 298, distance: 32.0
click at [268, 291] on span "1 41 1 7 1 — 7 1 11 21 31 41" at bounding box center [419, 281] width 457 height 22
type input "6;7"
drag, startPoint x: 199, startPoint y: 299, endPoint x: 256, endPoint y: 300, distance: 56.7
click at [256, 291] on span "1 41 6 7 6 — 7 1 11 21 31 41" at bounding box center [419, 281] width 457 height 22
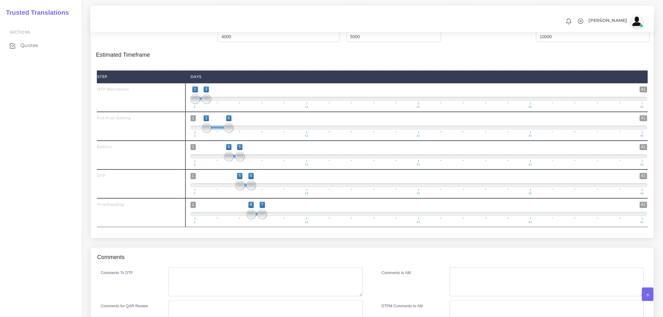
scroll to position [921, 0]
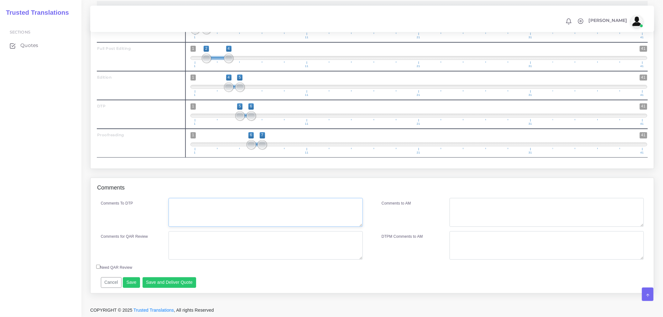
click at [205, 217] on textarea "Comments To DTP" at bounding box center [266, 212] width 194 height 29
click at [202, 206] on textarea "DTP Recreation. DTP in Word." at bounding box center [266, 212] width 194 height 29
type textarea "DTP Recreation in Word. DTP in Word."
click at [230, 242] on textarea "Comments for QAR Review" at bounding box center [266, 245] width 194 height 29
drag, startPoint x: 249, startPoint y: 244, endPoint x: 163, endPoint y: 240, distance: 86.6
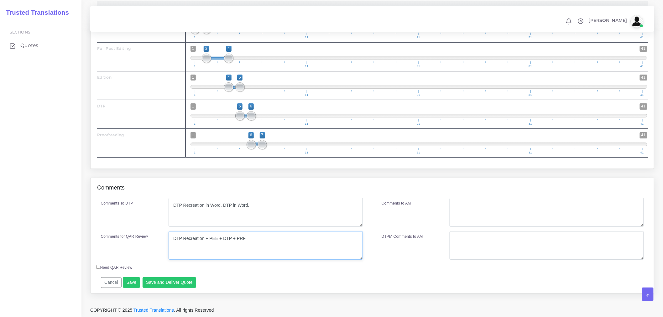
click at [163, 240] on div "Comments for QAR Review DTP Recreation + PEE + DTP + PRF" at bounding box center [232, 245] width 272 height 29
type textarea "DTP Recreation + PEE + DTP + PRF"
click at [485, 183] on div "Comments" at bounding box center [372, 188] width 563 height 20
click at [477, 208] on textarea "Comments to AM" at bounding box center [547, 212] width 194 height 29
drag, startPoint x: 485, startPoint y: 201, endPoint x: 435, endPoint y: 207, distance: 50.5
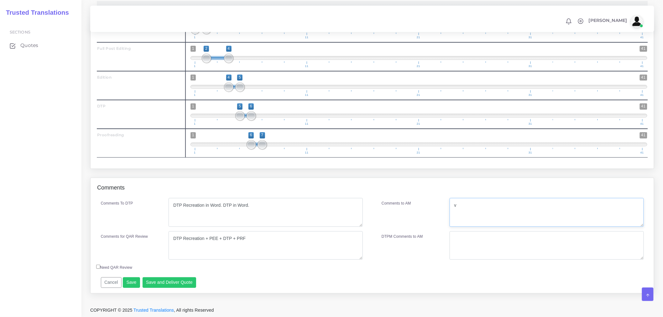
click at [435, 207] on div "Comments to AM v" at bounding box center [513, 212] width 272 height 29
paste textarea "DTP Recreation + PEE + DTP + PRF"
type textarea "DTP Recreation + PEE + DTP + PRF"
click at [384, 220] on div "Comments to AM" at bounding box center [411, 212] width 68 height 29
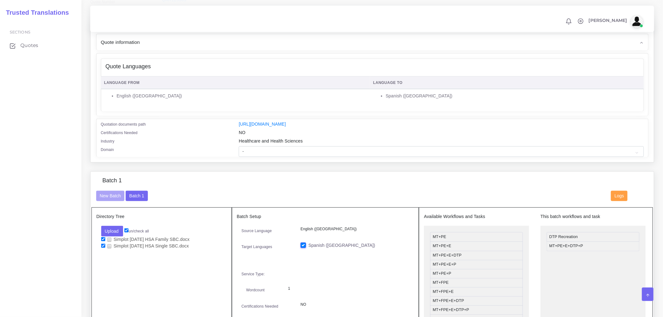
scroll to position [86, 0]
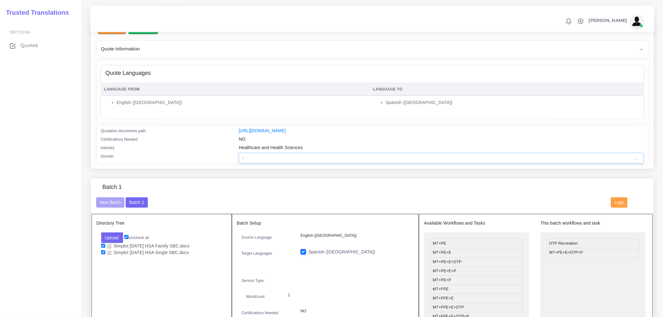
click at [261, 160] on select "- Advertising and Media Agriculture, Forestry and Fishing Architecture, Buildin…" at bounding box center [441, 158] width 405 height 11
select select "Healthcare and Health Sciences"
click at [239, 157] on select "- Advertising and Media Agriculture, Forestry and Fishing Architecture, Buildin…" at bounding box center [441, 158] width 405 height 11
click at [277, 178] on div "Change PM Clone Quote AM" at bounding box center [372, 99] width 573 height 158
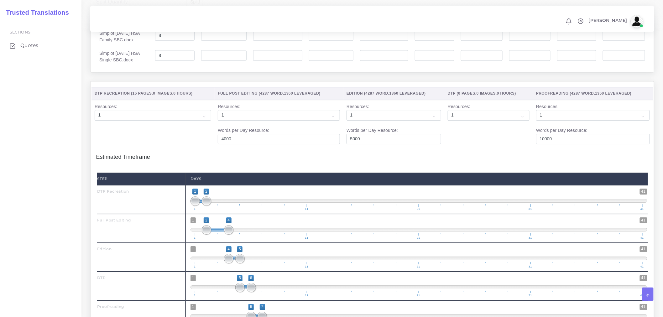
scroll to position [921, 0]
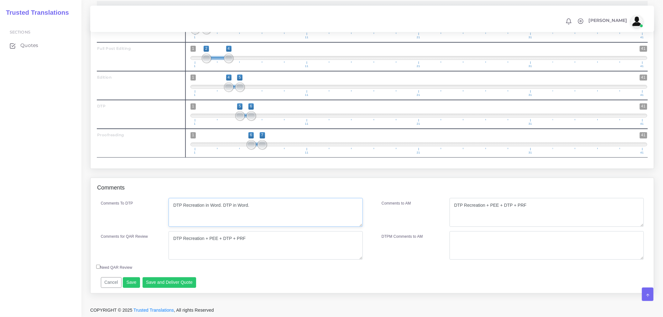
click at [272, 202] on textarea "DTP Recreation in Word. DTP in Word." at bounding box center [266, 212] width 194 height 29
paste textarea "Do not include last page in word count. Replace last page with NDS Spanish imag…"
click at [198, 220] on textarea "DTP Recreation in Word. DTP in Word. Do not include last page in word count. Re…" at bounding box center [266, 212] width 194 height 29
drag, startPoint x: 176, startPoint y: 220, endPoint x: 173, endPoint y: 220, distance: 3.1
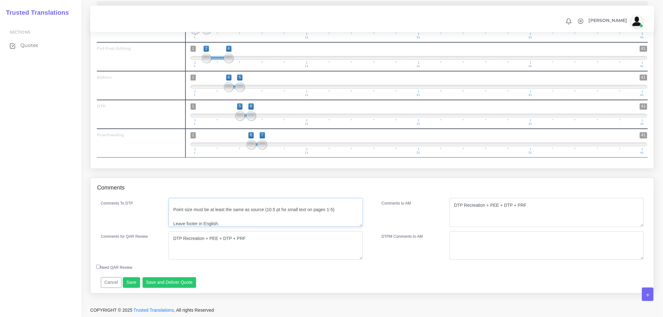
click at [173, 220] on textarea "DTP Recreation in Word. DTP in Word. Do not include last page in word count. Re…" at bounding box center [266, 212] width 194 height 29
click at [171, 220] on textarea "DTP Recreation in Word. DTP in Word. Do not include last page in word count. Re…" at bounding box center [266, 212] width 194 height 29
click at [175, 209] on textarea "DTP Recreation in Word. DTP in Word. Do not include last page in word count. Re…" at bounding box center [266, 212] width 194 height 29
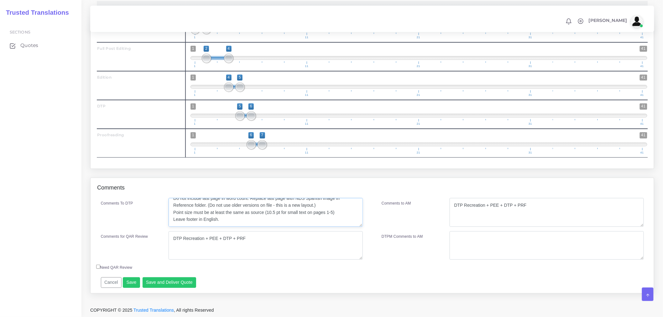
scroll to position [21, 0]
type textarea "DTP Recreation in Word. DTP in Word. Do not include last page in word count. Re…"
click at [134, 283] on button "Save" at bounding box center [131, 282] width 17 height 11
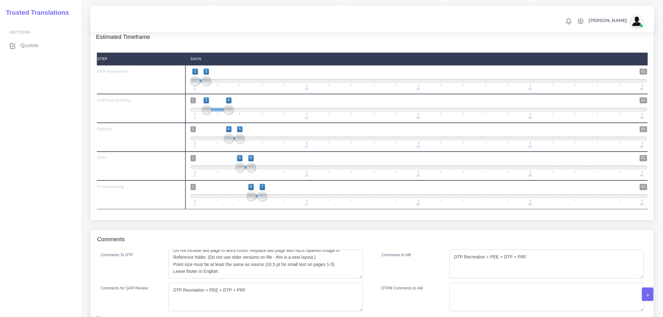
scroll to position [921, 0]
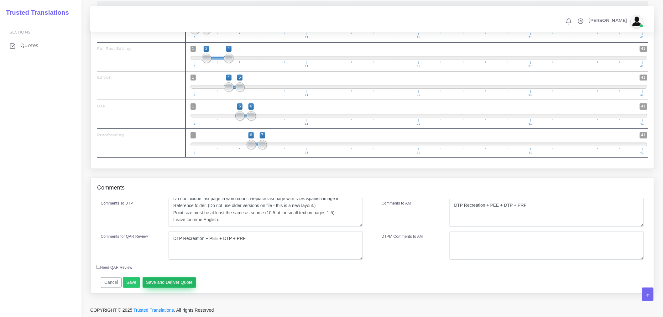
click at [187, 283] on button "Save and Deliver Quote" at bounding box center [170, 282] width 54 height 11
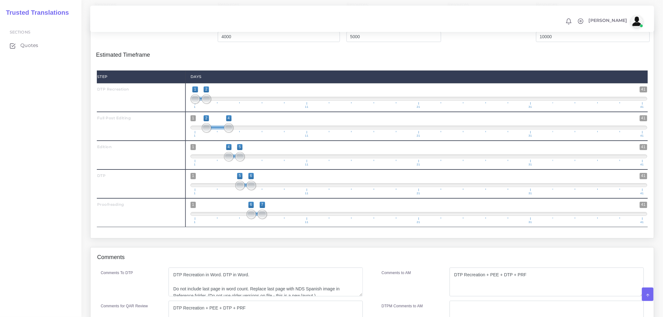
scroll to position [921, 0]
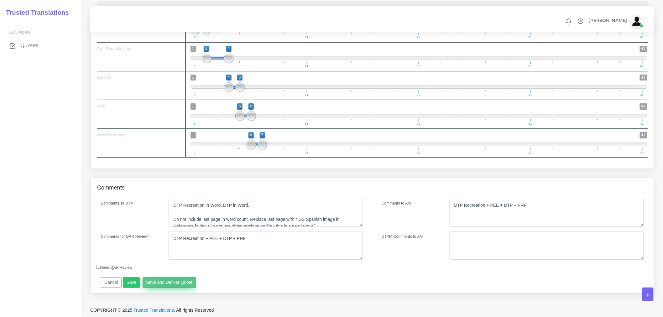
click at [170, 281] on button "Save and Deliver Quote" at bounding box center [170, 282] width 54 height 11
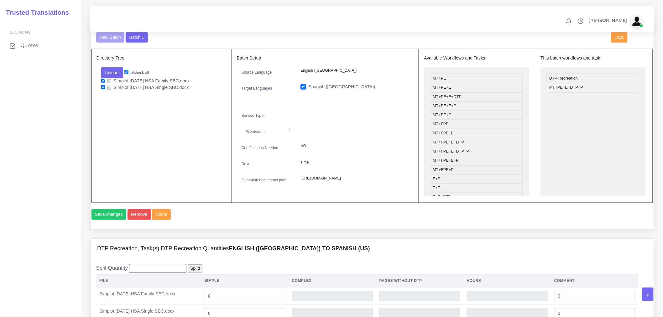
scroll to position [190, 0]
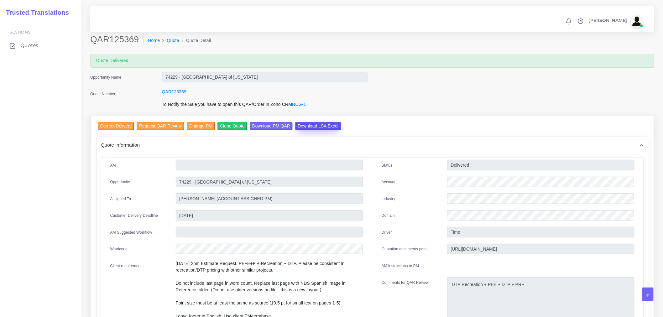
click at [317, 123] on input "Download LSA Excel" at bounding box center [318, 126] width 46 height 8
click at [170, 39] on link "Quote" at bounding box center [173, 40] width 12 height 7
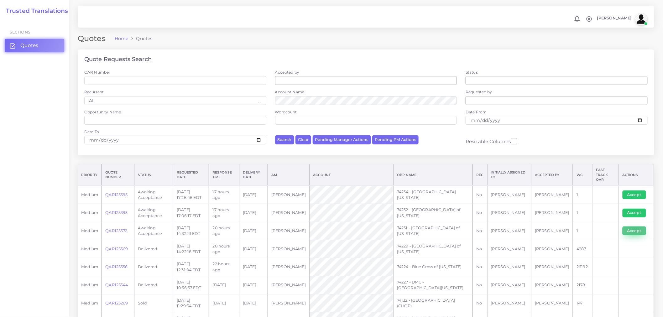
click at [634, 227] on button "Accept" at bounding box center [635, 231] width 24 height 9
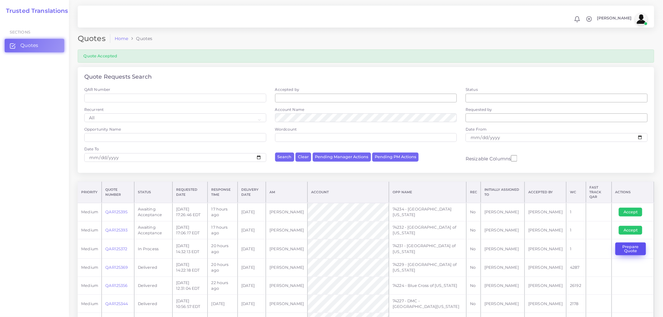
click at [636, 243] on button "Prepare Quote" at bounding box center [630, 249] width 31 height 13
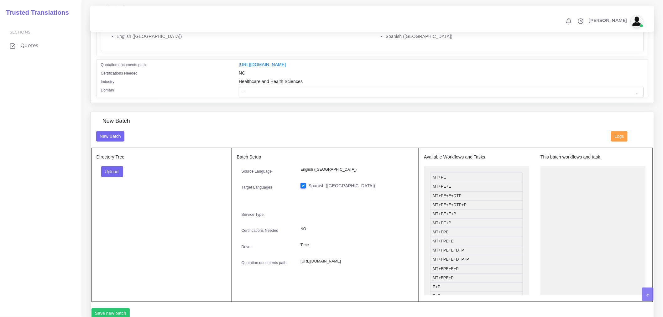
scroll to position [174, 0]
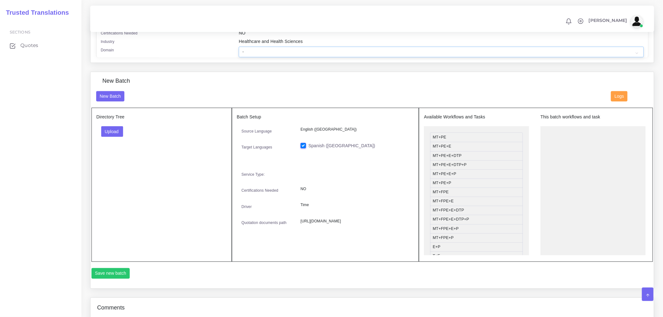
click at [270, 57] on select "- Advertising and Media Agriculture, Forestry and Fishing Architecture, Buildin…" at bounding box center [441, 52] width 405 height 11
select select "Healthcare and Health Sciences"
click at [239, 51] on select "- Advertising and Media Agriculture, Forestry and Fishing Architecture, Buildin…" at bounding box center [441, 52] width 405 height 11
drag, startPoint x: 112, startPoint y: 132, endPoint x: 128, endPoint y: 163, distance: 34.8
click at [112, 132] on button "Upload" at bounding box center [112, 131] width 22 height 11
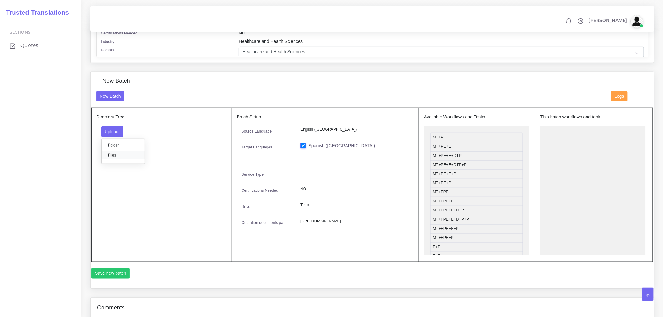
click at [118, 157] on label "Files" at bounding box center [123, 155] width 43 height 8
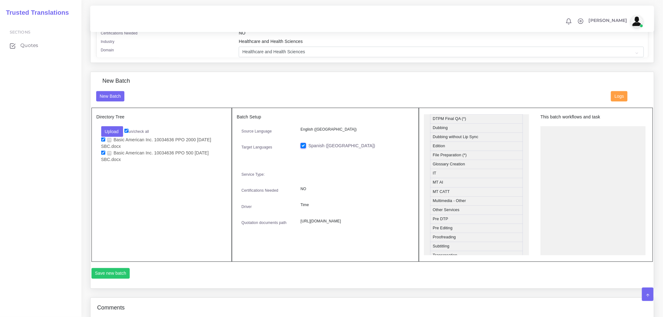
scroll to position [212, 0]
drag, startPoint x: 449, startPoint y: 158, endPoint x: 574, endPoint y: 152, distance: 124.5
drag, startPoint x: 446, startPoint y: 168, endPoint x: 565, endPoint y: 161, distance: 119.6
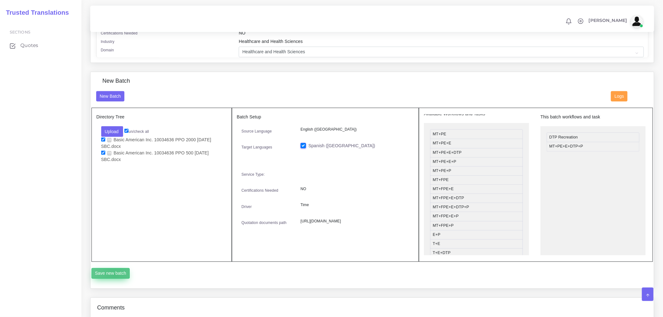
click at [114, 278] on button "Save new batch" at bounding box center [111, 273] width 39 height 11
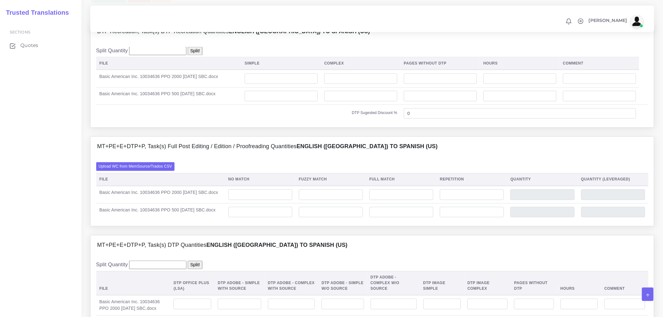
scroll to position [383, 0]
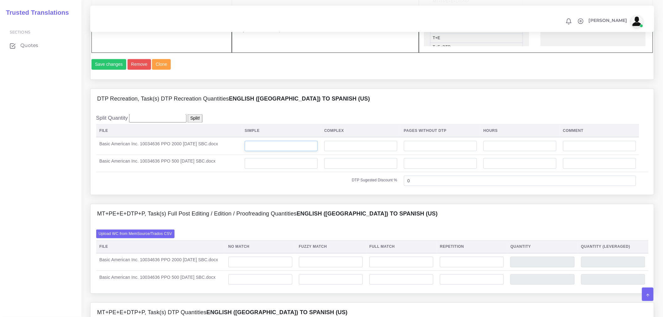
click at [321, 155] on td at bounding box center [282, 146] width 80 height 18
type input "9"
click at [300, 169] on input "number" at bounding box center [281, 163] width 73 height 11
type input "9"
click at [170, 247] on div "Upload WC from MemSource/Trados CSV File No Match Fuzzy Match Full Match Repeti…" at bounding box center [372, 258] width 563 height 69
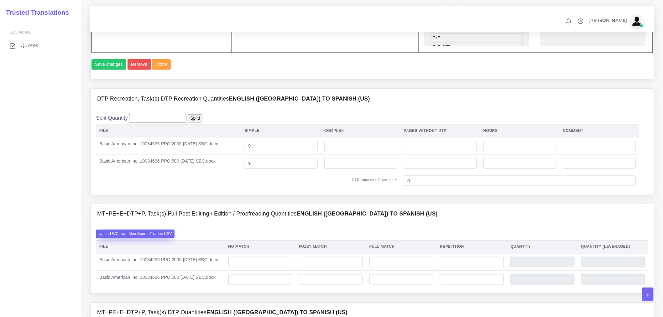
click at [164, 238] on label "Upload WC from MemSource/Trados CSV" at bounding box center [135, 234] width 79 height 8
click at [0, 0] on input "Upload WC from MemSource/Trados CSV" at bounding box center [0, 0] width 0 height 0
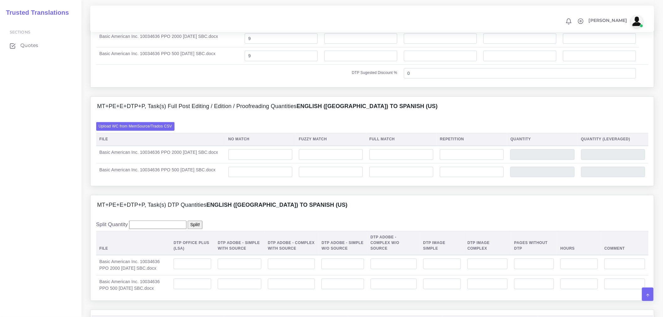
scroll to position [487, 0]
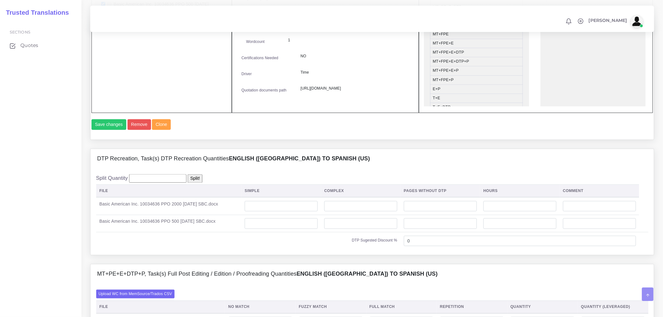
scroll to position [418, 0]
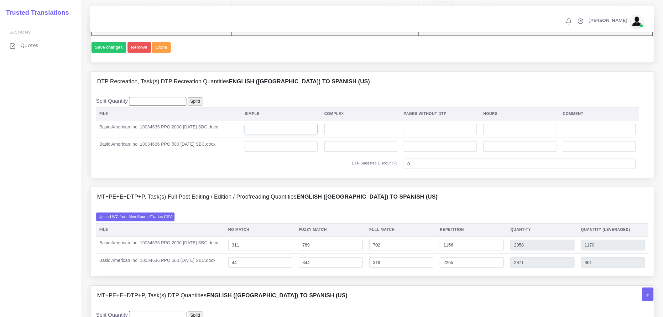
click at [284, 135] on input "number" at bounding box center [281, 129] width 73 height 11
type input "9"
click at [285, 152] on input "number" at bounding box center [281, 146] width 73 height 11
type input "9"
click at [286, 187] on div "DTP Recreation, Task(s) DTP Recreation Quantities English ([GEOGRAPHIC_DATA]) T…" at bounding box center [372, 129] width 573 height 115
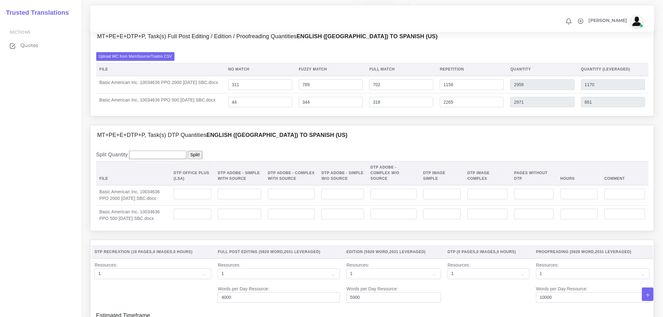
scroll to position [696, 0]
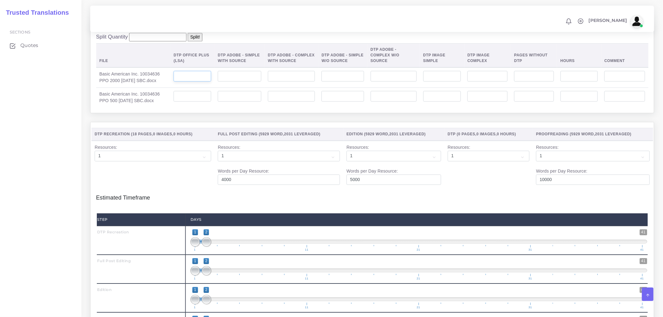
click at [202, 81] on input "number" at bounding box center [193, 76] width 38 height 11
type input "9"
click at [199, 102] on input "number" at bounding box center [193, 96] width 38 height 11
type input "9"
click at [194, 141] on th "DTP Recreation ( 18 Pages , 0 Images , 0 Hours )" at bounding box center [153, 134] width 123 height 13
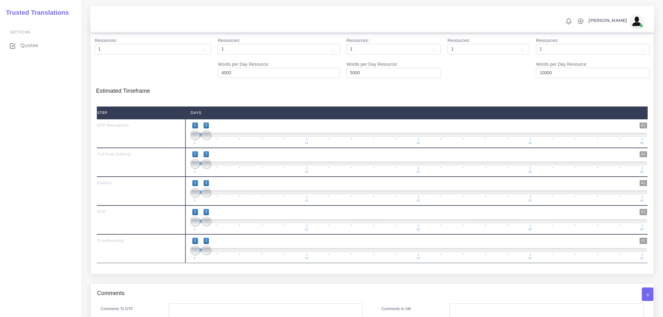
scroll to position [835, 0]
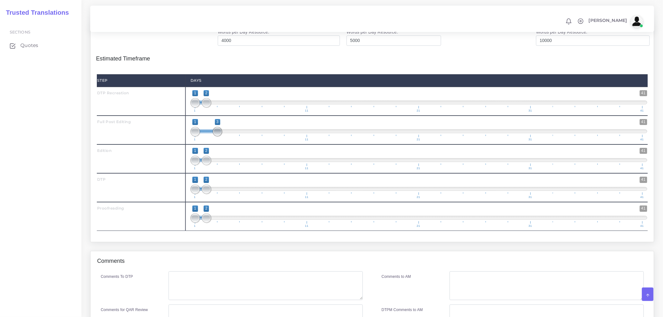
click at [215, 136] on span at bounding box center [217, 131] width 9 height 9
type input "2;3"
drag, startPoint x: 196, startPoint y: 143, endPoint x: 207, endPoint y: 144, distance: 10.4
click at [207, 136] on span at bounding box center [206, 131] width 9 height 9
drag, startPoint x: 208, startPoint y: 172, endPoint x: 227, endPoint y: 173, distance: 18.8
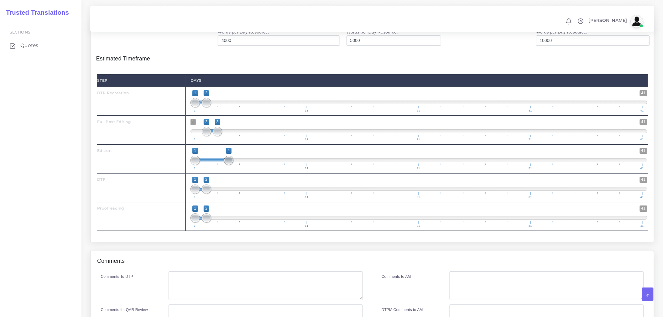
click at [227, 165] on span at bounding box center [228, 160] width 9 height 9
type input "3;4"
drag, startPoint x: 195, startPoint y: 171, endPoint x: 217, endPoint y: 172, distance: 22.3
click at [217, 165] on span at bounding box center [217, 160] width 9 height 9
drag, startPoint x: 206, startPoint y: 202, endPoint x: 234, endPoint y: 196, distance: 29.0
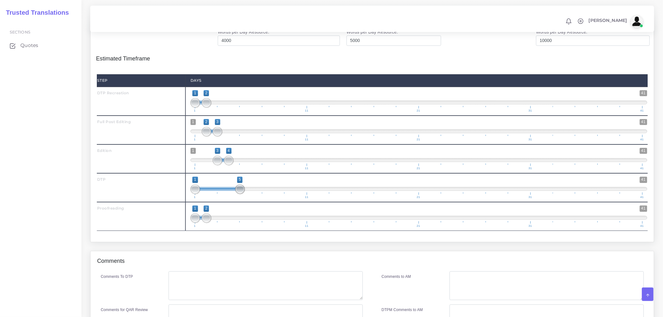
click at [234, 196] on span "1 41 1 5 1 — 5 1 11 21 31 41" at bounding box center [419, 188] width 457 height 22
type input "4;5"
drag, startPoint x: 193, startPoint y: 202, endPoint x: 223, endPoint y: 201, distance: 30.4
click at [223, 199] on span "1 41 4 5 4 — 5 1 11 21 31 41" at bounding box center [419, 188] width 457 height 22
drag, startPoint x: 208, startPoint y: 229, endPoint x: 252, endPoint y: 226, distance: 44.0
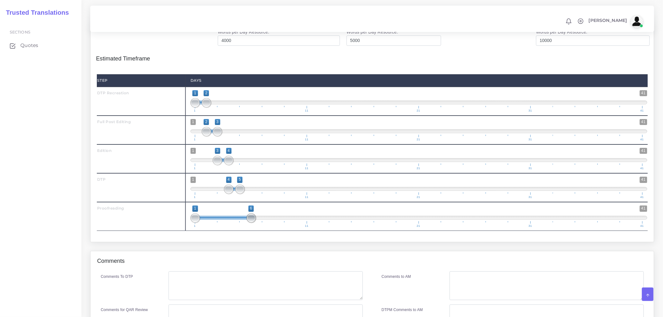
click at [252, 223] on span at bounding box center [251, 217] width 9 height 9
type input "5;6"
drag, startPoint x: 193, startPoint y: 230, endPoint x: 242, endPoint y: 229, distance: 49.2
click at [242, 223] on span at bounding box center [239, 217] width 9 height 9
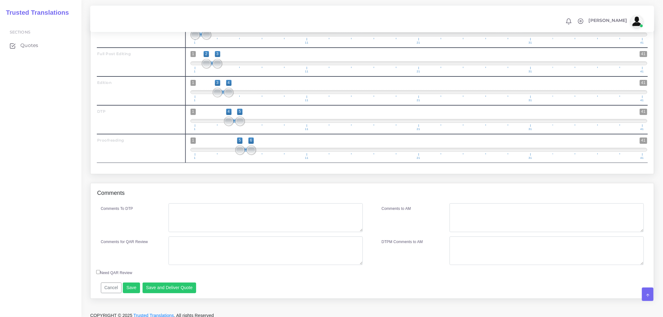
scroll to position [905, 0]
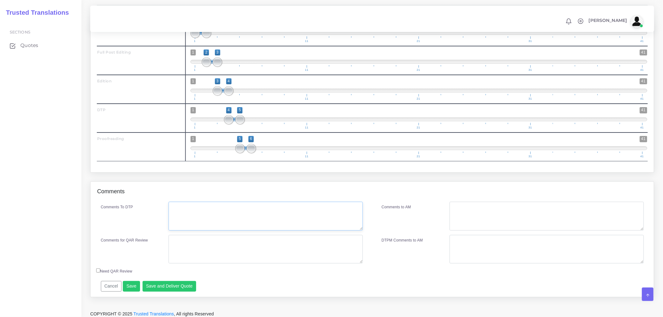
click at [211, 231] on textarea "Comments To DTP" at bounding box center [266, 216] width 194 height 29
paste textarea "Do not include last page in word count. Replace last page with NDS Spanish imag…"
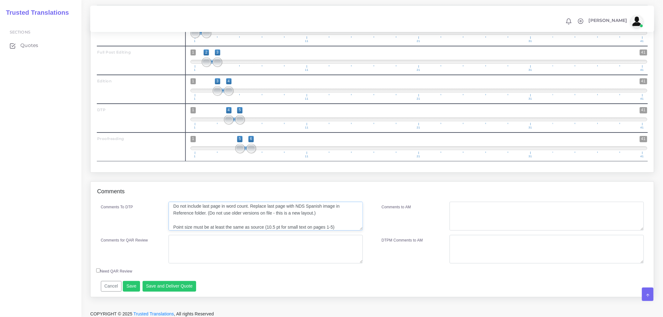
type textarea "DTP Recreation in Word + DTP in word Do not include last page in word count. Re…"
click at [235, 263] on textarea "Comments for QAR Review" at bounding box center [266, 249] width 194 height 29
drag, startPoint x: 236, startPoint y: 259, endPoint x: 148, endPoint y: 250, distance: 88.2
click at [148, 250] on div "Comments for QAR Review Recreation + PEE + DTP + PRF" at bounding box center [232, 249] width 272 height 29
type textarea "Recreation + PEE + DTP + PRF"
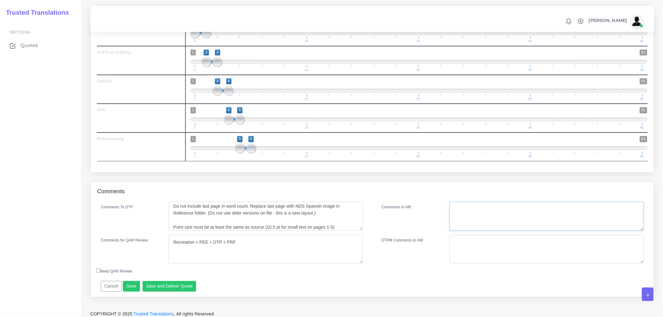
click at [483, 223] on textarea "Comments to AM" at bounding box center [547, 216] width 194 height 29
paste textarea "Recreation + PEE + DTP + PRF"
type textarea "Recreation + PEE + DTP + PRF"
click at [399, 231] on div "Comments to AM" at bounding box center [411, 216] width 68 height 29
click at [182, 292] on button "Save and Deliver Quote" at bounding box center [170, 286] width 54 height 11
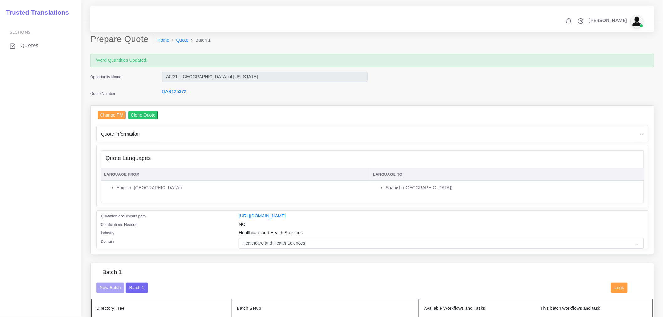
scroll to position [0, 0]
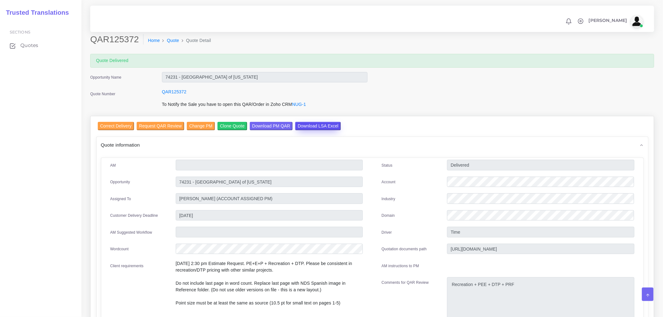
click at [317, 124] on input "Download LSA Excel" at bounding box center [318, 126] width 46 height 8
click at [118, 38] on h2 "QAR125372" at bounding box center [116, 39] width 53 height 11
click at [156, 40] on link "Home" at bounding box center [154, 40] width 12 height 7
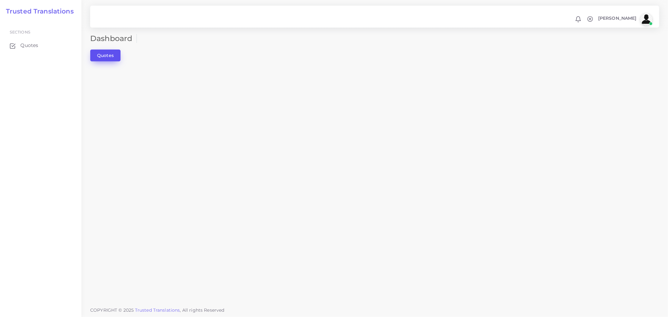
click at [115, 57] on link "Quotes" at bounding box center [105, 56] width 30 height 12
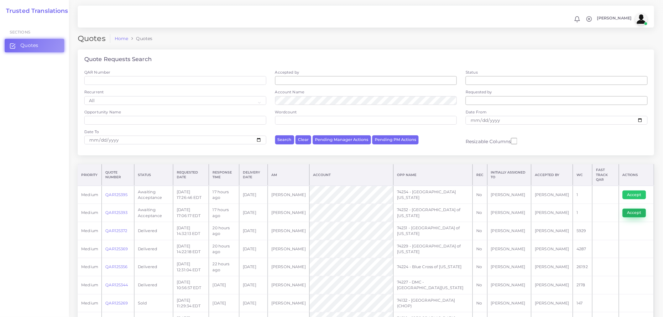
click at [637, 209] on button "Accept" at bounding box center [635, 213] width 24 height 9
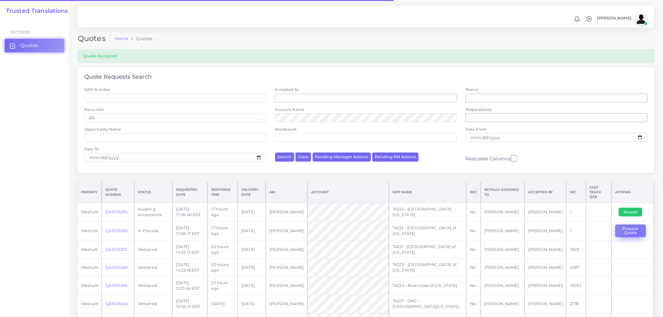
click at [633, 229] on button "Prepare Quote" at bounding box center [630, 231] width 31 height 13
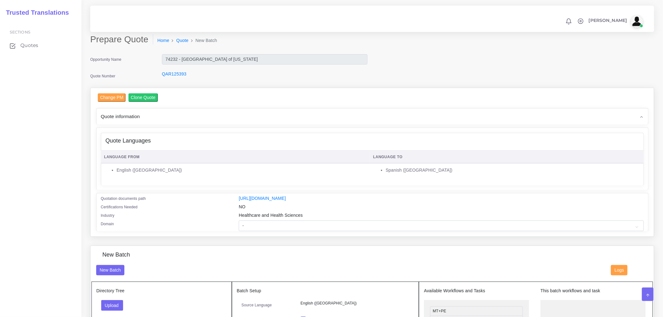
scroll to position [104, 0]
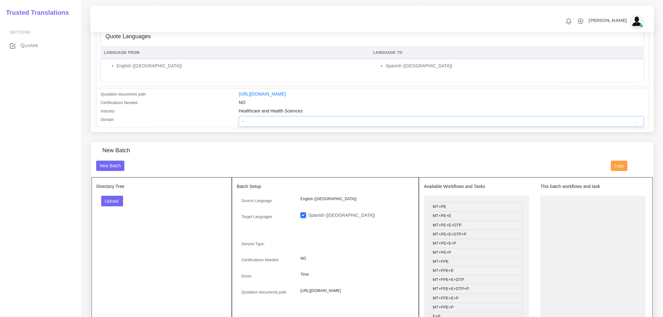
click at [280, 126] on select "- Advertising and Media Agriculture, Forestry and Fishing Architecture, Buildin…" at bounding box center [441, 121] width 405 height 11
select select "Healthcare and Health Sciences"
click at [239, 120] on select "- Advertising and Media Agriculture, Forestry and Fishing Architecture, Buildin…" at bounding box center [441, 121] width 405 height 11
click at [146, 232] on div "Directory Tree Upload Folder Files un/check all" at bounding box center [162, 254] width 140 height 154
click at [123, 207] on button "Upload" at bounding box center [112, 201] width 22 height 11
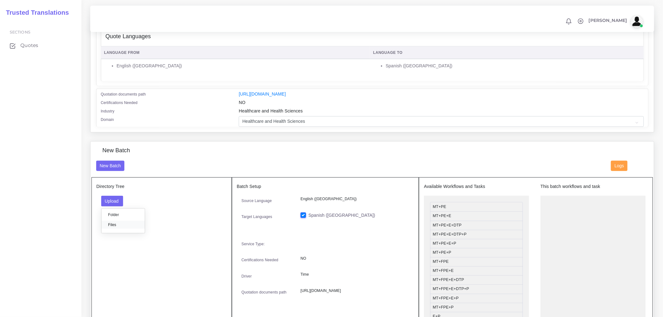
click at [125, 226] on label "Files" at bounding box center [123, 225] width 43 height 8
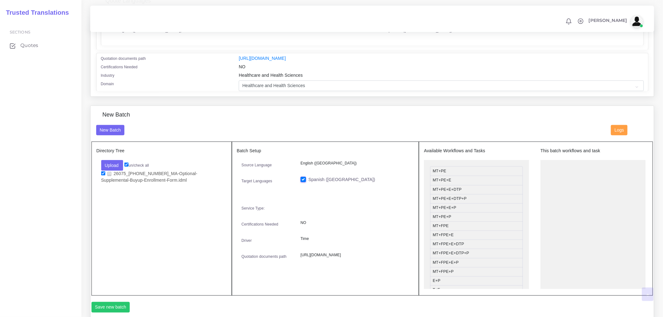
scroll to position [174, 0]
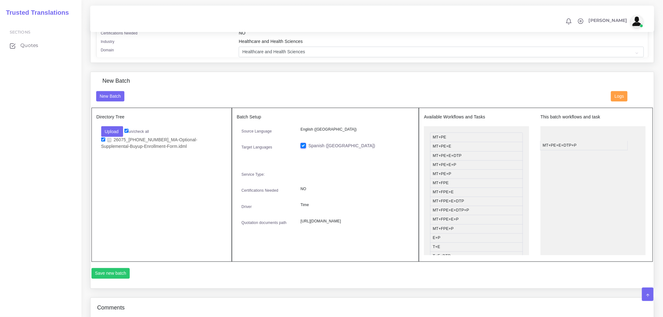
drag, startPoint x: 461, startPoint y: 168, endPoint x: 571, endPoint y: 149, distance: 111.7
click at [98, 279] on button "Save new batch" at bounding box center [111, 273] width 39 height 11
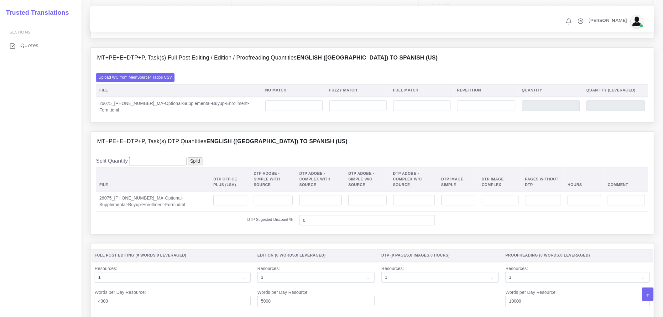
scroll to position [418, 0]
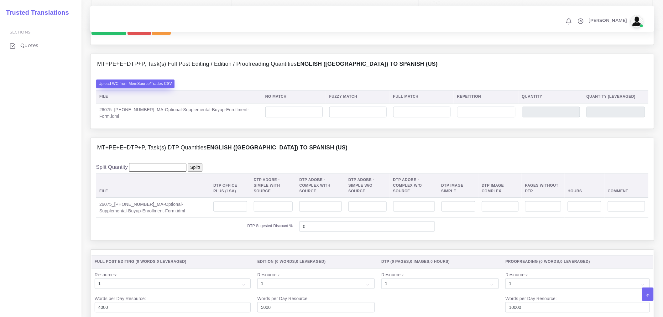
click at [164, 88] on label "Upload WC from MemSource/Trados CSV" at bounding box center [135, 84] width 79 height 8
click at [0, 0] on input "Upload WC from MemSource/Trados CSV" at bounding box center [0, 0] width 0 height 0
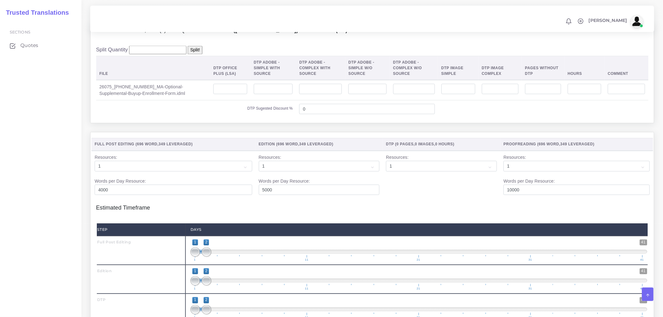
scroll to position [557, 0]
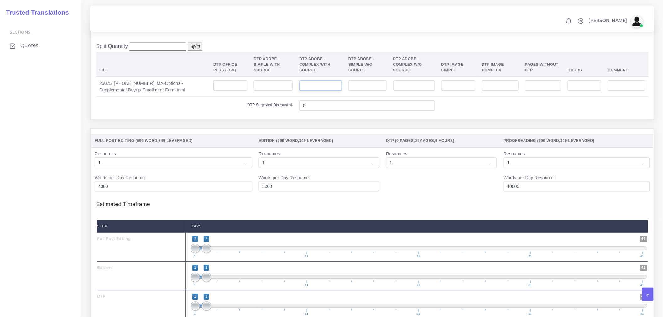
click at [307, 91] on input "number" at bounding box center [320, 85] width 43 height 11
click at [267, 91] on input "number" at bounding box center [273, 85] width 39 height 11
type input "3"
click at [265, 108] on label "DTP Sugested Discount %" at bounding box center [270, 105] width 45 height 6
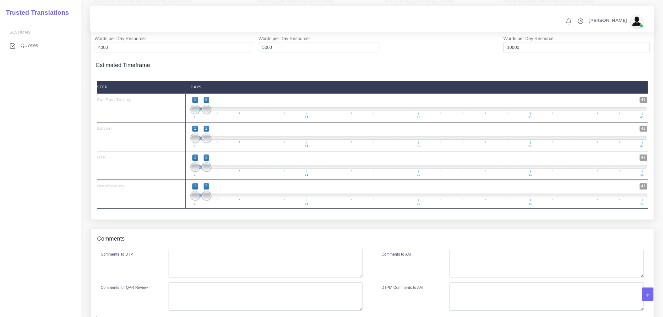
scroll to position [696, 0]
drag, startPoint x: 209, startPoint y: 152, endPoint x: 214, endPoint y: 151, distance: 5.1
click at [214, 147] on span "1 41 1 2 1 — 2 1 11 21 31 41" at bounding box center [419, 136] width 457 height 22
drag, startPoint x: 210, startPoint y: 152, endPoint x: 220, endPoint y: 150, distance: 9.5
click at [220, 143] on span at bounding box center [217, 137] width 9 height 9
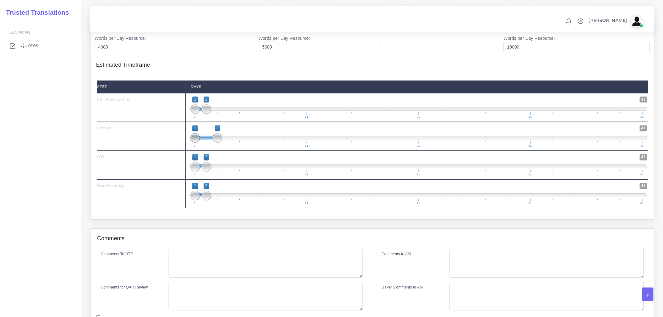
type input "2;3"
drag, startPoint x: 195, startPoint y: 152, endPoint x: 206, endPoint y: 152, distance: 11.0
click at [206, 143] on span at bounding box center [206, 137] width 9 height 9
drag, startPoint x: 205, startPoint y: 181, endPoint x: 210, endPoint y: 182, distance: 4.9
click at [215, 171] on span at bounding box center [217, 166] width 9 height 9
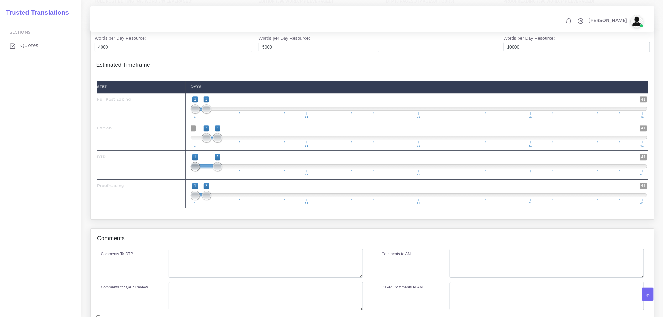
type input "3;3"
drag, startPoint x: 195, startPoint y: 183, endPoint x: 217, endPoint y: 183, distance: 22.3
click at [217, 171] on span at bounding box center [217, 166] width 9 height 9
drag, startPoint x: 206, startPoint y: 214, endPoint x: 226, endPoint y: 208, distance: 21.5
click at [226, 200] on span at bounding box center [228, 195] width 9 height 9
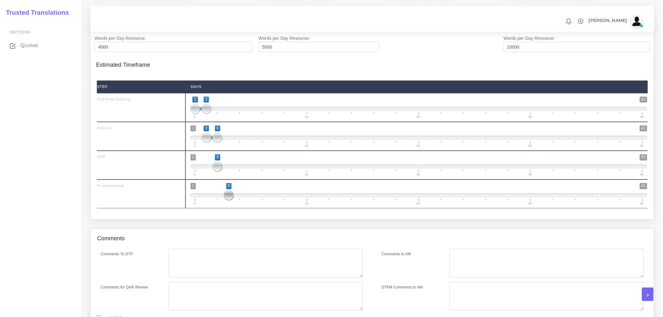
type input "3;4"
drag, startPoint x: 192, startPoint y: 209, endPoint x: 218, endPoint y: 210, distance: 26.3
click at [218, 200] on span at bounding box center [217, 195] width 9 height 9
click at [234, 228] on div "Resources Full Post Editing ( 696 Word , 349 Leveraged ) ," at bounding box center [372, 108] width 573 height 239
click at [217, 276] on textarea "Comments To DTP" at bounding box center [266, 263] width 194 height 29
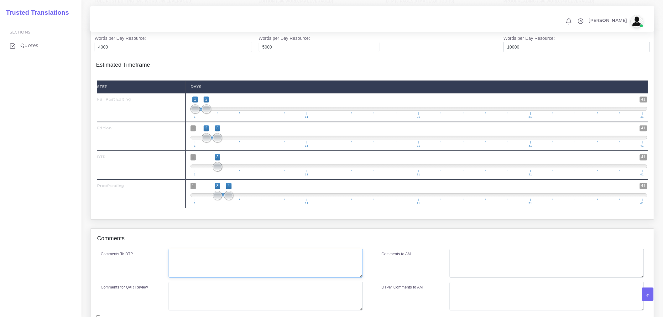
paste textarea "C:\Users\nuria\OneDrive\Escritorio\Trusted Translations\00 - Quotes\74232 - Blu…"
drag, startPoint x: 202, startPoint y: 280, endPoint x: 133, endPoint y: 256, distance: 73.3
click at [133, 256] on div "Comments Comments To DTP C:\Users\nuria\OneDrive\Escritorio\Trusted Translation…" at bounding box center [372, 286] width 564 height 116
paste textarea "Do not translate “Form no.” in footer. Do not reduce point size of text. Client…"
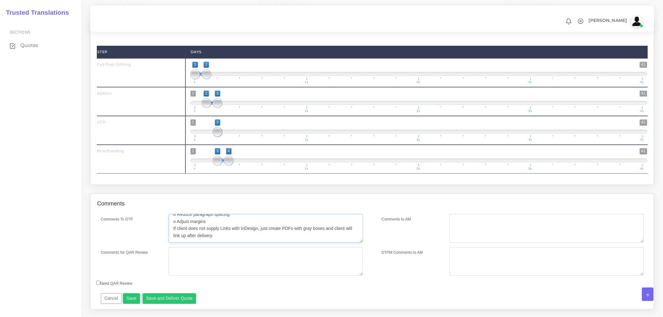
scroll to position [0, 0]
drag, startPoint x: 175, startPoint y: 237, endPoint x: 161, endPoint y: 207, distance: 32.7
click at [159, 201] on form "MT+PE+E+DTP+P, Task(s) Full Post Editing / Edition / Proofreading Quantities En…" at bounding box center [372, 38] width 564 height 560
click at [175, 241] on textarea "Do not translate “Form no.” in footer. Do not reduce point size of text. Client…" at bounding box center [266, 228] width 194 height 29
click at [172, 236] on textarea "Do not translate “Form no.” in footer. Do not reduce point size of text. Client…" at bounding box center [266, 228] width 194 height 29
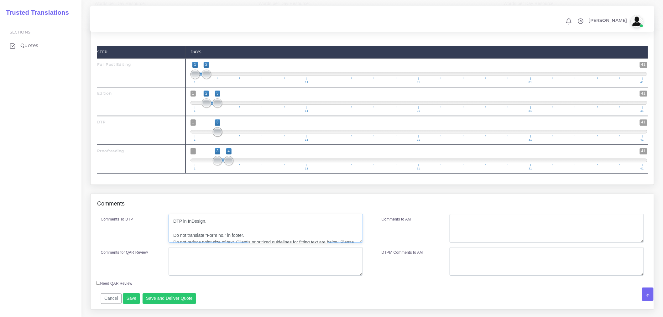
scroll to position [35, 0]
click at [181, 243] on textarea "DTP in InDesign. Do not translate “Form no.” in footer. Do not reduce point siz…" at bounding box center [266, 228] width 194 height 29
type textarea "DTP in InDesign. Do not translate “Form no.” in footer. Do not reduce point siz…"
click at [186, 265] on textarea "Comments for QAR Review" at bounding box center [266, 261] width 194 height 29
type textarea "F"
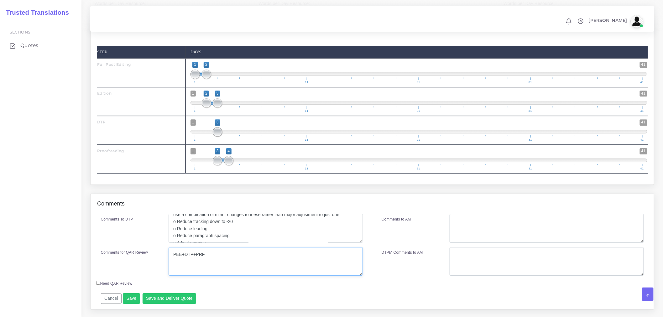
drag, startPoint x: 206, startPoint y: 274, endPoint x: 160, endPoint y: 264, distance: 47.1
click at [160, 264] on div "Comments for QAR Review PEE+DTP+PRF" at bounding box center [232, 261] width 272 height 29
type textarea "PEE+DTP+PRF"
click at [497, 240] on textarea "Comments to AM" at bounding box center [547, 228] width 194 height 29
paste textarea "PEE+DTP+PRF"
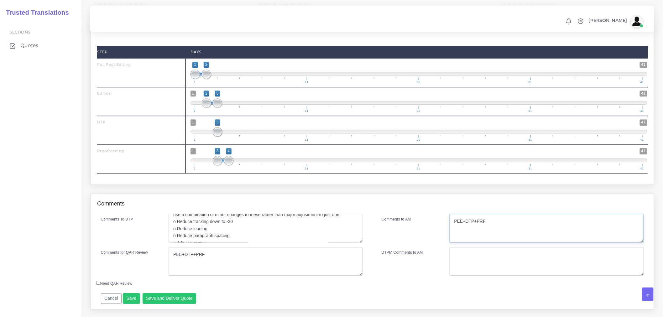
type textarea "PEE+DTP+PRF"
click at [371, 185] on div "Full Post Editing ( 696 Word , 349 Leveraged ) Edition ( 696 Word , 349 Leverag…" at bounding box center [372, 70] width 563 height 230
click at [168, 304] on button "Save and Deliver Quote" at bounding box center [170, 298] width 54 height 11
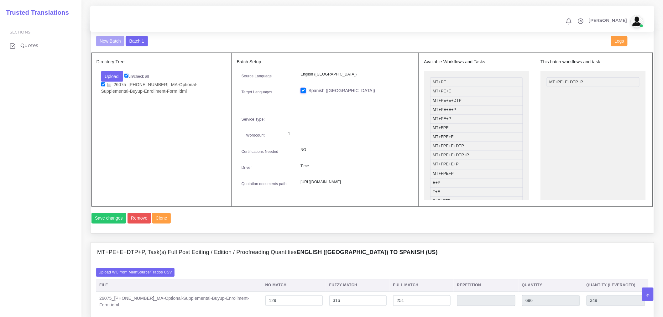
scroll to position [209, 0]
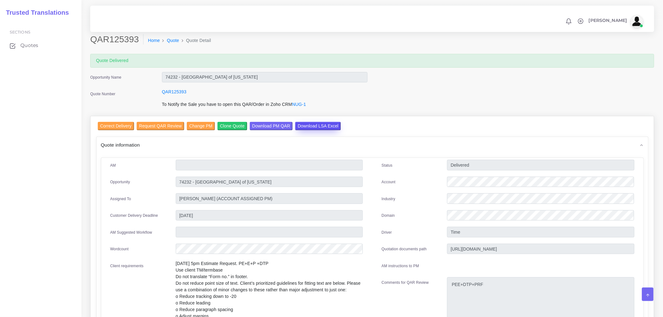
click at [322, 126] on input "Download LSA Excel" at bounding box center [318, 126] width 46 height 8
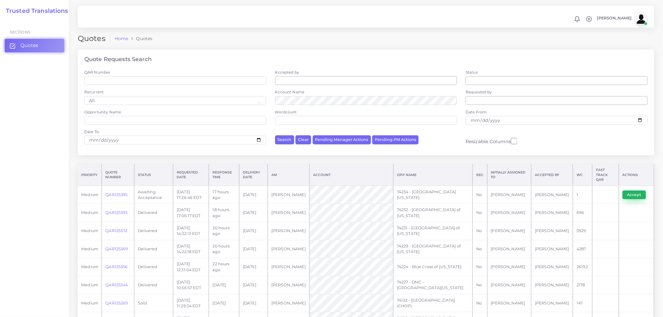
click at [597, 191] on button "Accept" at bounding box center [635, 195] width 24 height 9
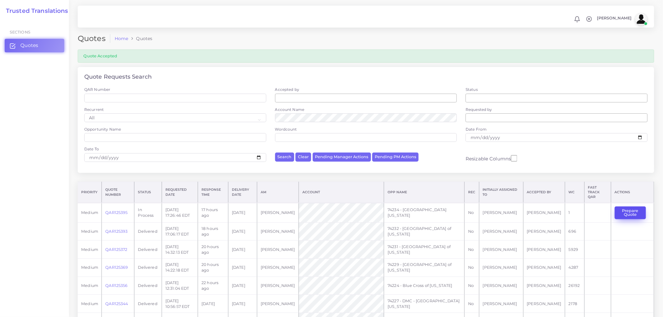
click at [631, 209] on button "Prepare Quote" at bounding box center [630, 213] width 31 height 13
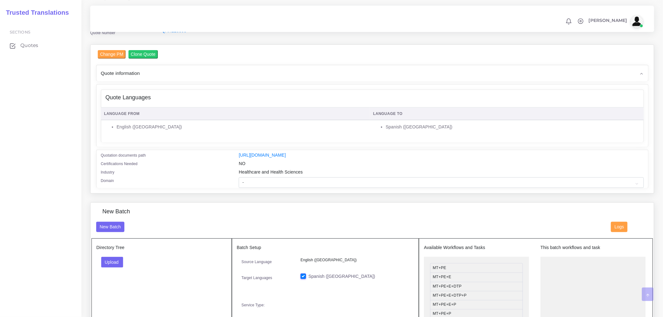
scroll to position [104, 0]
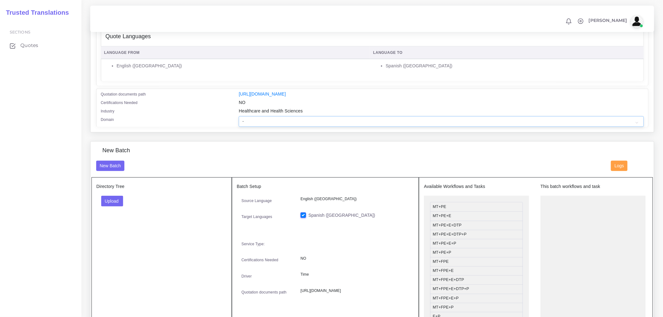
drag, startPoint x: 283, startPoint y: 130, endPoint x: 284, endPoint y: 126, distance: 4.6
click at [283, 127] on select "- Advertising and Media Agriculture, Forestry and Fishing Architecture, Buildin…" at bounding box center [441, 121] width 405 height 11
select select "Healthcare and Health Sciences"
click at [239, 120] on select "- Advertising and Media Agriculture, Forestry and Fishing Architecture, Buildin…" at bounding box center [441, 121] width 405 height 11
click at [113, 204] on button "Upload" at bounding box center [112, 201] width 22 height 11
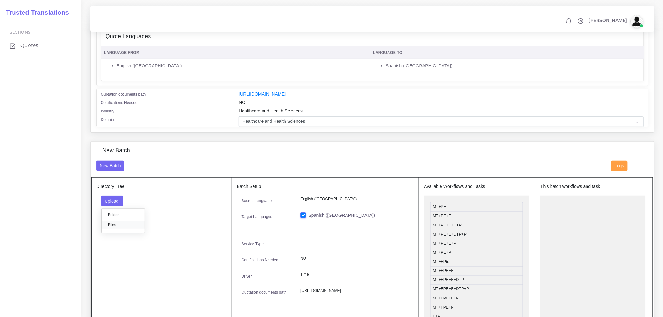
click at [110, 227] on label "Files" at bounding box center [123, 225] width 43 height 8
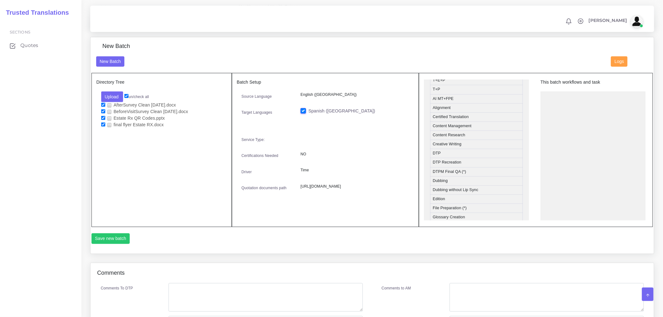
scroll to position [174, 0]
drag, startPoint x: 458, startPoint y: 162, endPoint x: 565, endPoint y: 118, distance: 115.9
drag, startPoint x: 449, startPoint y: 127, endPoint x: 574, endPoint y: 130, distance: 124.8
drag, startPoint x: 572, startPoint y: 117, endPoint x: 488, endPoint y: 119, distance: 83.4
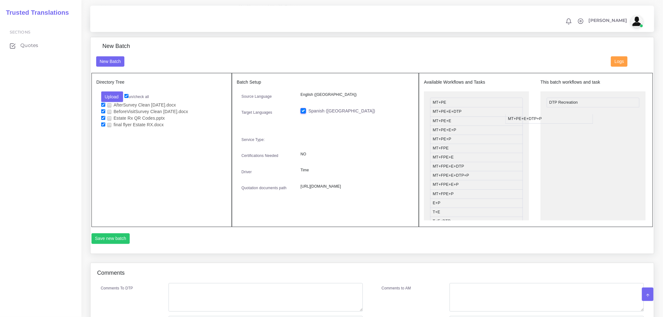
drag, startPoint x: 479, startPoint y: 132, endPoint x: 566, endPoint y: 120, distance: 88.2
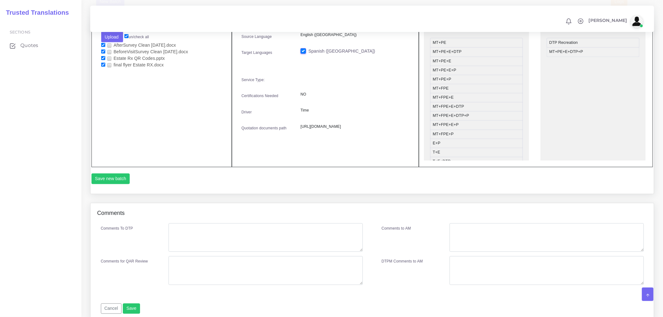
scroll to position [278, 0]
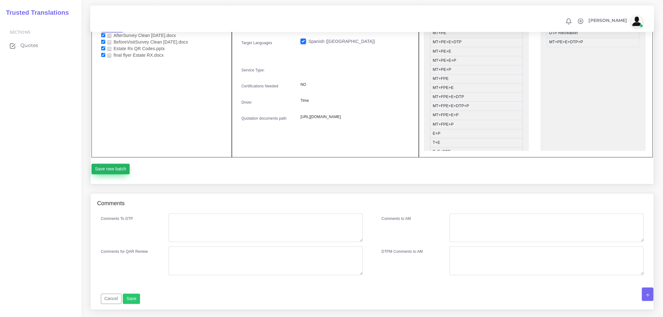
click at [112, 175] on button "Save new batch" at bounding box center [111, 169] width 39 height 11
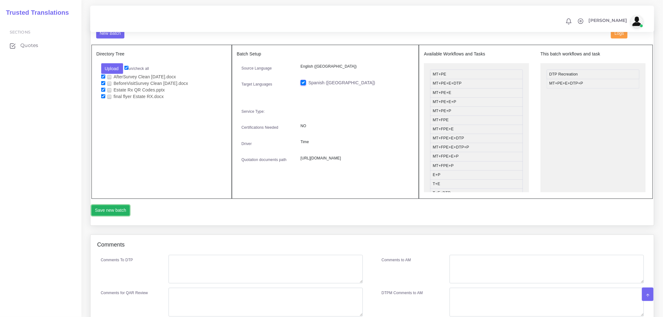
scroll to position [209, 0]
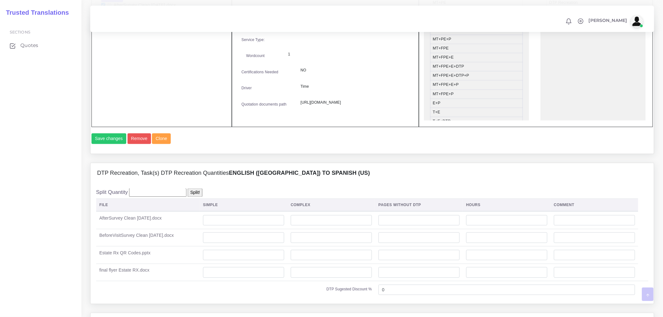
scroll to position [348, 0]
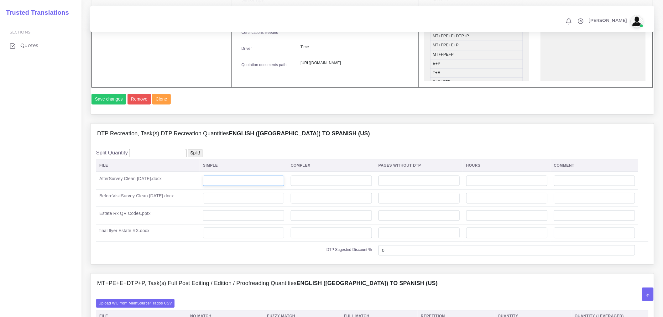
click at [223, 186] on input "number" at bounding box center [243, 181] width 81 height 11
type input "3"
click at [234, 204] on input "number" at bounding box center [243, 198] width 81 height 11
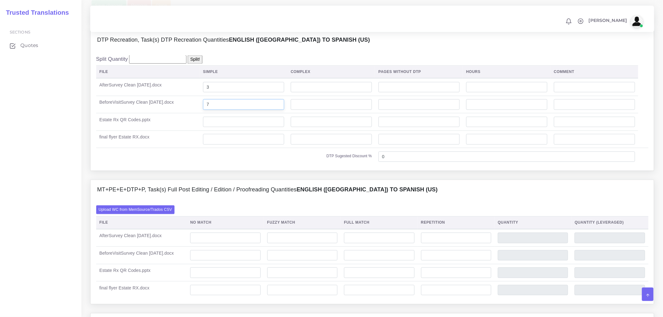
scroll to position [592, 0]
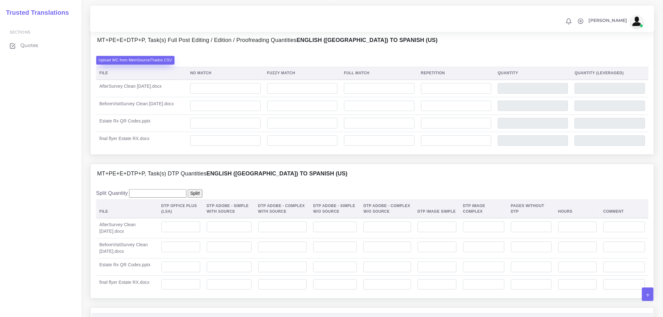
type input "7"
click at [146, 64] on label "Upload WC from MemSource/Trados CSV" at bounding box center [135, 60] width 79 height 8
click at [0, 0] on input "Upload WC from MemSource/Trados CSV" at bounding box center [0, 0] width 0 height 0
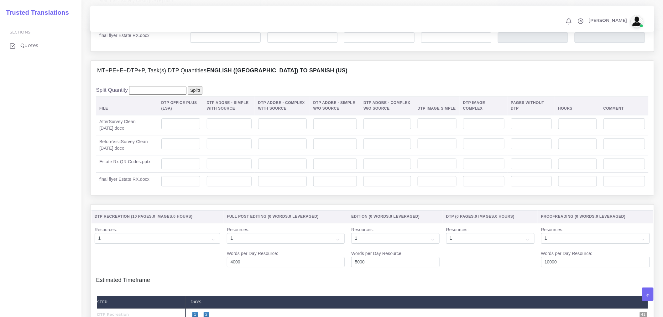
scroll to position [696, 0]
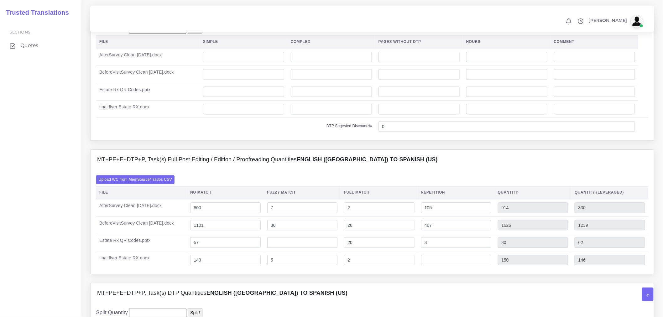
scroll to position [453, 0]
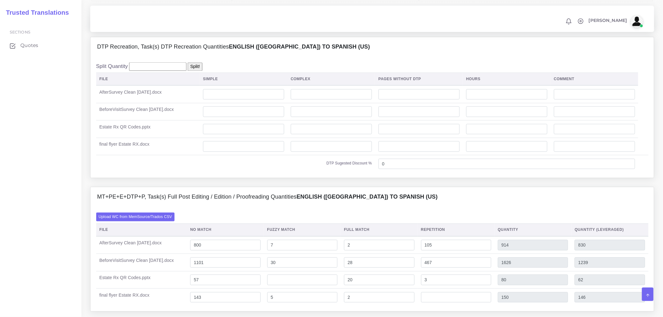
click at [316, 121] on td at bounding box center [331, 112] width 88 height 18
click at [236, 117] on input "number" at bounding box center [243, 112] width 81 height 11
type input "7"
click at [256, 100] on input "number" at bounding box center [243, 94] width 81 height 11
type input "3"
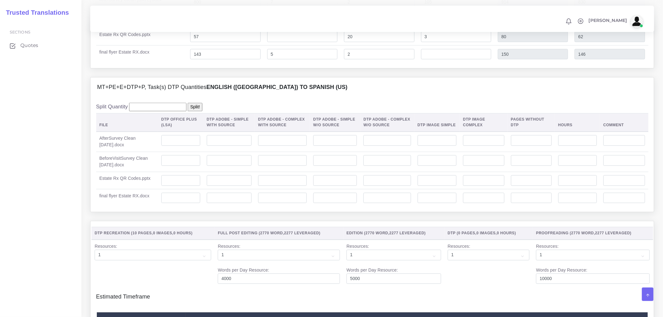
scroll to position [696, 0]
click at [181, 145] on input "number" at bounding box center [180, 140] width 39 height 11
type input "3"
click at [183, 165] on input "number" at bounding box center [180, 160] width 39 height 11
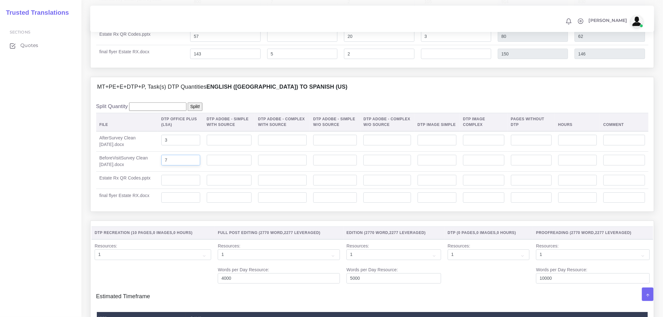
type input "7"
click at [180, 186] on input "number" at bounding box center [180, 180] width 39 height 11
type input "2"
click at [167, 212] on div "Split Quantity Split! File DTP Office Plus (LSA) DTP Adobe - Simple With Source…" at bounding box center [372, 154] width 563 height 114
click at [170, 203] on input "number" at bounding box center [180, 197] width 39 height 11
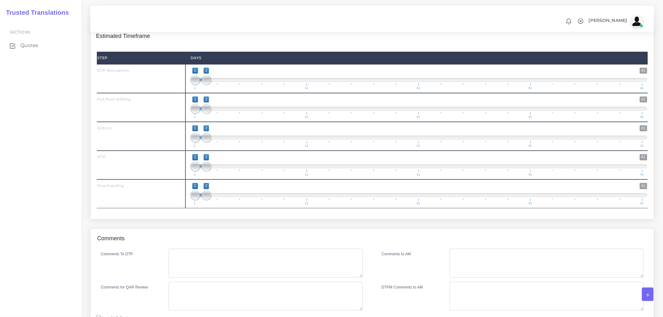
scroll to position [956, 0]
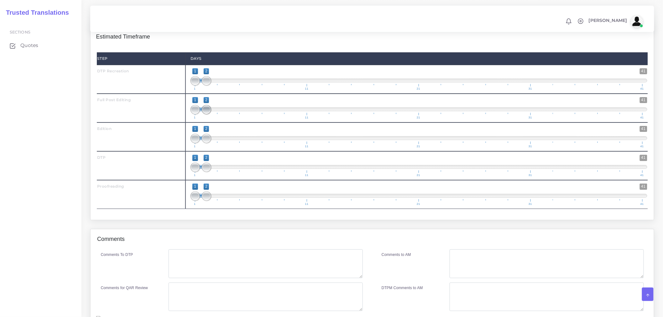
type input "1"
drag, startPoint x: 209, startPoint y: 128, endPoint x: 216, endPoint y: 126, distance: 7.1
click at [216, 114] on span at bounding box center [217, 109] width 9 height 9
type input "2;3"
drag, startPoint x: 196, startPoint y: 131, endPoint x: 205, endPoint y: 130, distance: 8.8
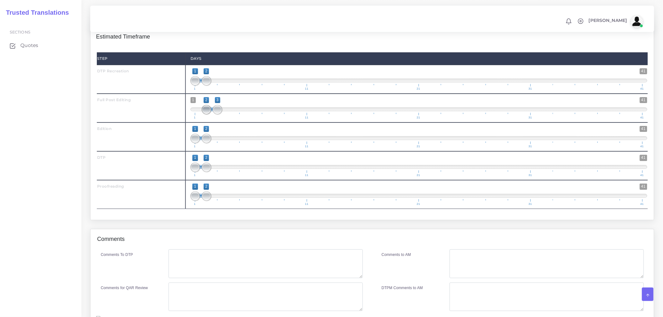
click at [205, 114] on span at bounding box center [206, 109] width 9 height 9
drag, startPoint x: 204, startPoint y: 161, endPoint x: 218, endPoint y: 158, distance: 14.6
click at [225, 148] on span "1 41 1 2 1 — 2 1 11 21 31 41" at bounding box center [419, 137] width 457 height 22
drag, startPoint x: 208, startPoint y: 155, endPoint x: 229, endPoint y: 154, distance: 21.3
click at [229, 143] on span at bounding box center [228, 138] width 9 height 9
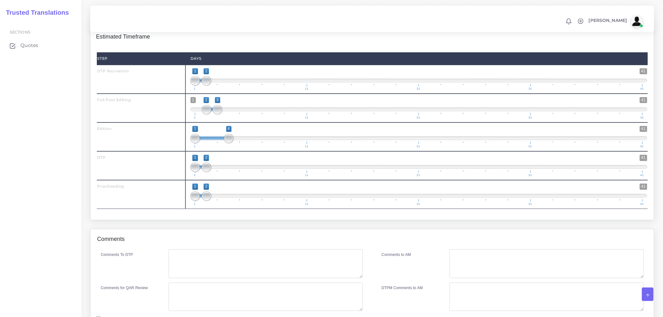
drag, startPoint x: 202, startPoint y: 157, endPoint x: 205, endPoint y: 158, distance: 3.2
click at [205, 148] on span "1 41 1 4 1 — 4 1 11 21 31 41" at bounding box center [419, 137] width 457 height 22
type input "3;4"
drag, startPoint x: 208, startPoint y: 157, endPoint x: 219, endPoint y: 158, distance: 11.3
click at [220, 143] on span at bounding box center [217, 138] width 9 height 9
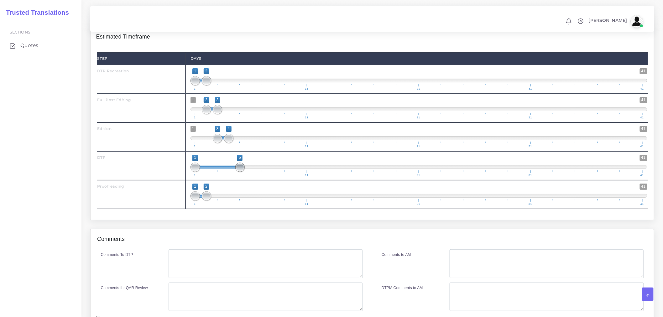
drag, startPoint x: 206, startPoint y: 187, endPoint x: 239, endPoint y: 186, distance: 32.6
click at [239, 172] on span at bounding box center [239, 167] width 9 height 9
type input "4;5"
drag, startPoint x: 192, startPoint y: 186, endPoint x: 228, endPoint y: 186, distance: 36.1
click at [228, 172] on span at bounding box center [228, 167] width 9 height 9
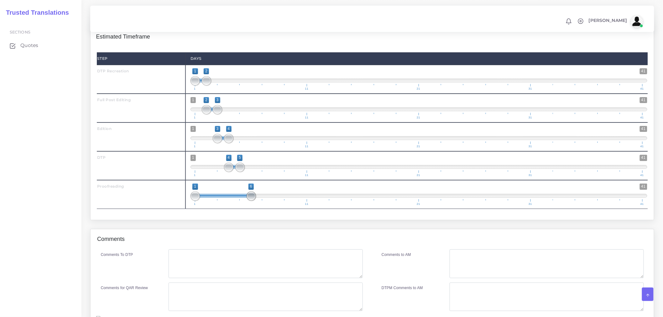
drag, startPoint x: 208, startPoint y: 215, endPoint x: 252, endPoint y: 212, distance: 43.7
click at [252, 201] on span at bounding box center [251, 195] width 9 height 9
type input "5;6"
drag, startPoint x: 196, startPoint y: 214, endPoint x: 242, endPoint y: 214, distance: 46.4
click at [242, 201] on span at bounding box center [239, 195] width 9 height 9
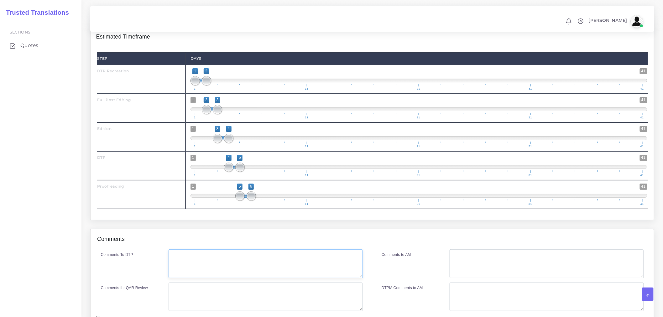
click at [225, 275] on textarea "Comments To DTP" at bounding box center [266, 263] width 194 height 29
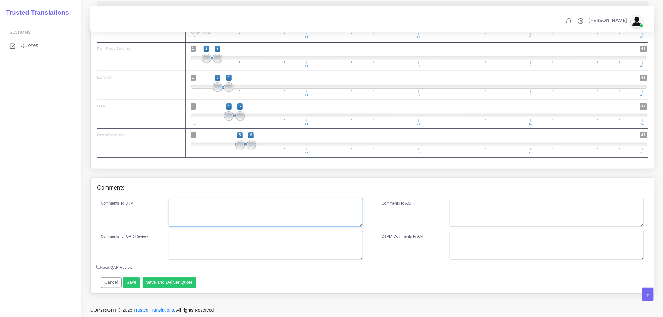
scroll to position [1026, 0]
click at [196, 220] on textarea "Comments To DTP" at bounding box center [266, 212] width 194 height 29
type textarea "DTP recreation in Word for PDF files. DTP in Word and PPTx."
click at [195, 244] on textarea "Comments for QAR Review" at bounding box center [266, 245] width 194 height 29
click at [214, 242] on textarea "Comments for QAR Review" at bounding box center [266, 245] width 194 height 29
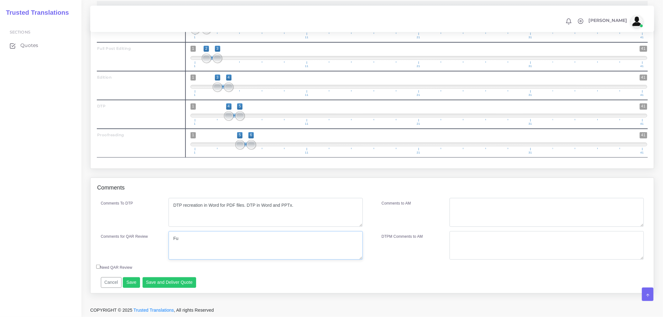
type textarea "F"
drag, startPoint x: 222, startPoint y: 241, endPoint x: 142, endPoint y: 243, distance: 80.9
click at [142, 243] on div "Comments for QAR Review Recre + PEE + DTP + PRF" at bounding box center [232, 245] width 272 height 29
type textarea "Recre + PEE + DTP + PRF"
click at [478, 208] on textarea "Comments to AM" at bounding box center [547, 212] width 194 height 29
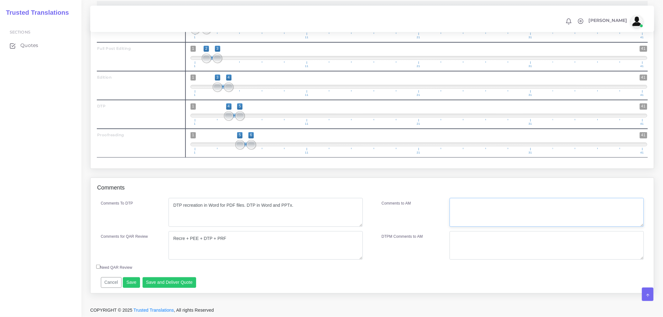
paste textarea "Recre + PEE + DTP + PRF"
type textarea "Recre + PEE + DTP + PRF"
click at [183, 285] on button "Save and Deliver Quote" at bounding box center [170, 282] width 54 height 11
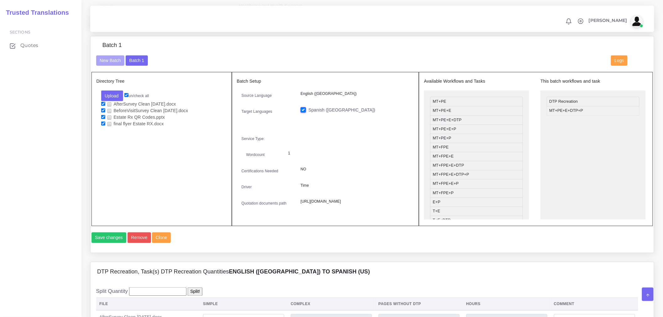
scroll to position [225, 0]
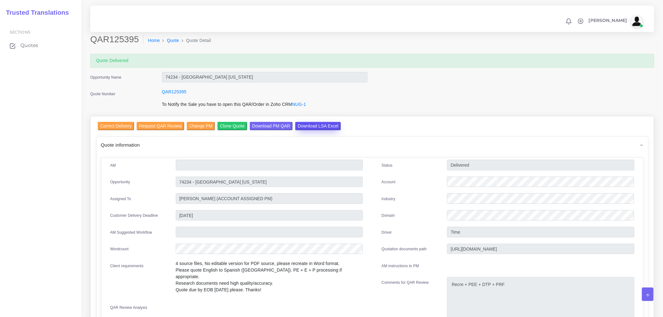
click at [321, 123] on input "Download LSA Excel" at bounding box center [318, 126] width 46 height 8
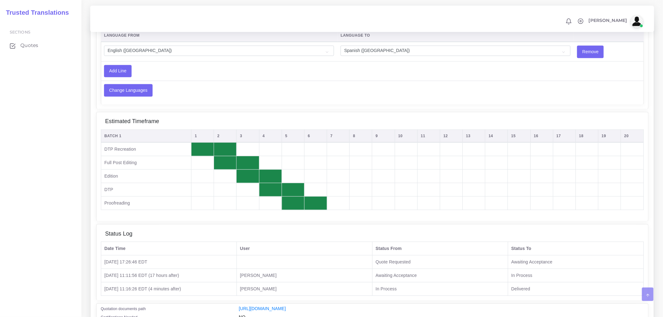
scroll to position [522, 0]
